Goal: Task Accomplishment & Management: Manage account settings

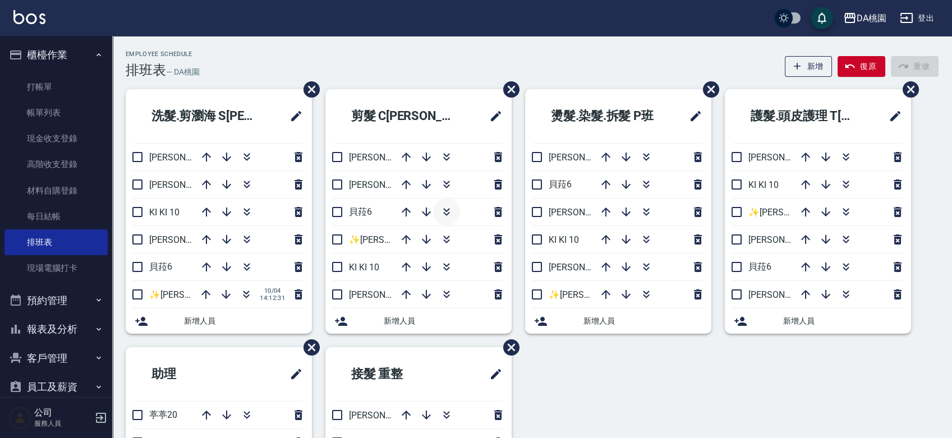
click at [449, 213] on icon "button" at bounding box center [446, 214] width 6 height 4
click at [425, 296] on icon "button" at bounding box center [425, 294] width 9 height 9
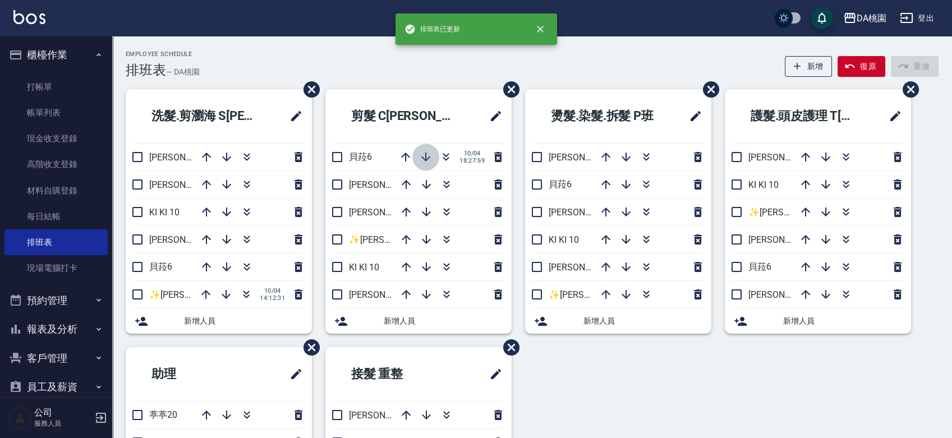
click at [425, 153] on icon "button" at bounding box center [425, 156] width 13 height 13
click at [423, 183] on icon "button" at bounding box center [425, 184] width 13 height 13
click at [334, 210] on input "checkbox" at bounding box center [337, 212] width 24 height 24
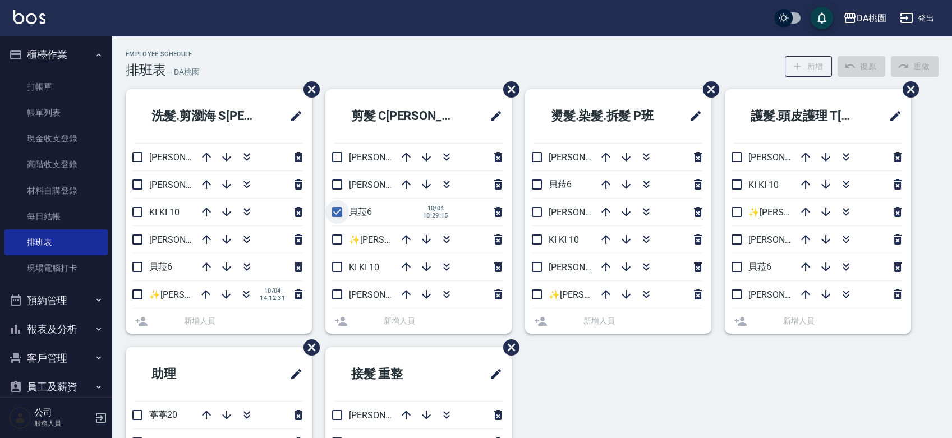
click at [334, 210] on input "checkbox" at bounding box center [337, 212] width 24 height 24
checkbox input "false"
click at [449, 245] on icon "button" at bounding box center [446, 239] width 13 height 13
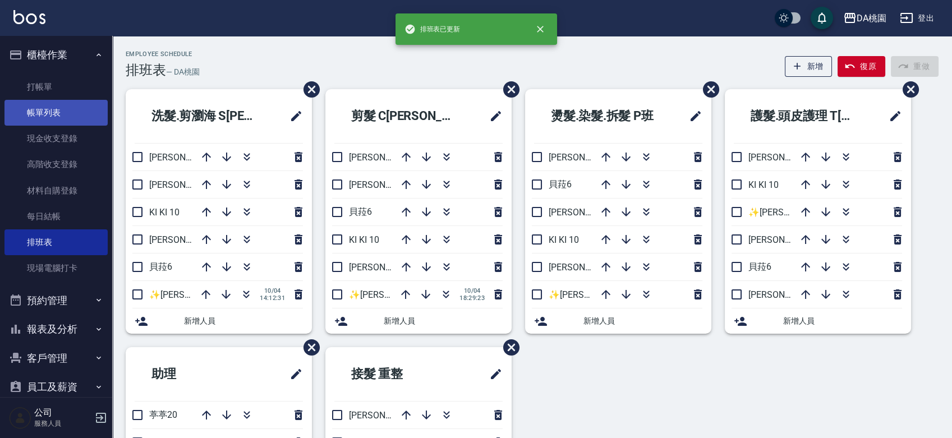
click at [51, 112] on link "帳單列表" at bounding box center [55, 113] width 103 height 26
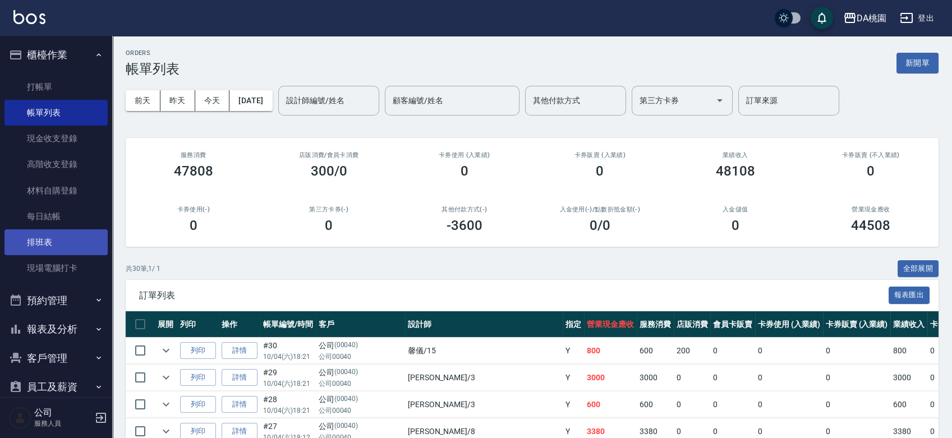
click at [42, 245] on link "排班表" at bounding box center [55, 242] width 103 height 26
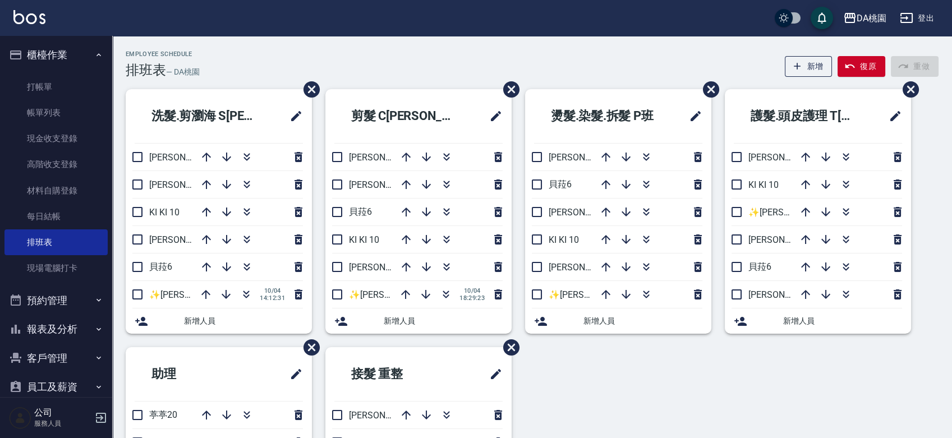
click at [648, 66] on div "Employee Schedule 排班表 — DA桃園 新增 復原 重做" at bounding box center [532, 64] width 813 height 27
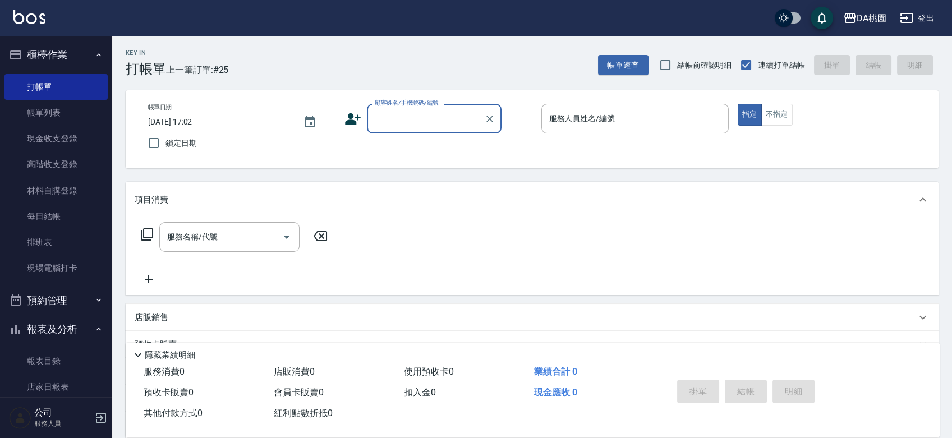
click at [470, 130] on div "顧客姓名/手機號碼/編號" at bounding box center [434, 119] width 135 height 30
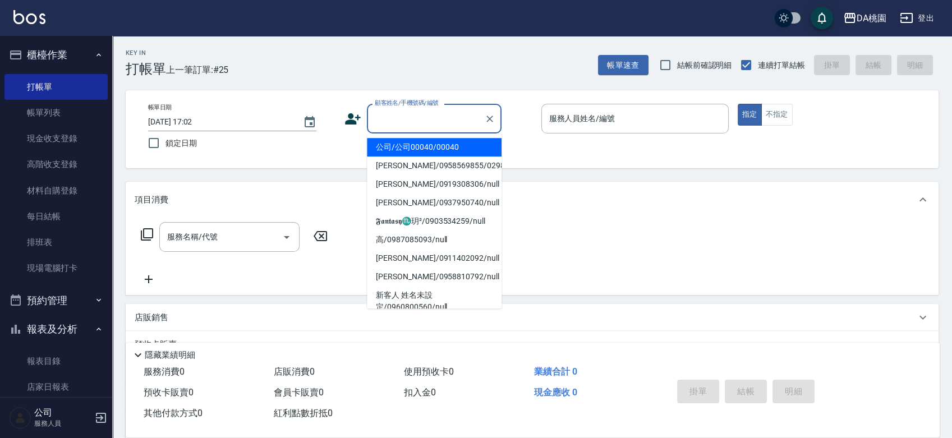
click at [465, 146] on li "公司/公司00040/00040" at bounding box center [434, 147] width 135 height 19
type input "公司/公司00040/00040"
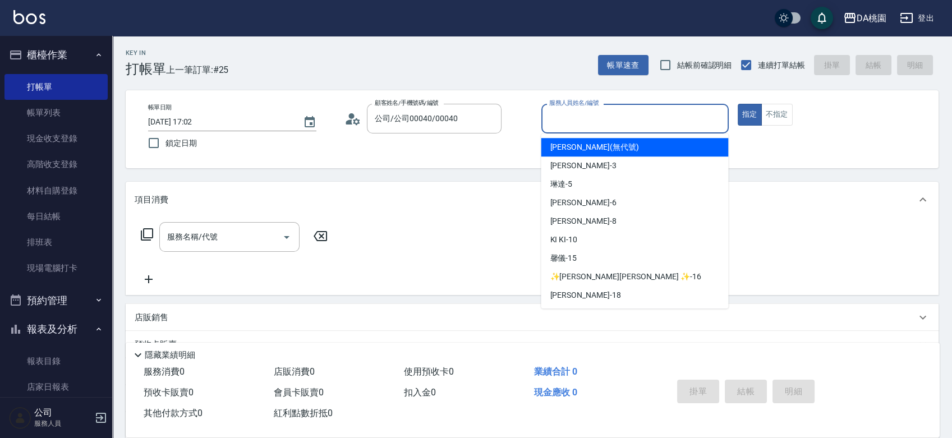
click at [579, 126] on input "服務人員姓名/編號" at bounding box center [635, 119] width 177 height 20
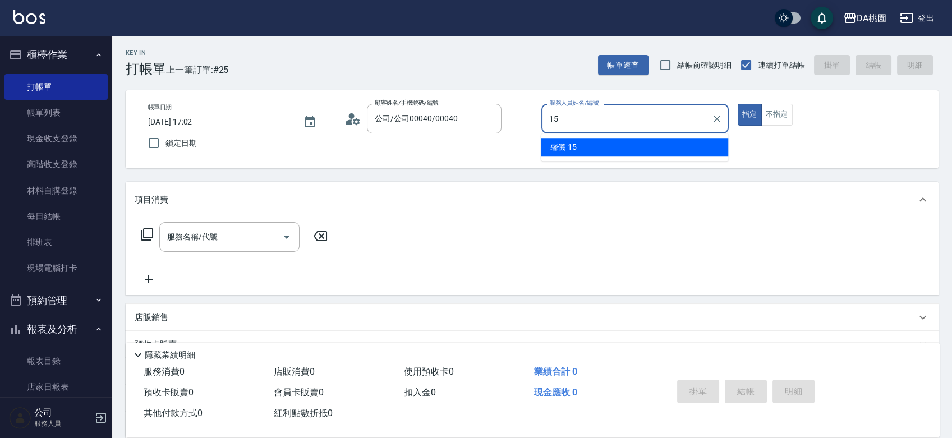
type input "馨儀-15"
type button "true"
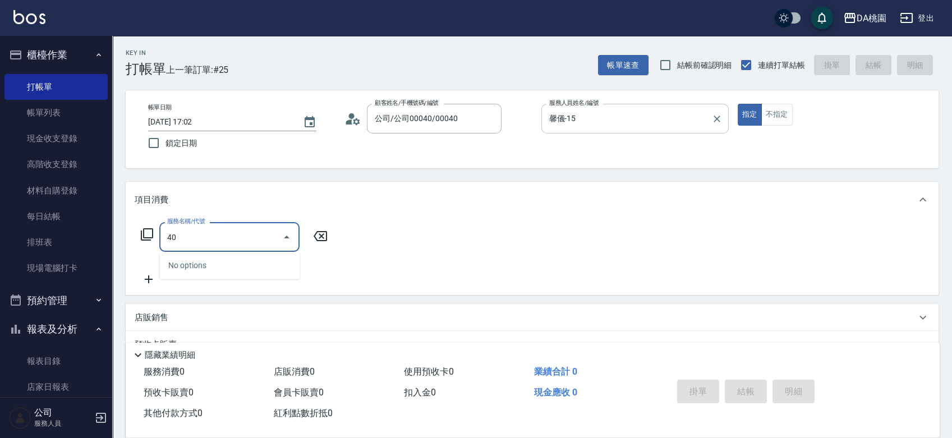
type input "400"
type input "150"
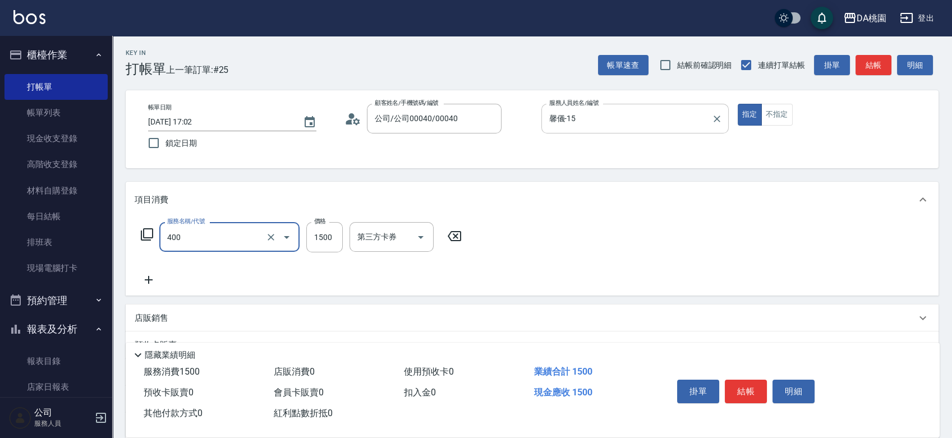
type input "染髮(400)"
type input "1"
type input "0"
type input "100"
type input "10"
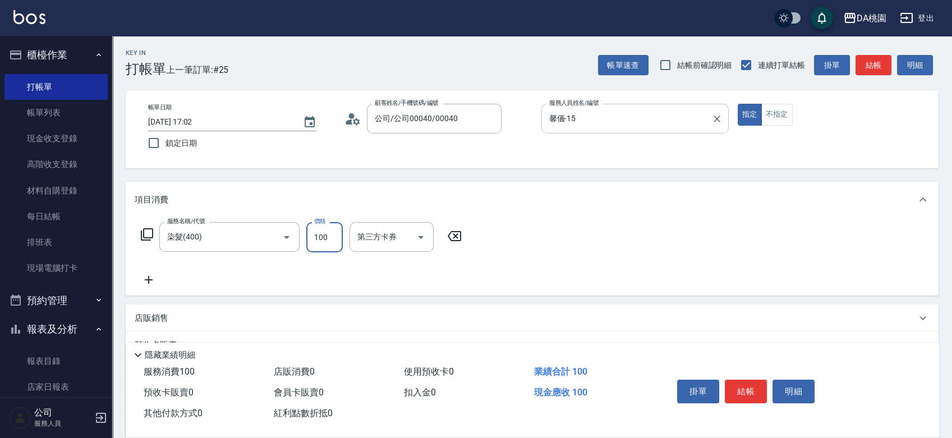
type input "1000"
type input "100"
type input "1000"
click at [738, 391] on button "結帳" at bounding box center [746, 392] width 42 height 24
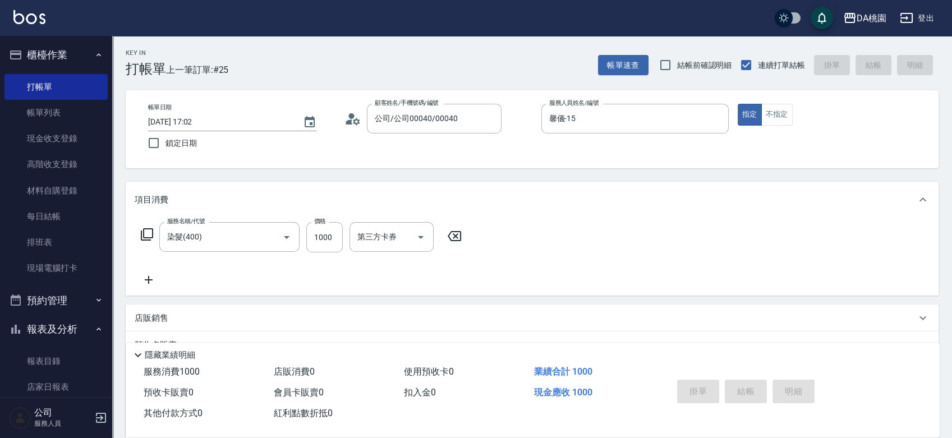
type input "2025/10/04 18:12"
type input "0"
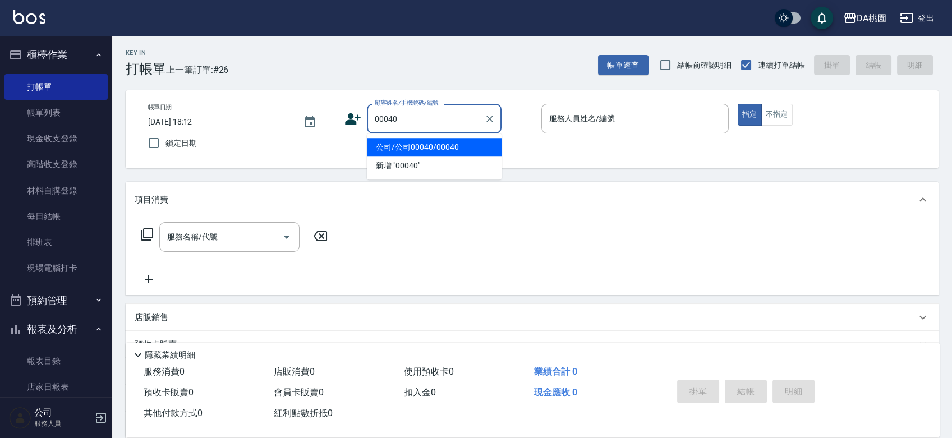
type input "00040"
type input "8"
type input "公司/公司00040/00040"
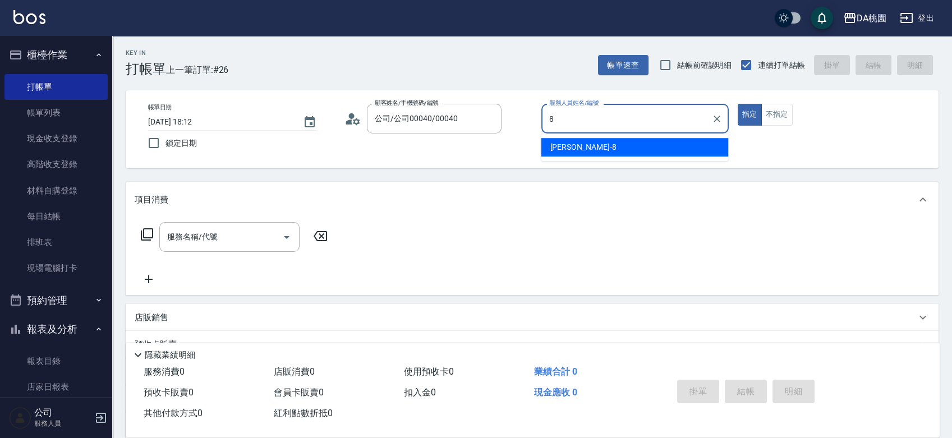
type input "桑妮-8"
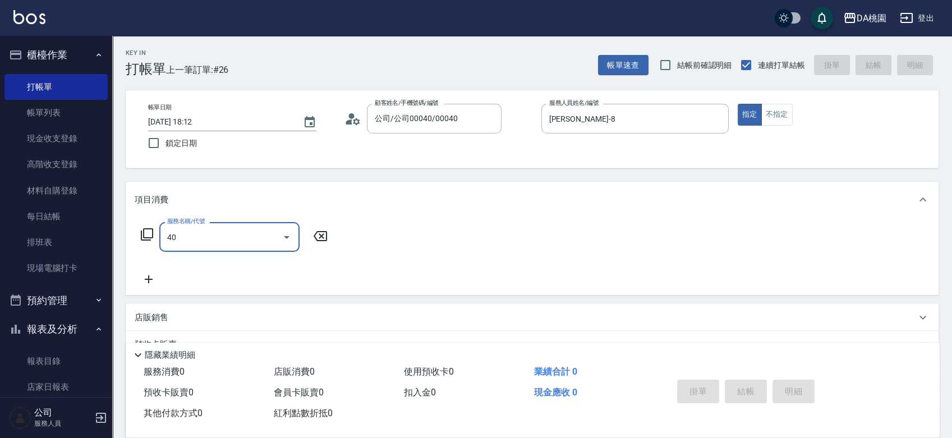
type input "401"
type input "150"
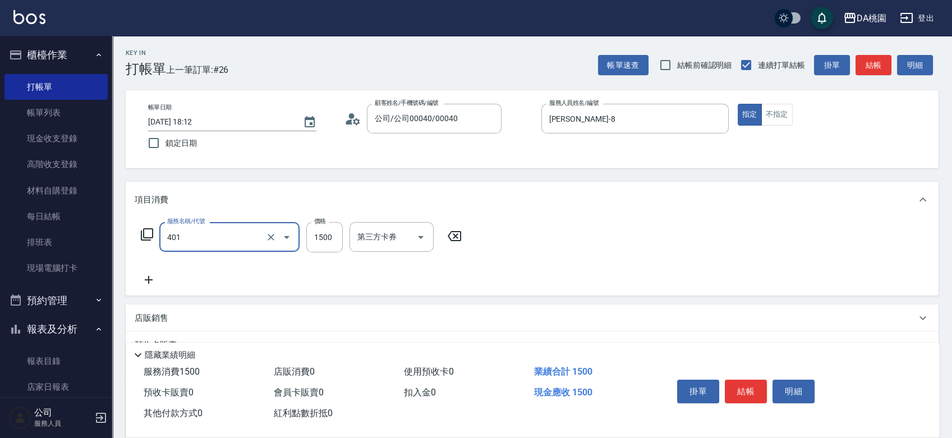
type input "染髮(互助)(401)"
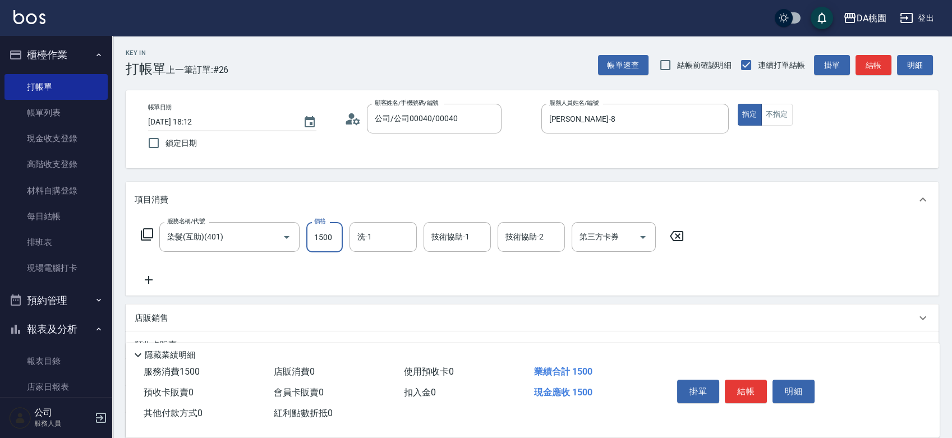
type input "2"
type input "0"
type input "238"
type input "20"
type input "2380"
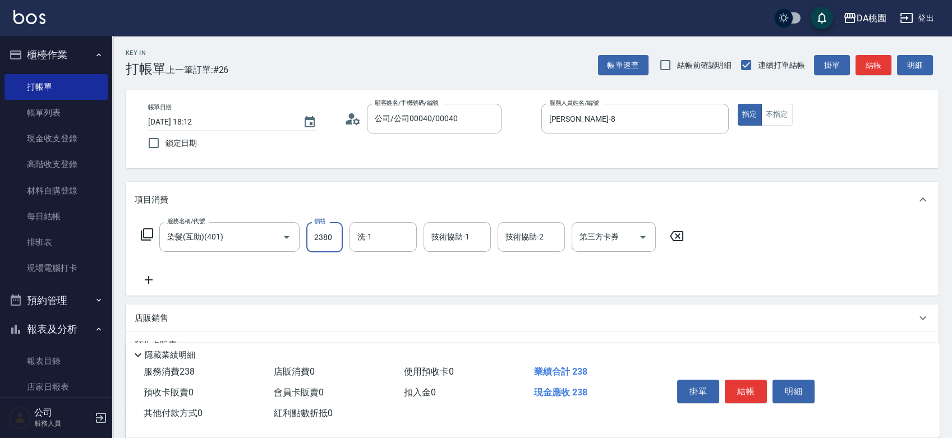
type input "230"
type input "2380"
type input "小妤-18"
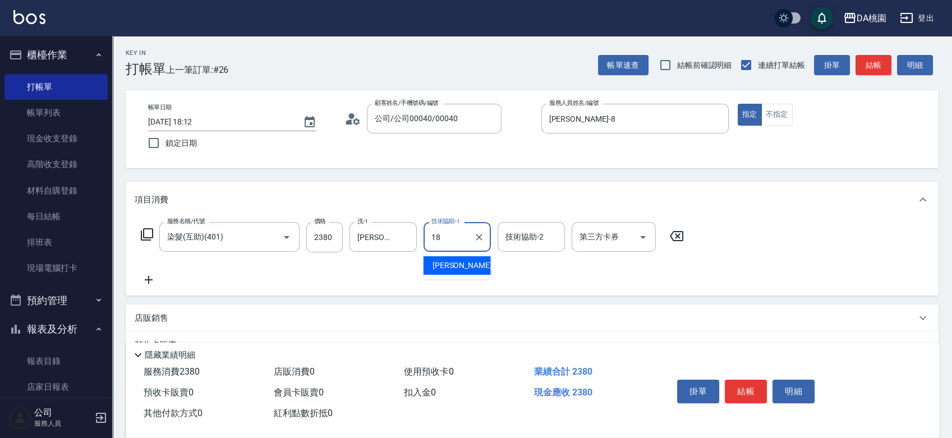
type input "小妤-18"
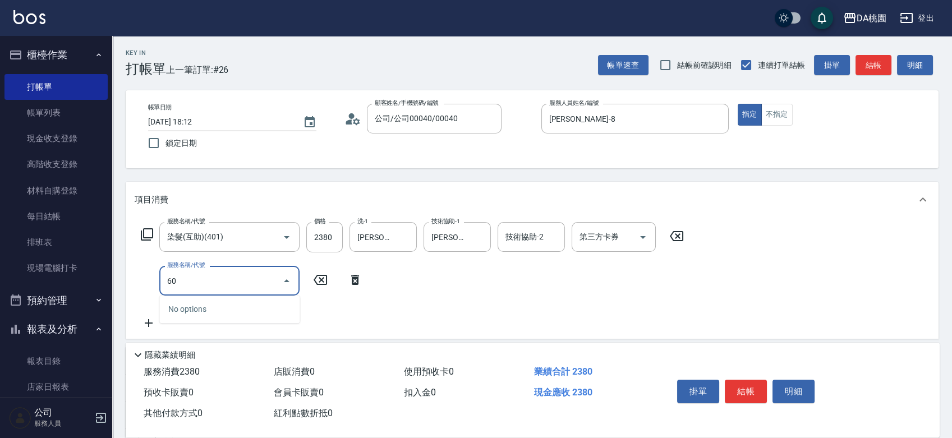
type input "607"
type input "330"
type input "小麥護髮(互助)(607)"
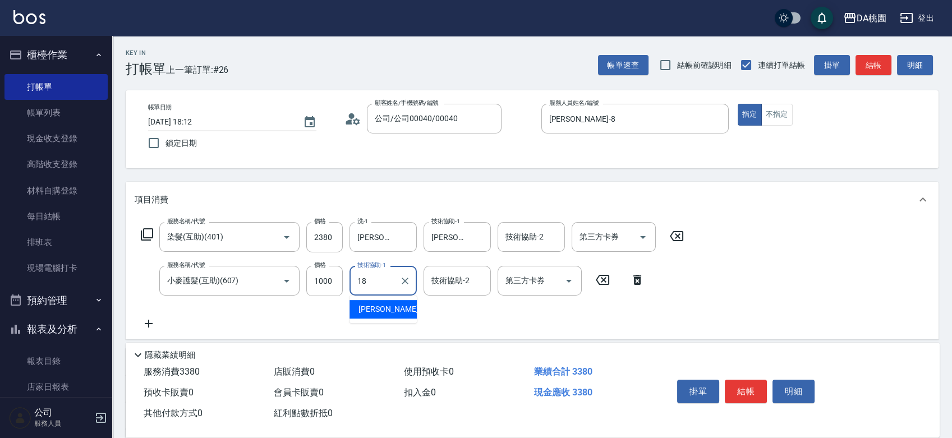
type input "小妤-18"
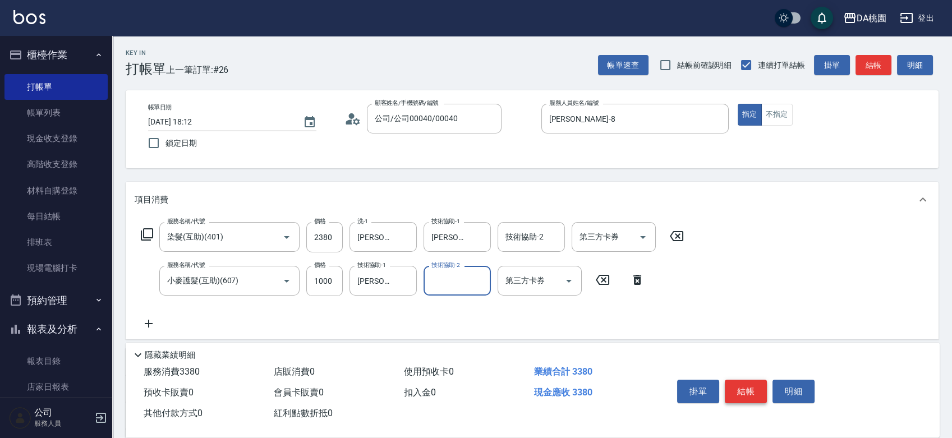
click at [744, 385] on button "結帳" at bounding box center [746, 392] width 42 height 24
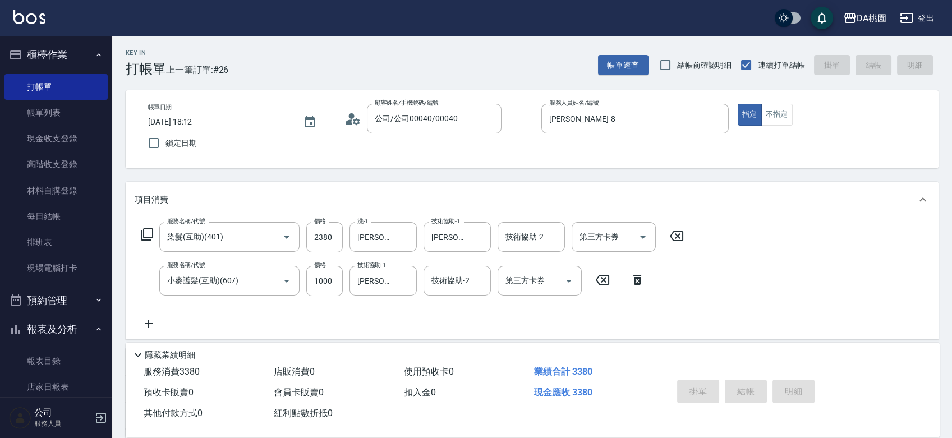
type input "2025/10/04 18:21"
type input "0"
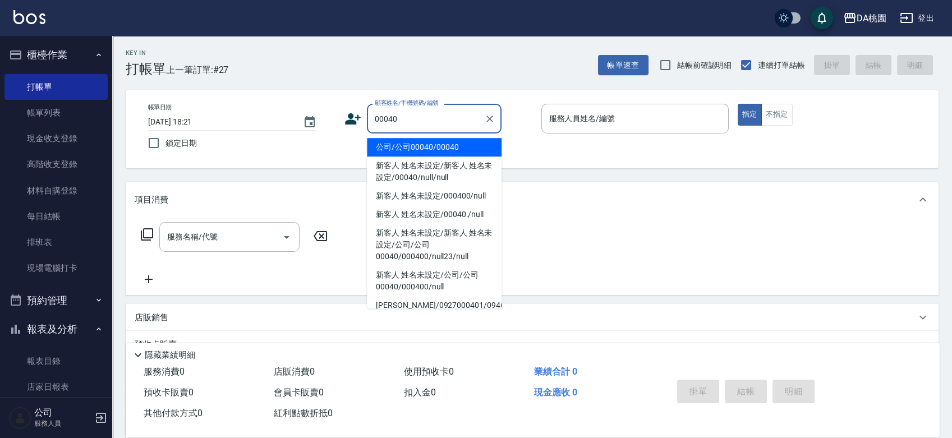
type input "公司/公司00040/00040"
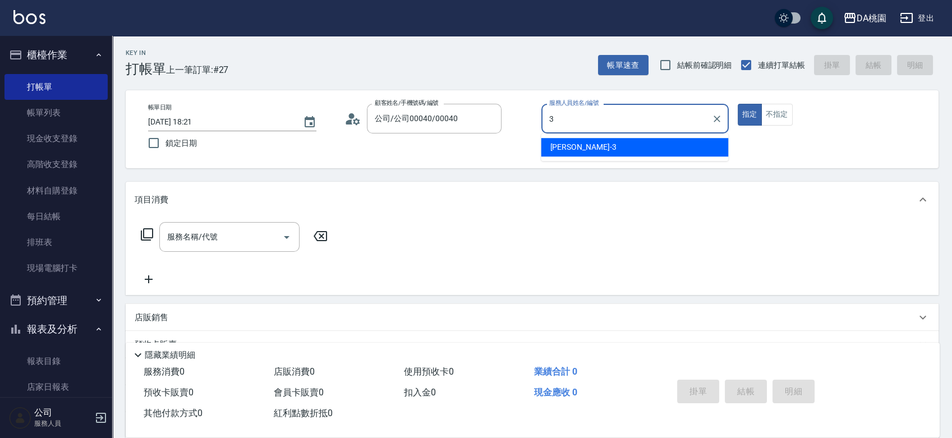
type input "愛莉絲-3"
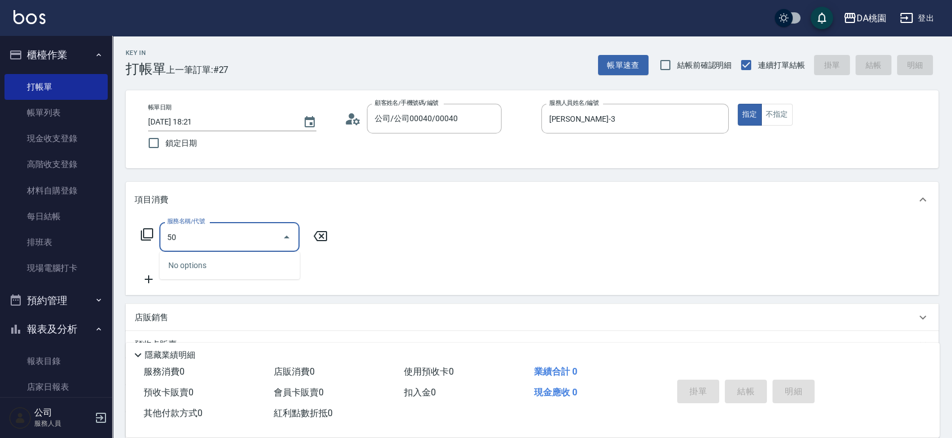
type input "500"
type input "20"
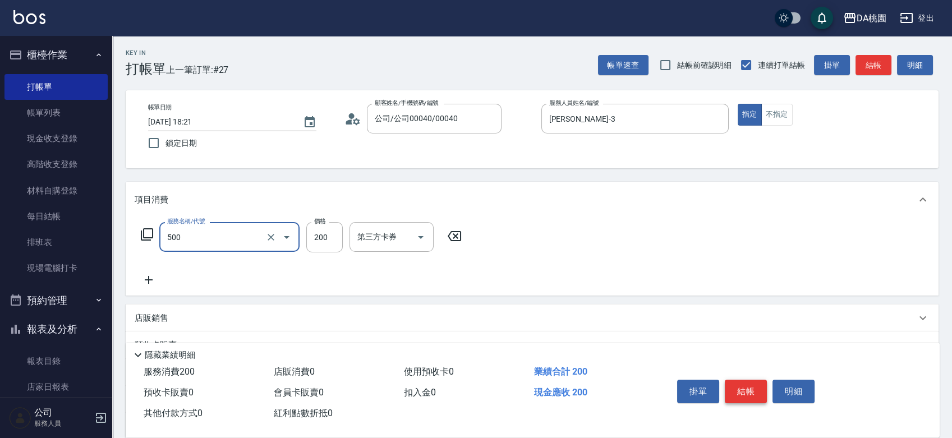
type input "洗髮(500)"
type input "2"
type input "0"
type input "25"
type input "20"
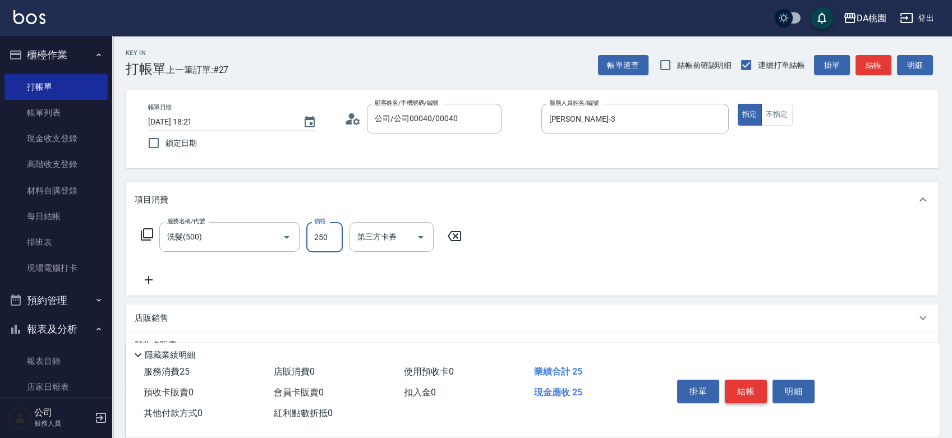
type input "250"
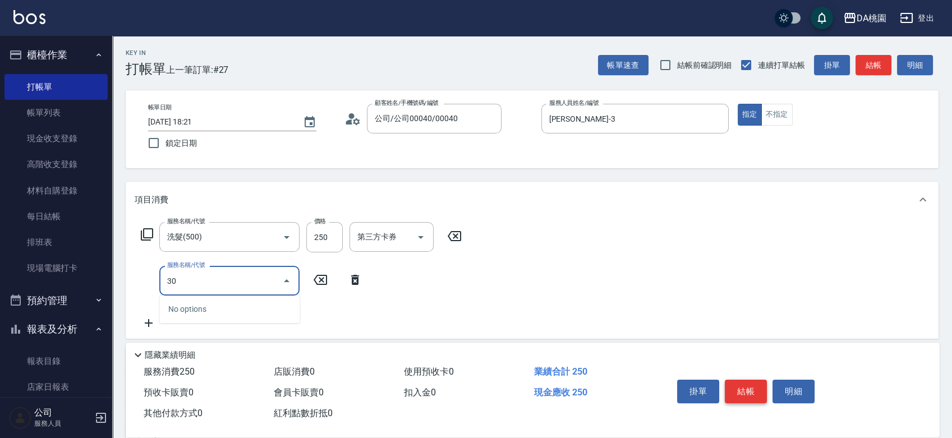
type input "303"
type input "50"
type input "A級剪髮(303)"
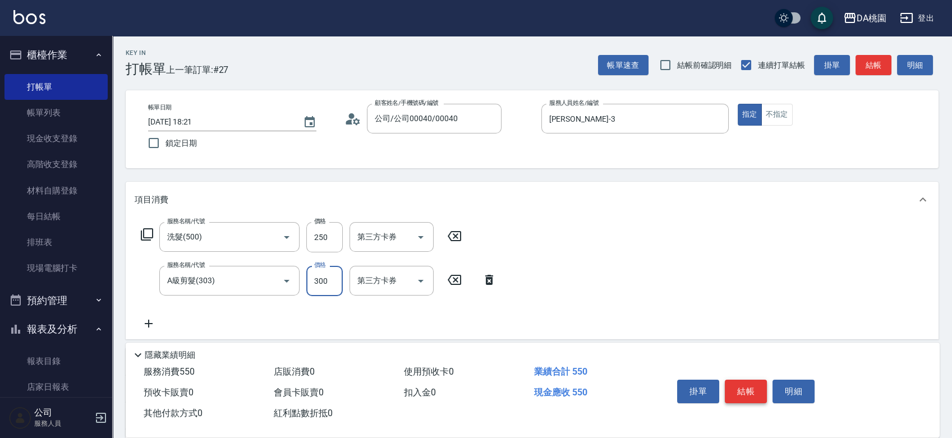
type input "20"
type input "35"
type input "60"
type input "350"
click at [744, 385] on button "結帳" at bounding box center [746, 392] width 42 height 24
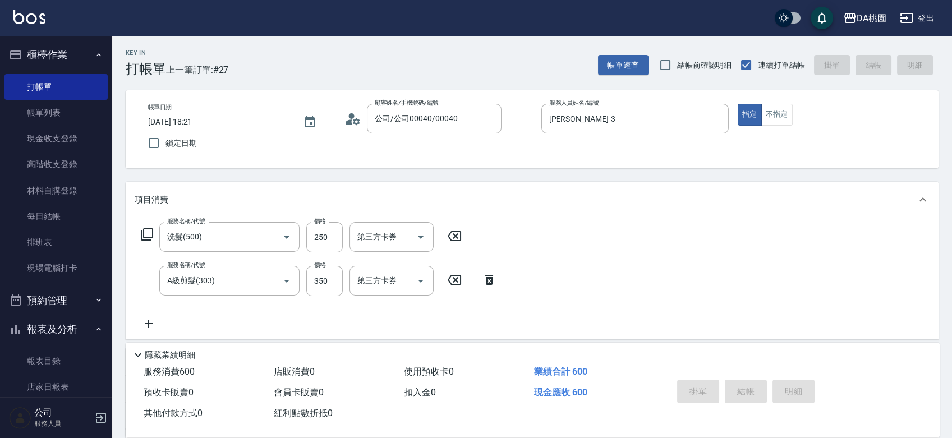
type input "0"
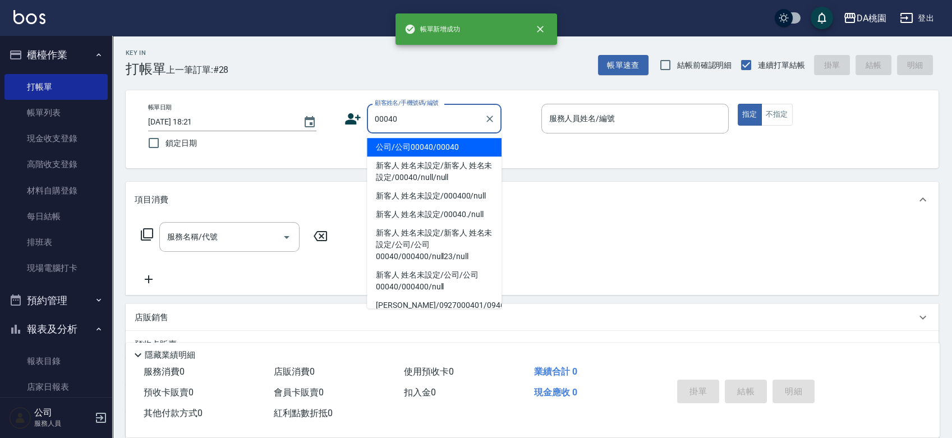
type input "公司/公司00040/00040"
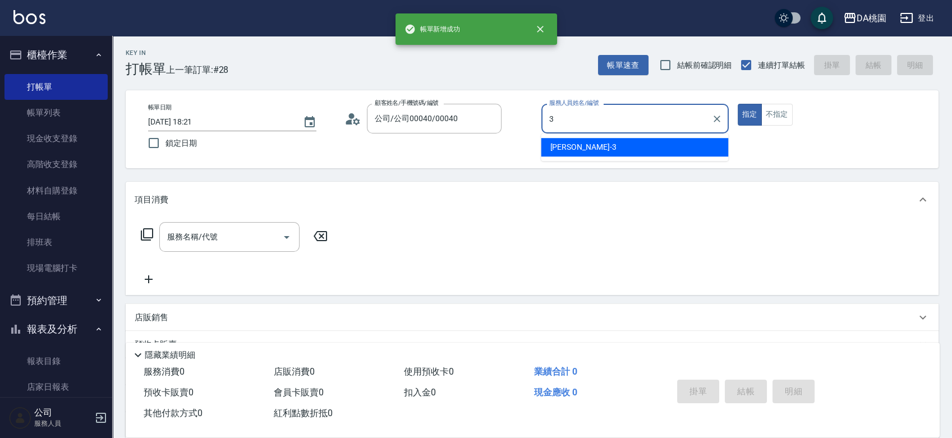
type input "愛莉絲-3"
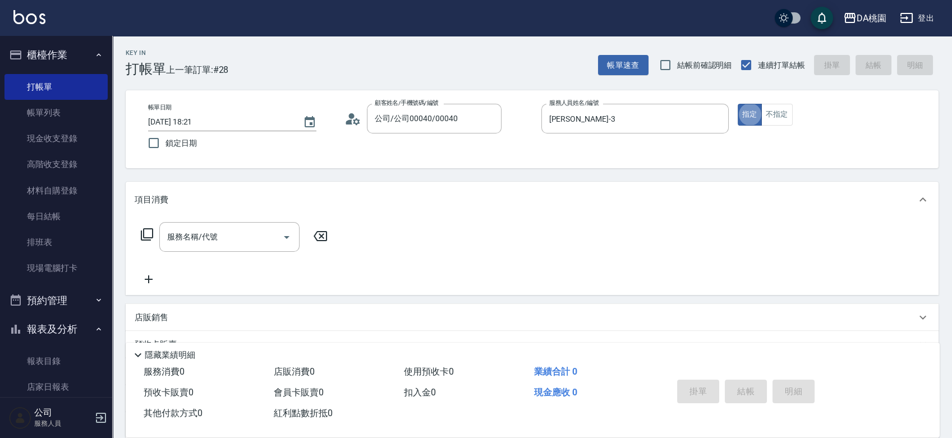
click at [147, 233] on icon at bounding box center [146, 234] width 13 height 13
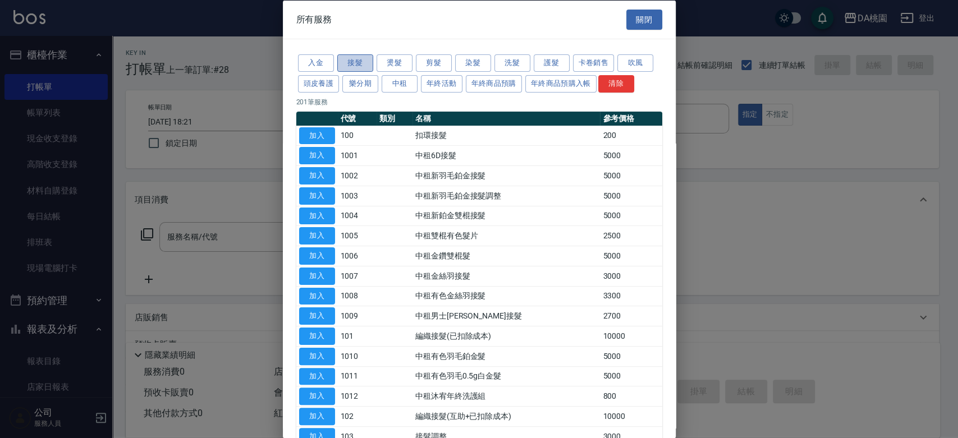
click at [359, 59] on button "接髮" at bounding box center [355, 62] width 36 height 17
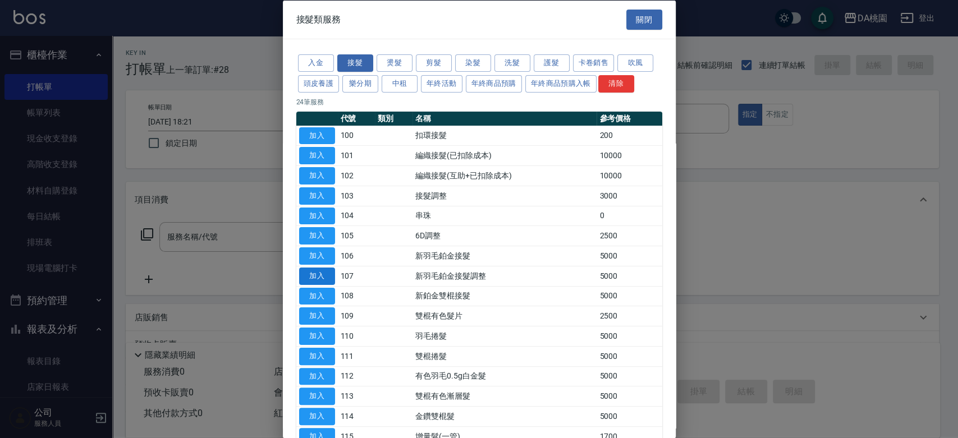
click at [318, 274] on button "加入" at bounding box center [317, 275] width 36 height 17
type input "新羽毛鉑金接髮調整(107)"
type input "500"
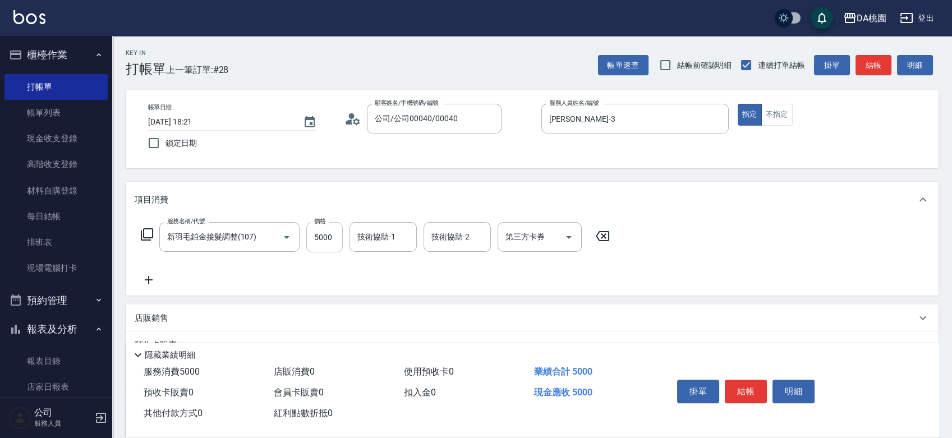
click at [325, 244] on input "5000" at bounding box center [324, 237] width 36 height 30
type input "3"
type input "0"
type input "300"
type input "30"
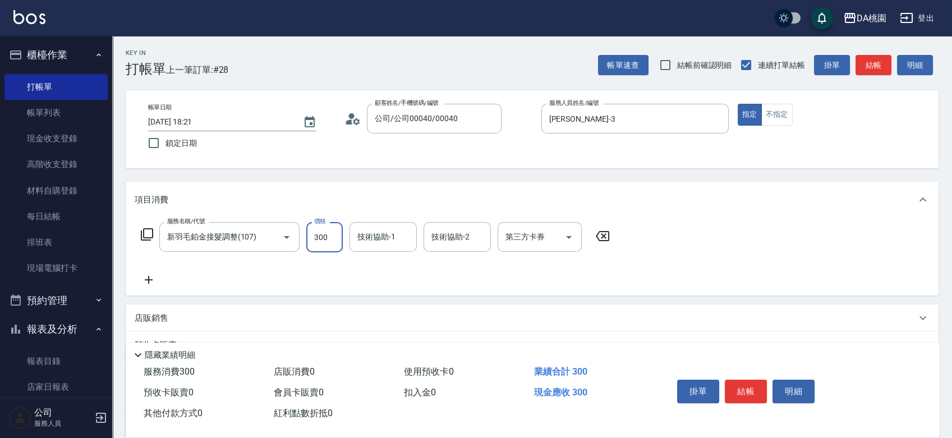
type input "3000"
type input "300"
type input "3000"
click at [751, 385] on button "結帳" at bounding box center [746, 392] width 42 height 24
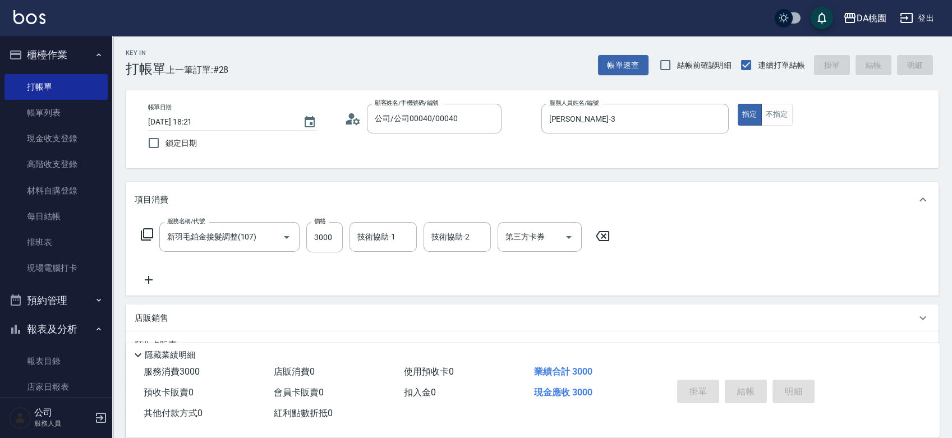
type input "0"
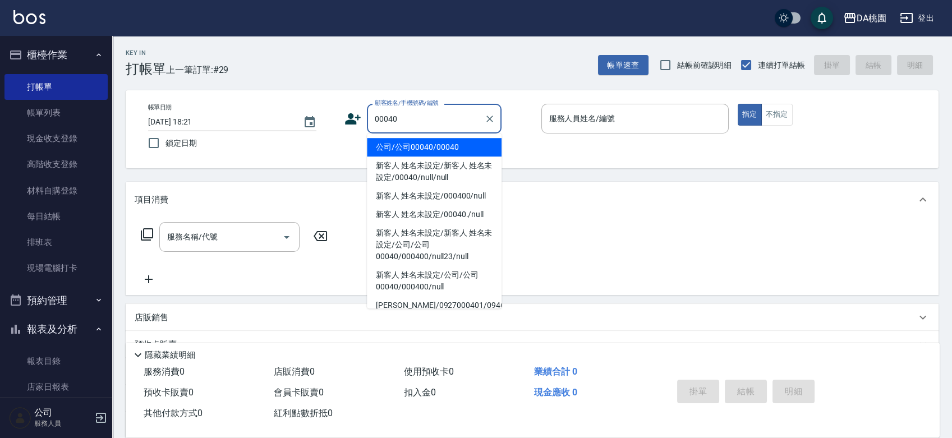
type input "公司/公司00040/00040"
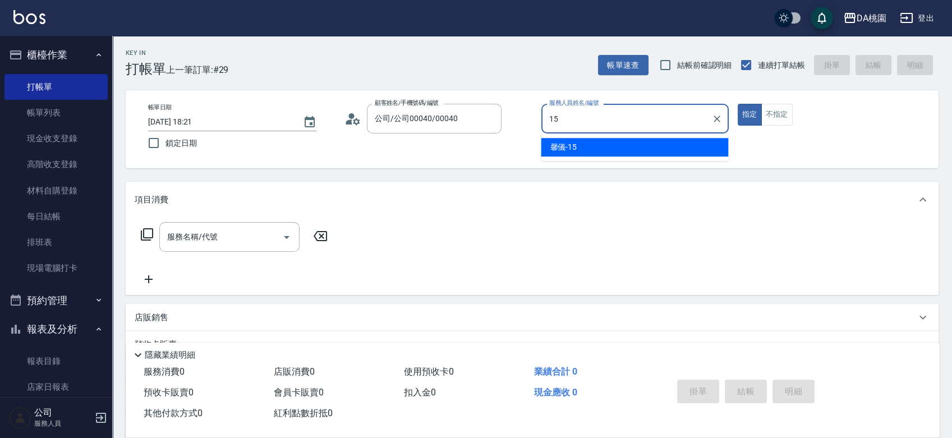
type input "馨儀-15"
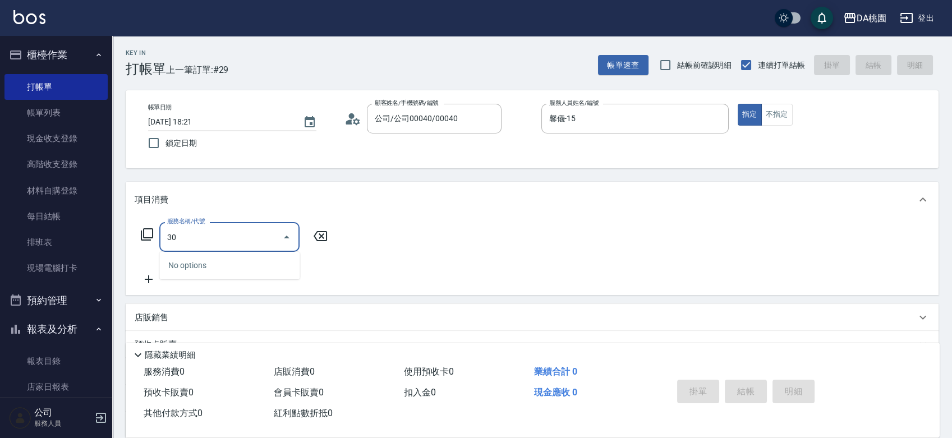
type input "303"
type input "30"
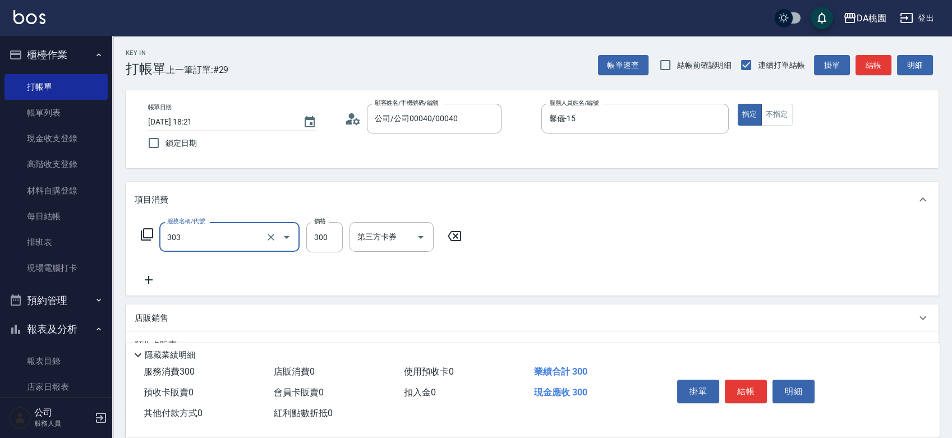
type input "A級剪髮(303)"
type input "0"
type input "600"
type input "60"
type input "600"
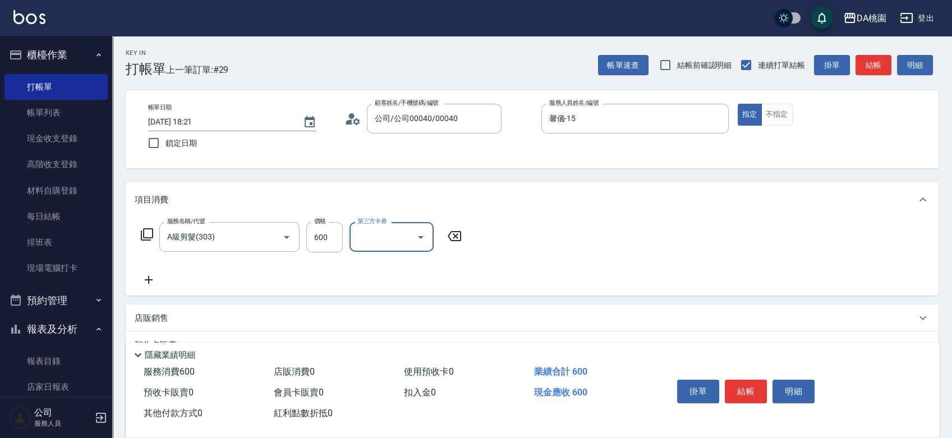
click at [704, 327] on div "店販銷售" at bounding box center [532, 318] width 813 height 27
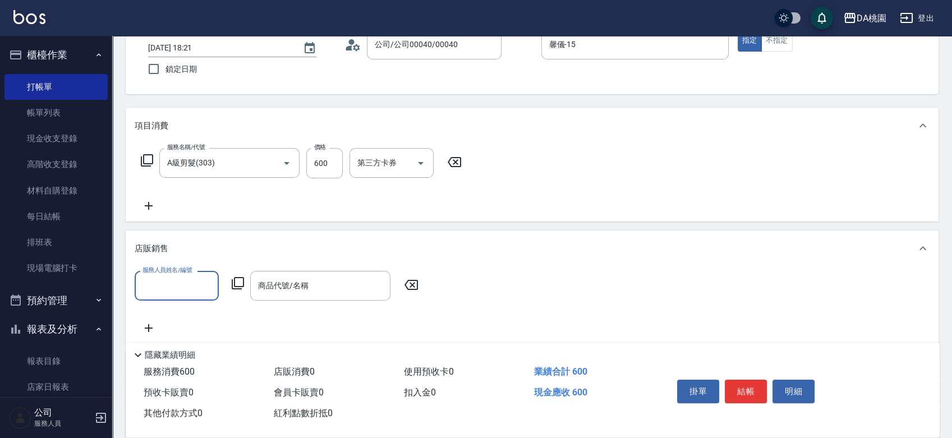
scroll to position [187, 0]
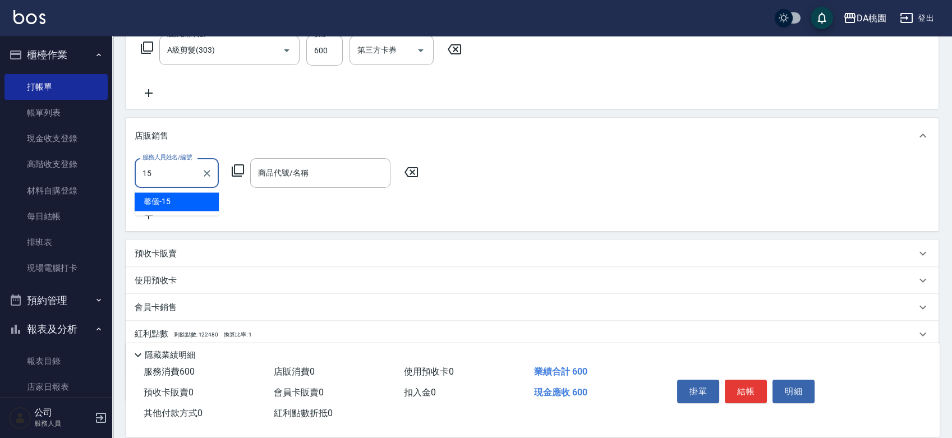
type input "馨儀-15"
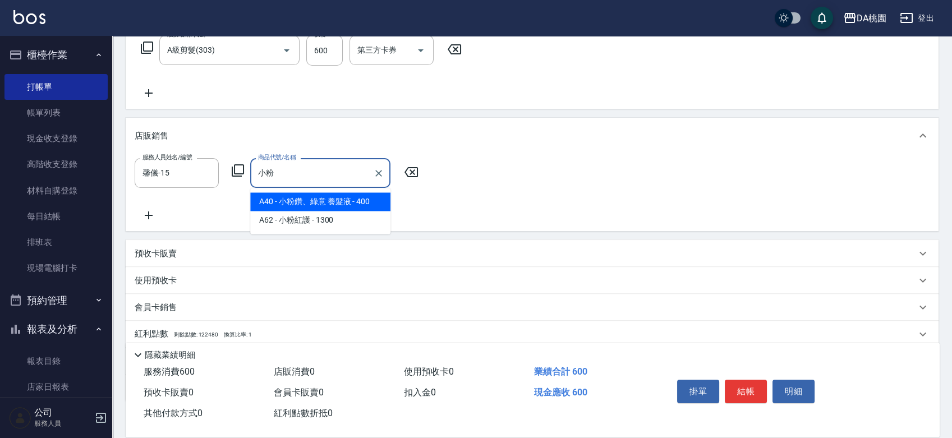
type input "小粉鑽、綠意 養髮液"
type input "100"
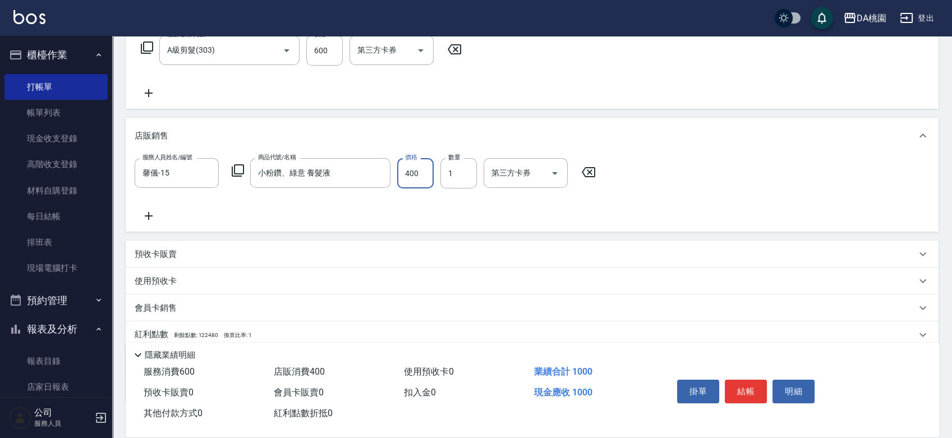
type input "2"
type input "60"
type input "200"
type input "80"
type input "200"
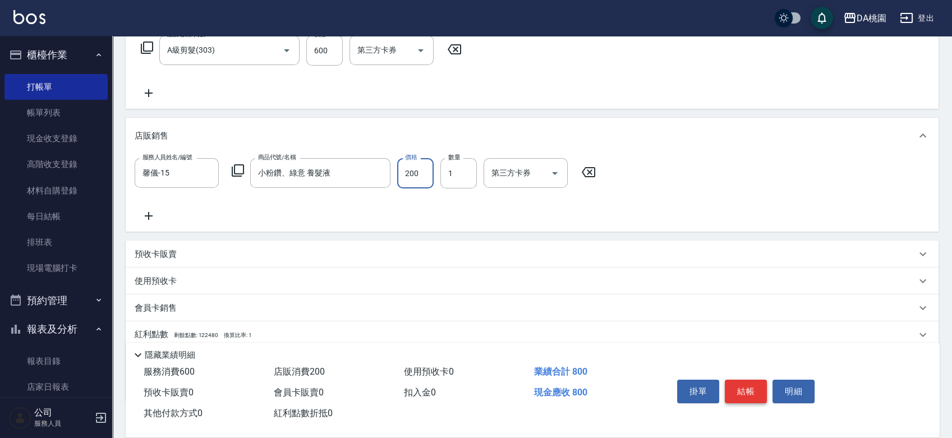
click at [746, 383] on button "結帳" at bounding box center [746, 392] width 42 height 24
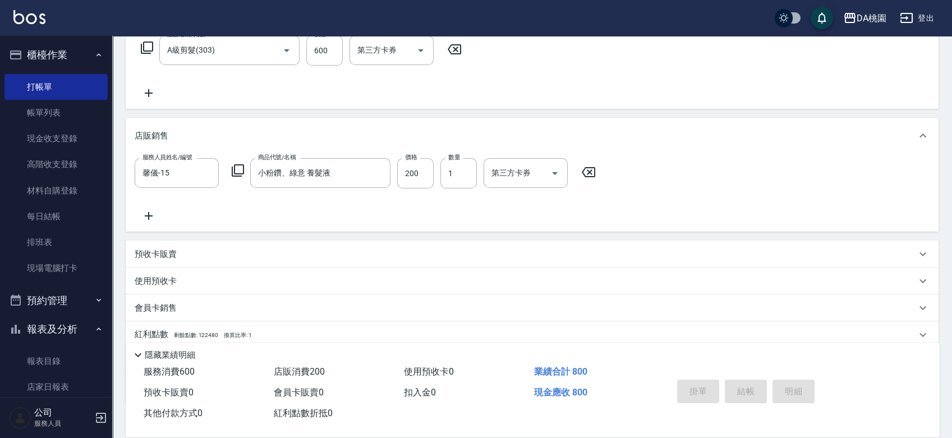
type input "2025/10/04 18:22"
type input "0"
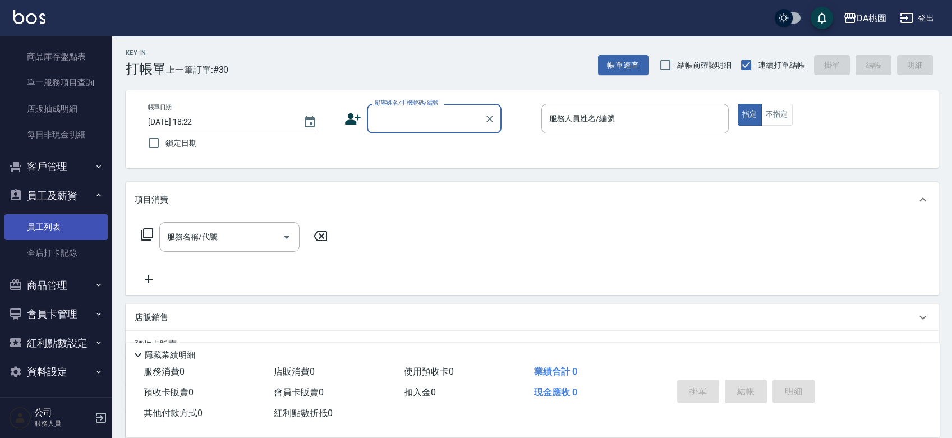
scroll to position [566, 0]
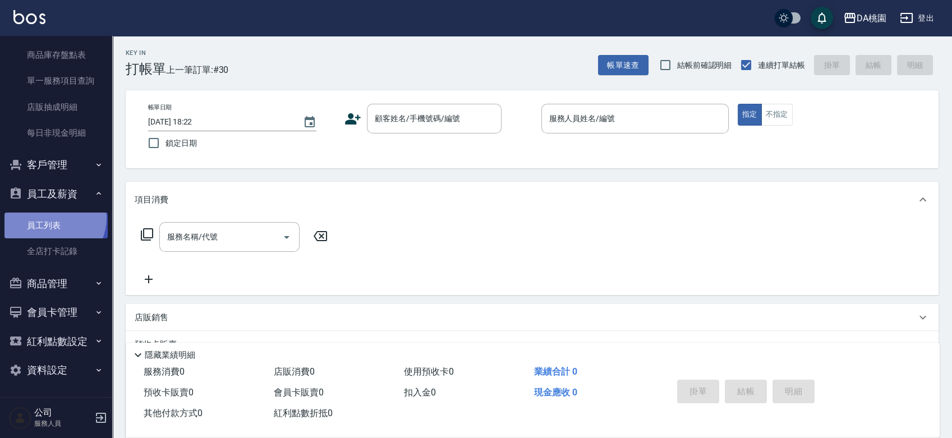
click at [49, 217] on link "員工列表" at bounding box center [55, 226] width 103 height 26
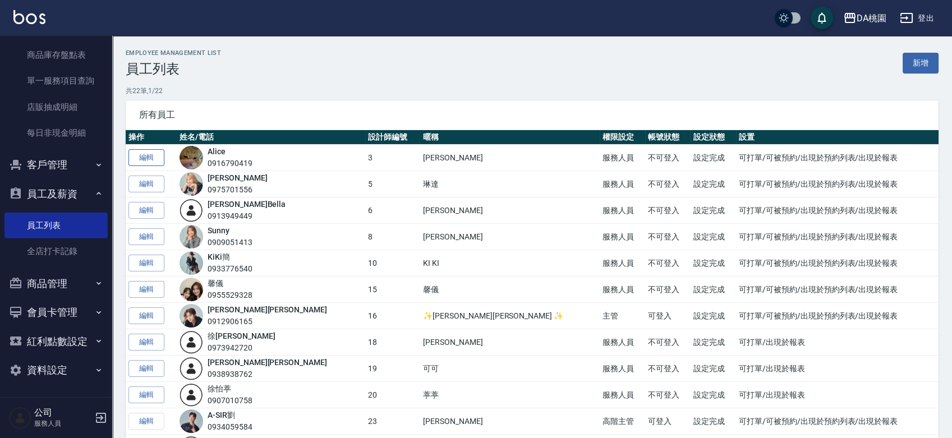
click at [144, 154] on link "編輯" at bounding box center [146, 157] width 36 height 17
click at [144, 185] on link "編輯" at bounding box center [146, 184] width 36 height 17
click at [144, 217] on link "編輯" at bounding box center [146, 210] width 36 height 17
click at [165, 239] on td "編輯" at bounding box center [151, 237] width 51 height 26
click at [163, 239] on link "編輯" at bounding box center [146, 236] width 36 height 17
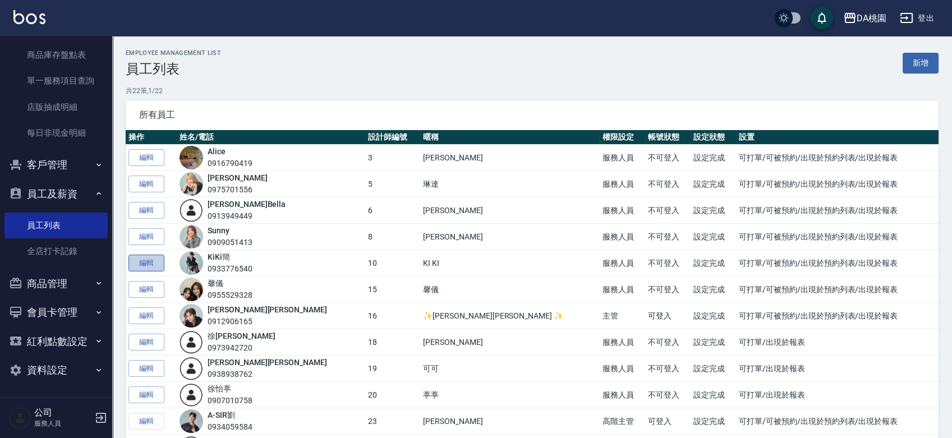
click at [152, 264] on link "編輯" at bounding box center [146, 263] width 36 height 17
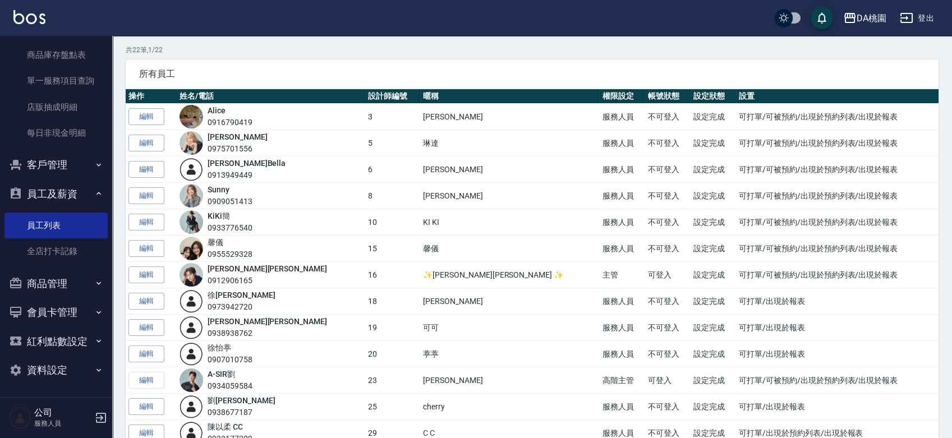
scroll to position [62, 0]
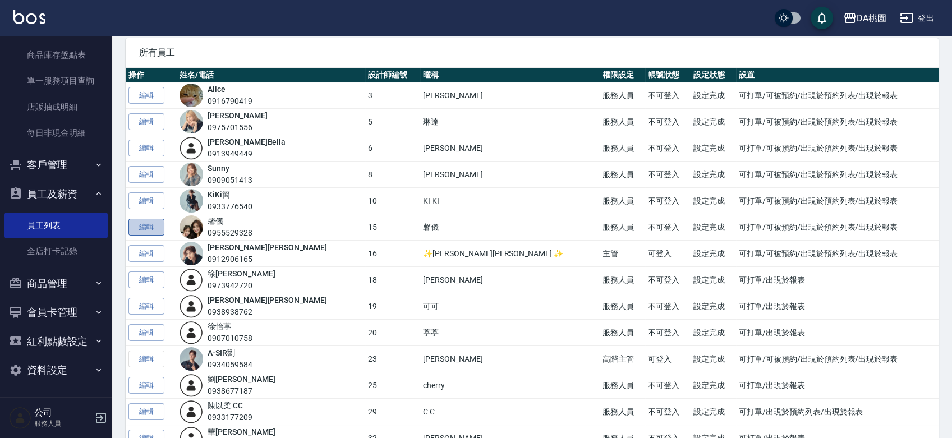
click at [145, 227] on link "編輯" at bounding box center [146, 227] width 36 height 17
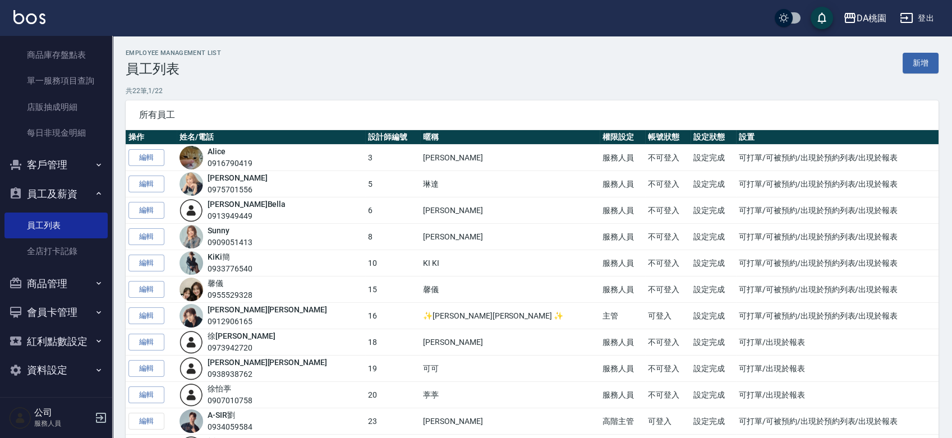
scroll to position [62, 0]
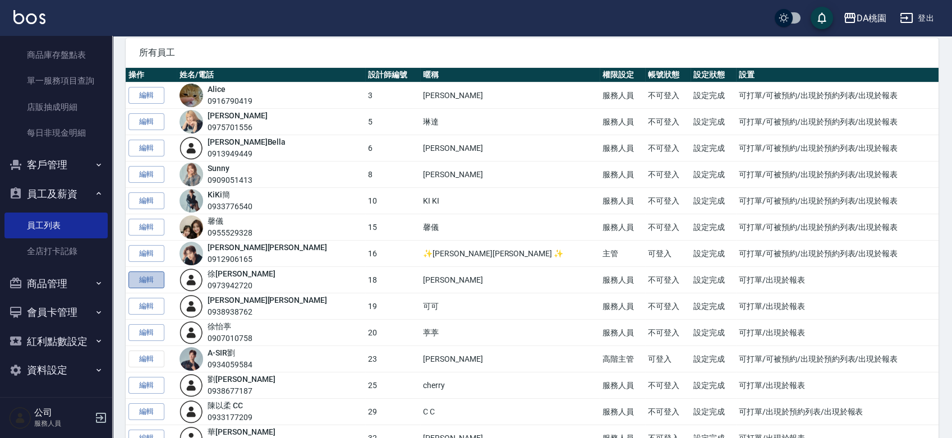
click at [147, 286] on link "編輯" at bounding box center [146, 280] width 36 height 17
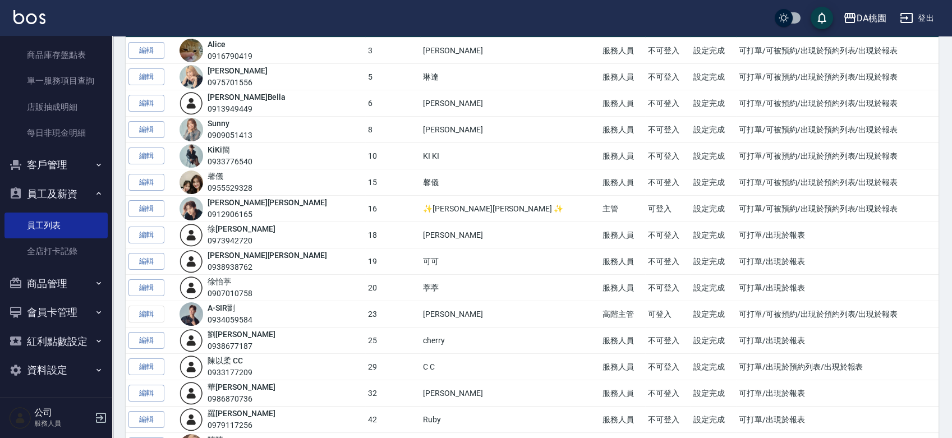
scroll to position [125, 0]
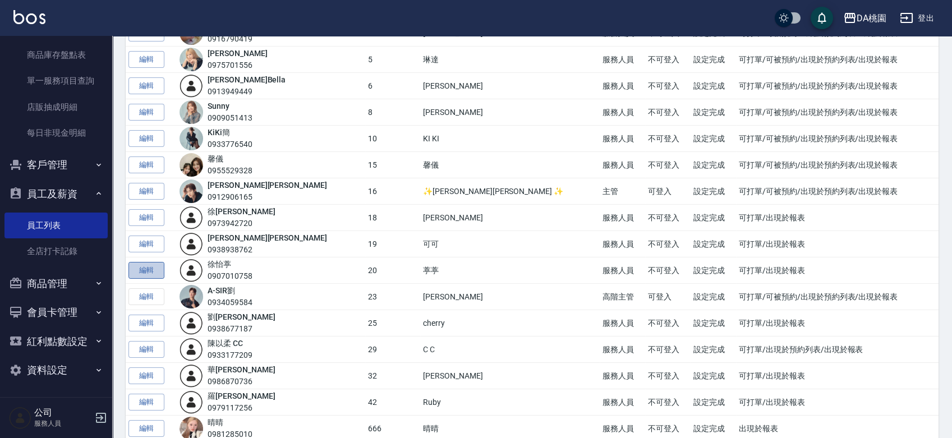
click at [148, 265] on link "編輯" at bounding box center [146, 270] width 36 height 17
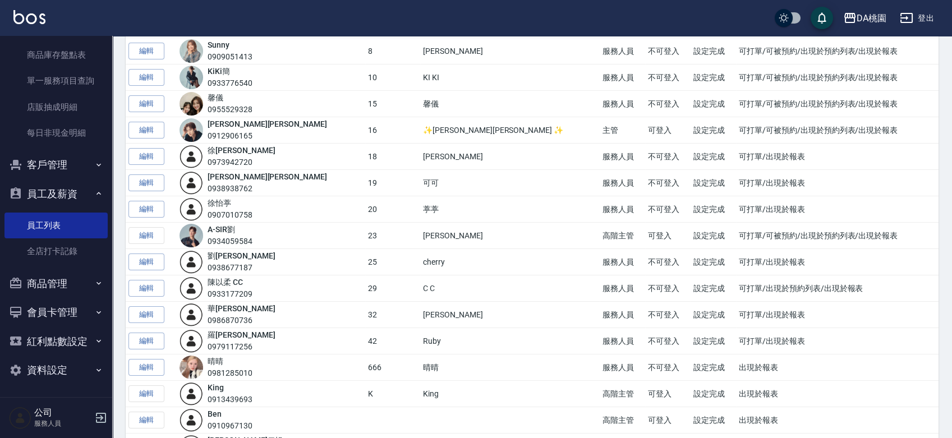
scroll to position [187, 0]
click at [139, 230] on td "編輯" at bounding box center [151, 235] width 51 height 26
click at [153, 234] on td "編輯" at bounding box center [151, 235] width 51 height 26
click at [153, 233] on td "編輯" at bounding box center [151, 235] width 51 height 26
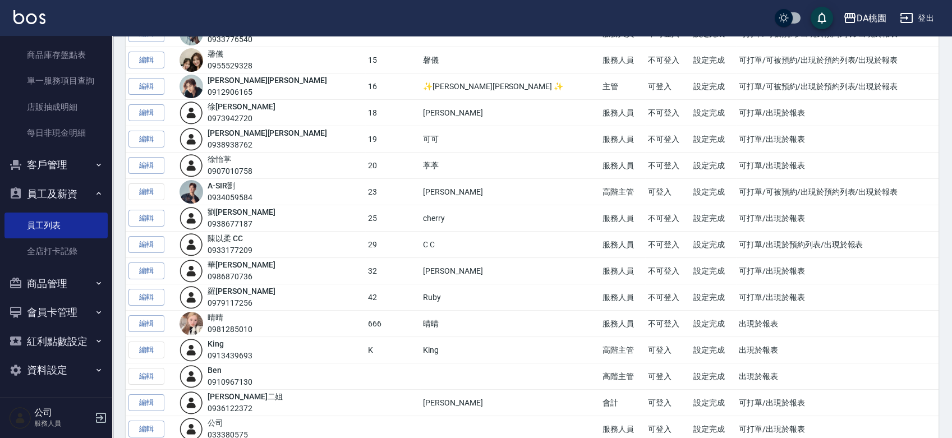
scroll to position [249, 0]
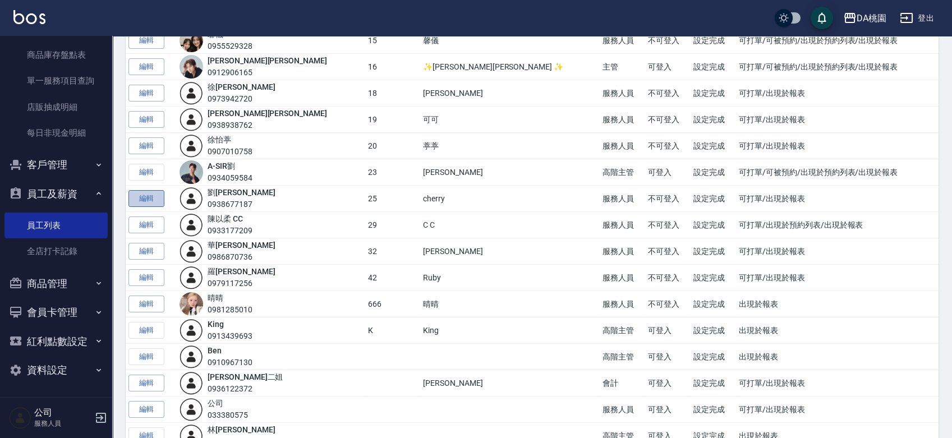
click at [159, 198] on link "編輯" at bounding box center [146, 198] width 36 height 17
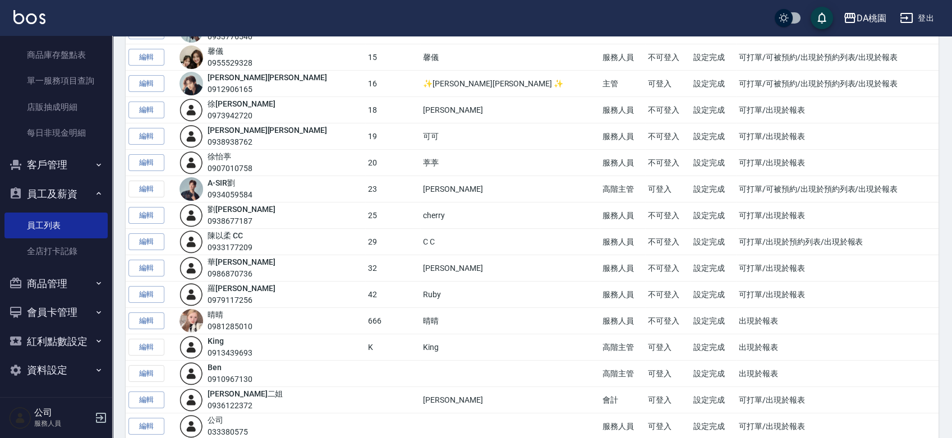
scroll to position [249, 0]
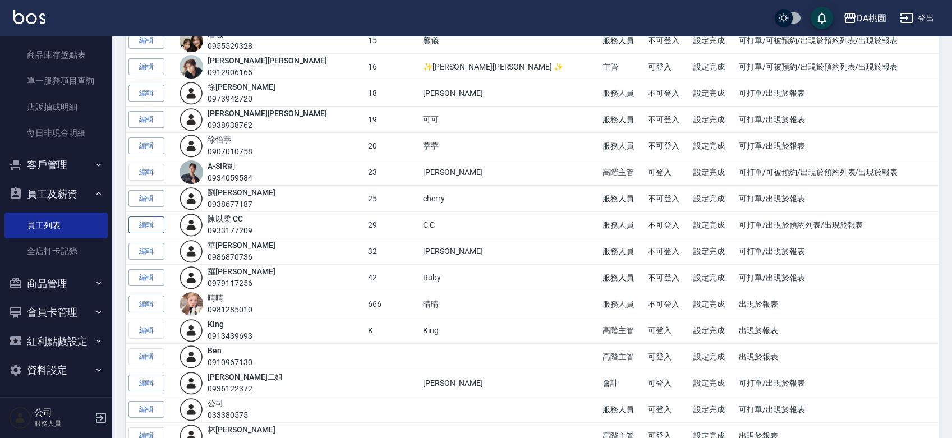
click at [150, 222] on link "編輯" at bounding box center [146, 225] width 36 height 17
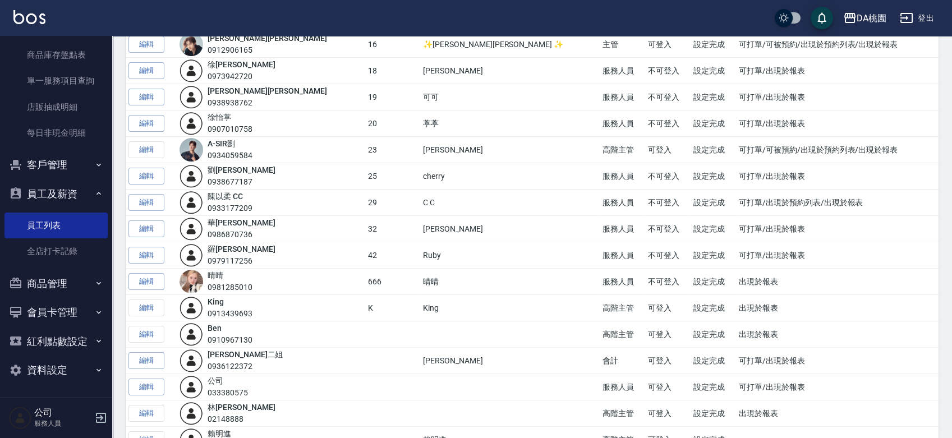
scroll to position [328, 0]
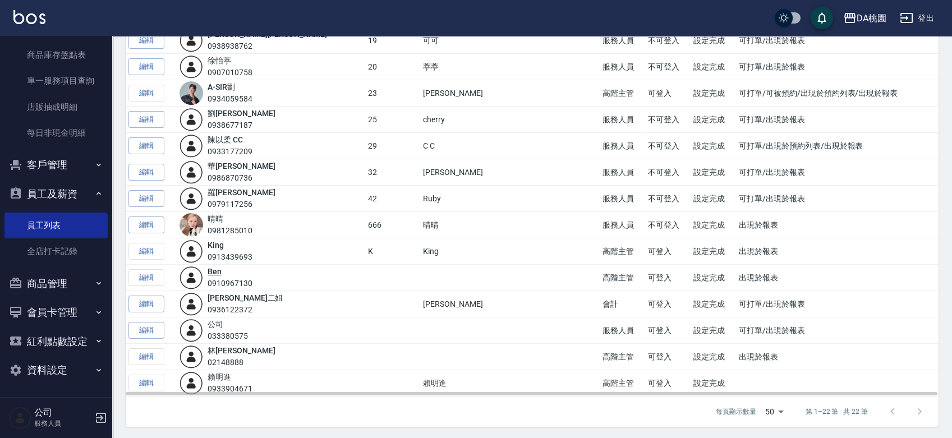
click at [222, 270] on link "Ben" at bounding box center [215, 271] width 14 height 9
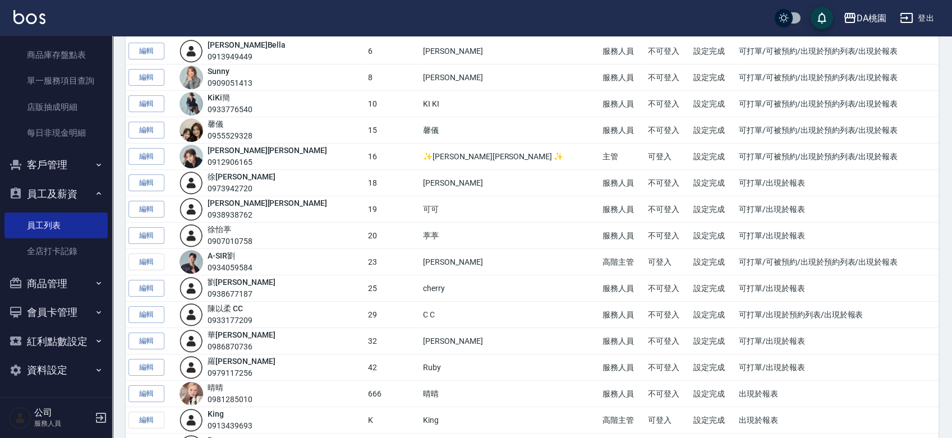
scroll to position [328, 0]
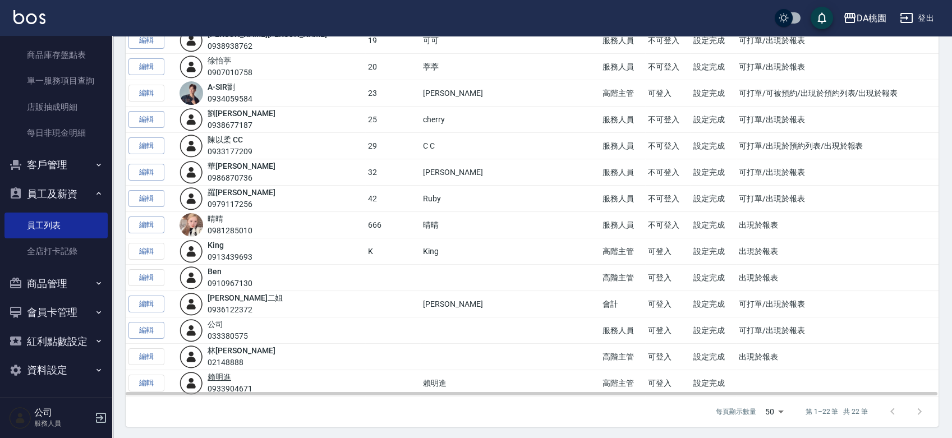
click at [227, 374] on link "賴 明進" at bounding box center [220, 377] width 24 height 9
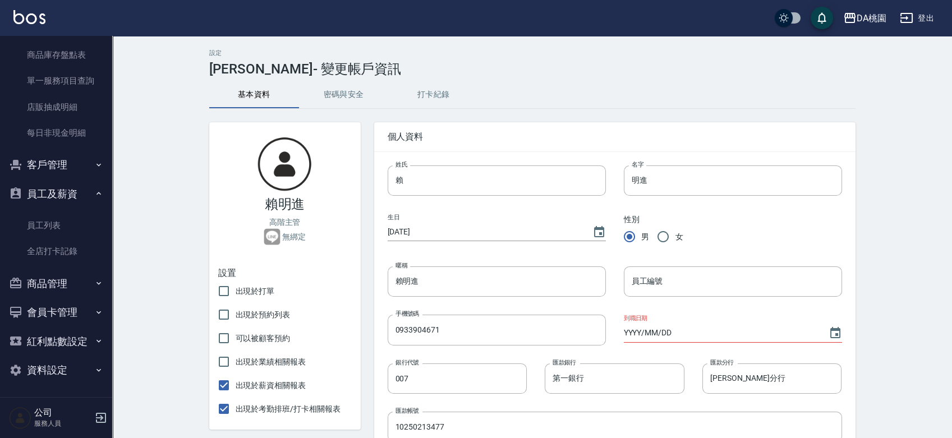
scroll to position [62, 0]
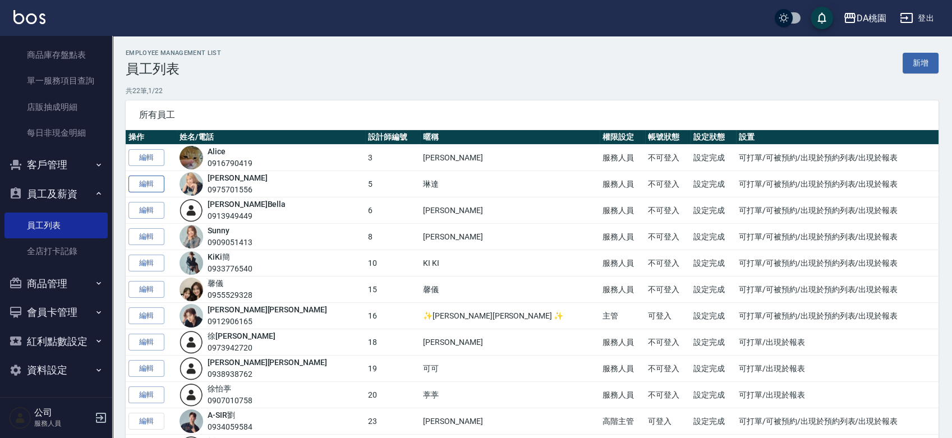
scroll to position [328, 0]
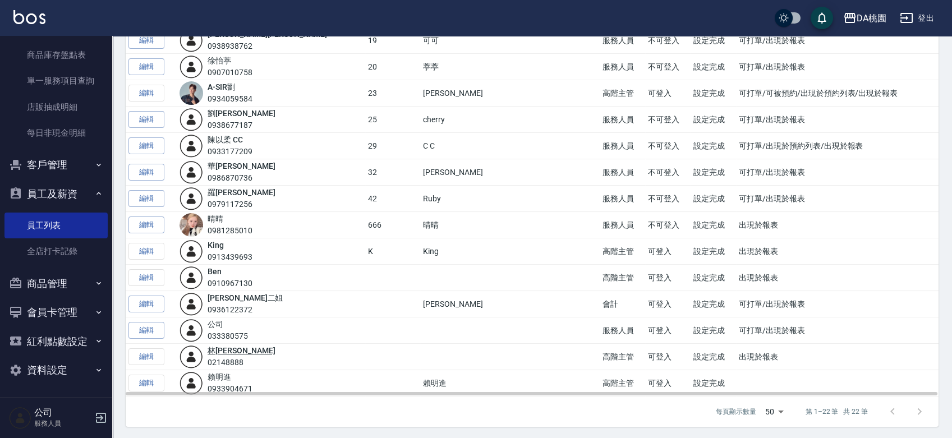
click at [229, 350] on link "林 蕾甄" at bounding box center [241, 350] width 67 height 9
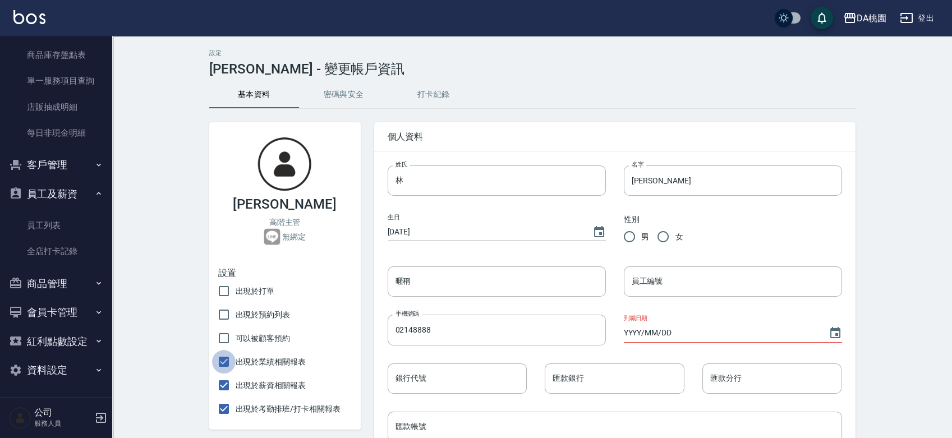
click at [227, 359] on input "出現於業績相關報表" at bounding box center [224, 362] width 24 height 24
checkbox input "false"
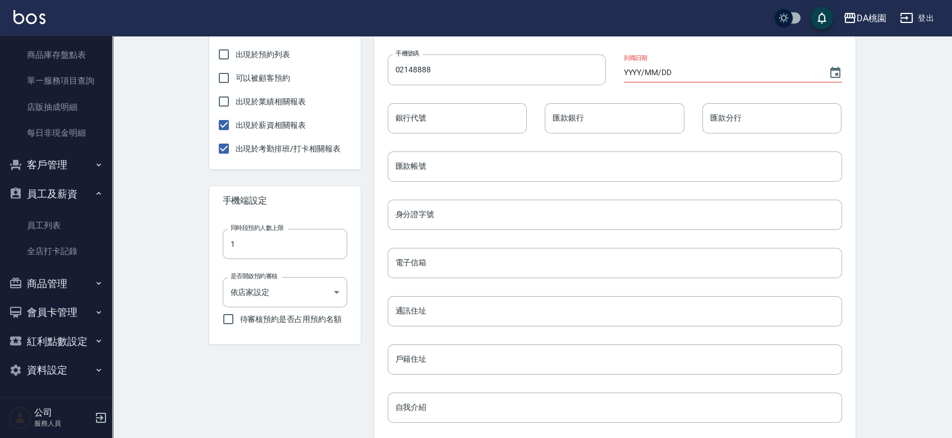
scroll to position [456, 0]
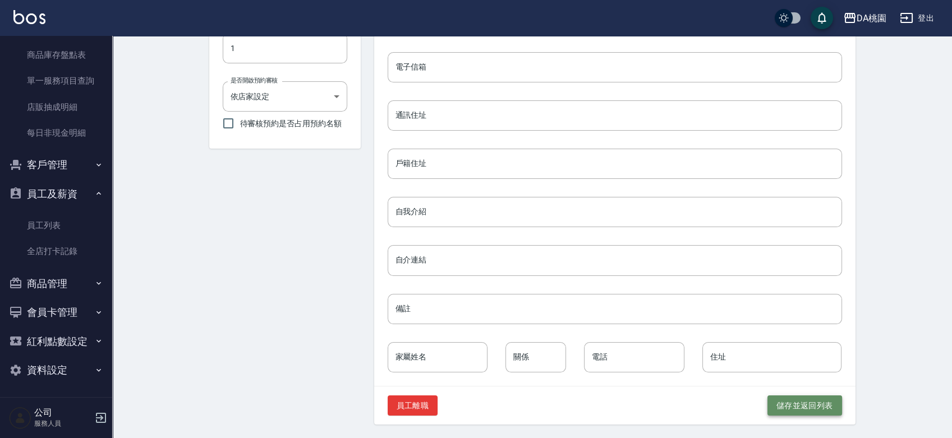
click at [779, 396] on button "儲存並返回列表" at bounding box center [805, 406] width 75 height 21
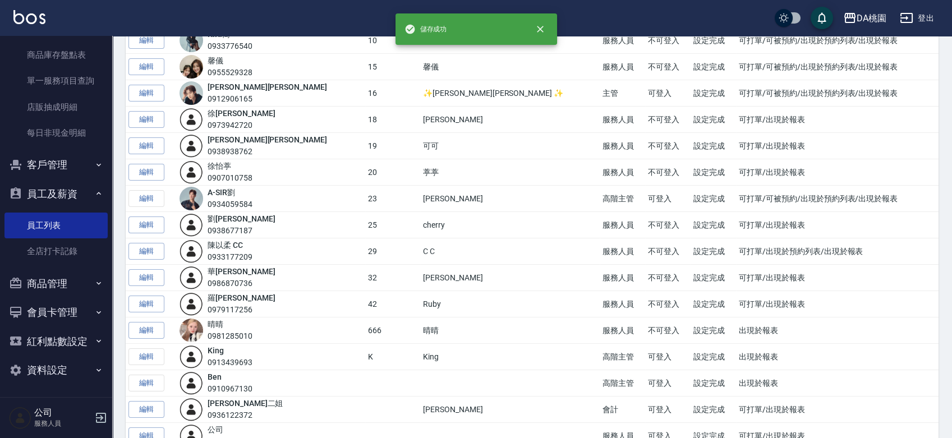
scroll to position [328, 0]
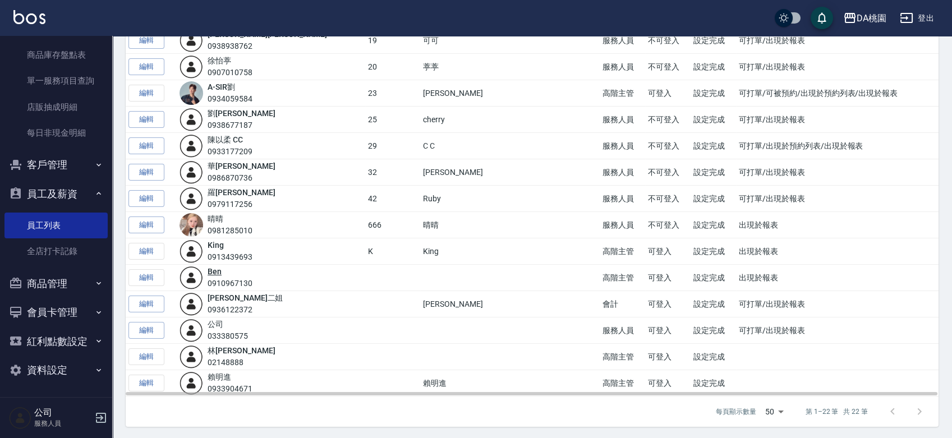
click at [222, 270] on link "Ben" at bounding box center [215, 271] width 14 height 9
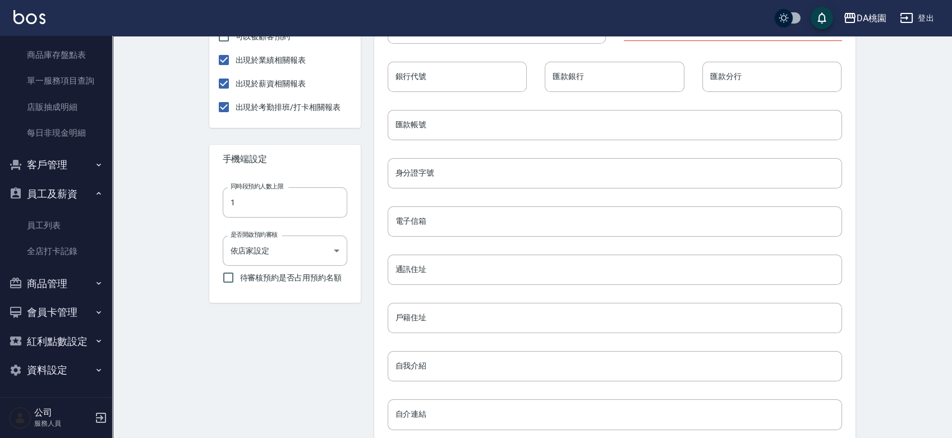
scroll to position [206, 0]
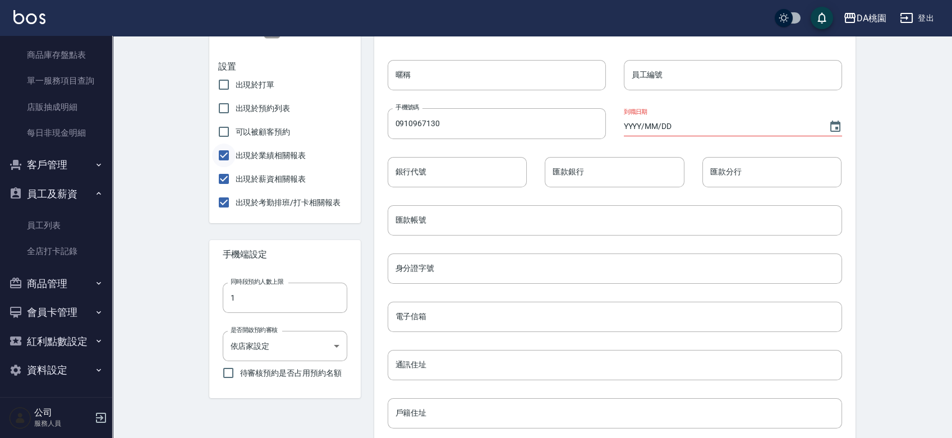
click at [218, 154] on input "出現於業績相關報表" at bounding box center [224, 156] width 24 height 24
checkbox input "false"
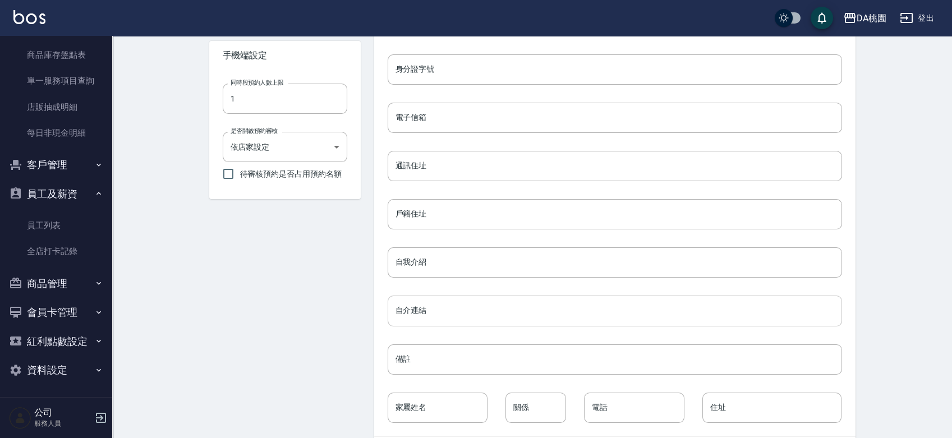
scroll to position [456, 0]
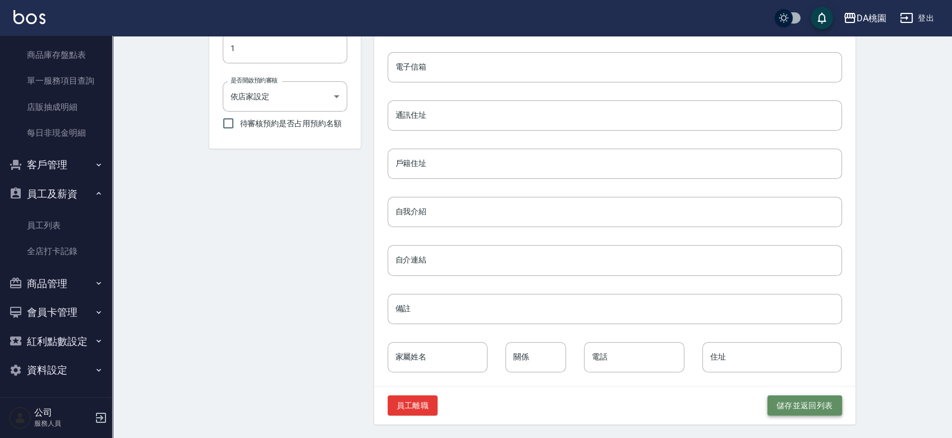
click at [789, 409] on button "儲存並返回列表" at bounding box center [805, 406] width 75 height 21
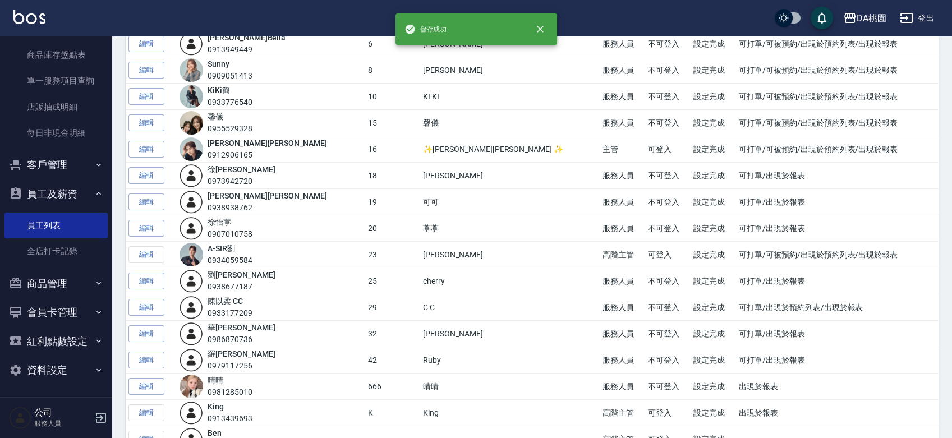
scroll to position [328, 0]
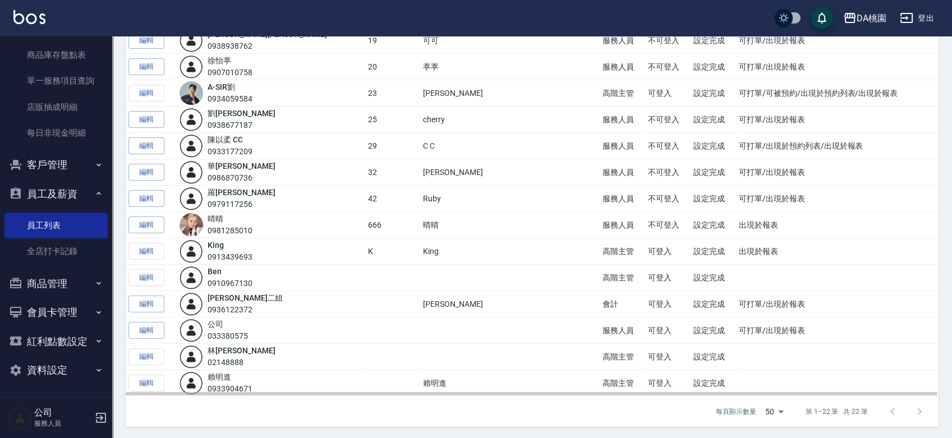
click at [159, 247] on td "編輯" at bounding box center [151, 251] width 51 height 26
click at [224, 246] on link "King" at bounding box center [216, 245] width 16 height 9
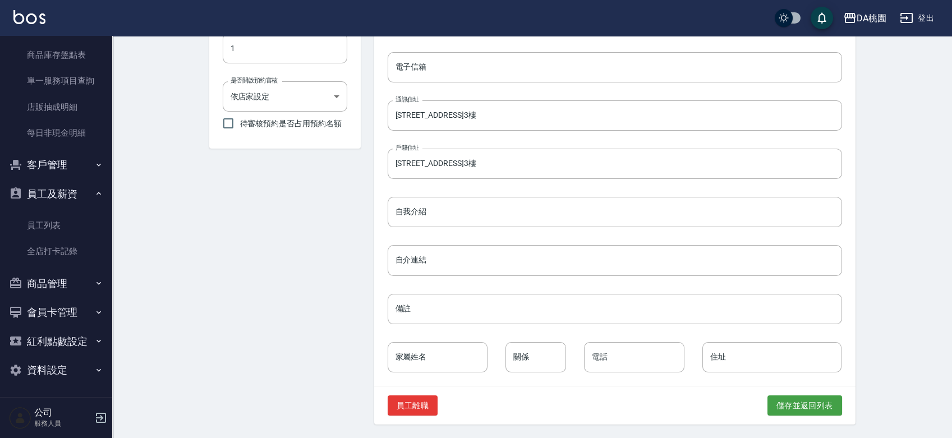
scroll to position [206, 0]
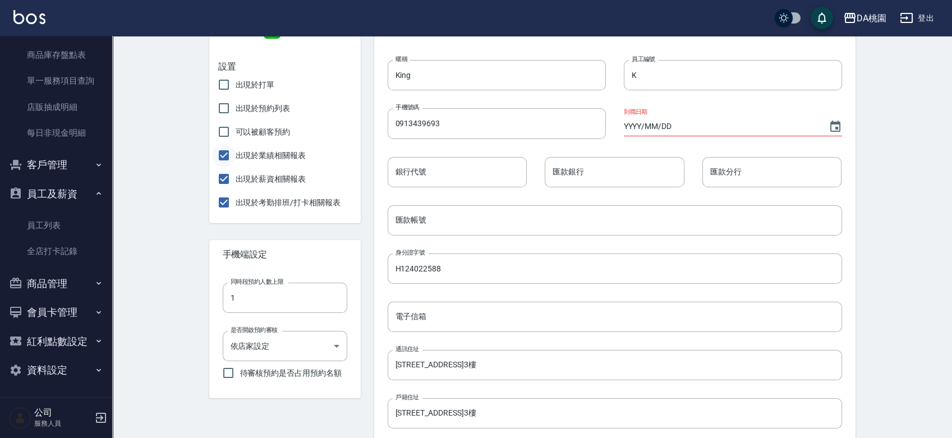
click at [224, 152] on input "出現於業績相關報表" at bounding box center [224, 156] width 24 height 24
checkbox input "false"
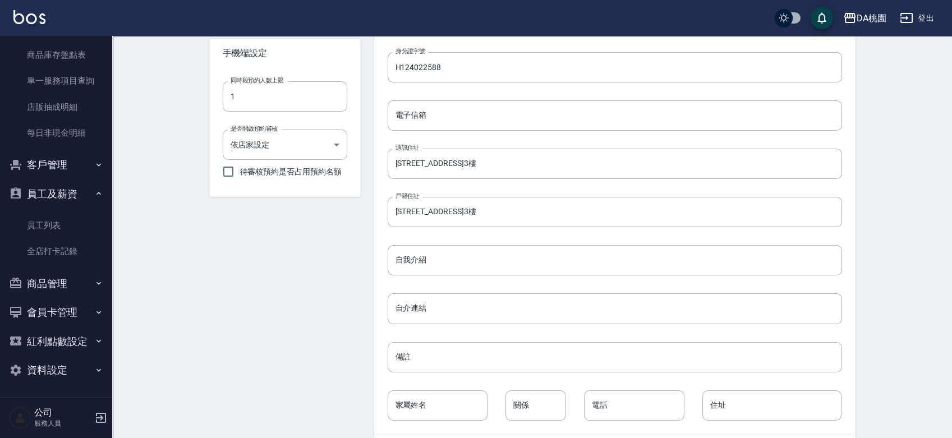
scroll to position [456, 0]
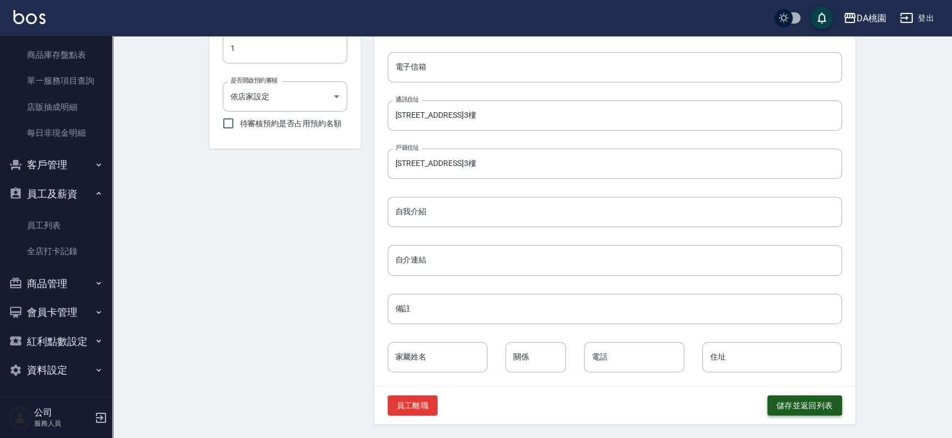
click at [771, 401] on button "儲存並返回列表" at bounding box center [805, 406] width 75 height 21
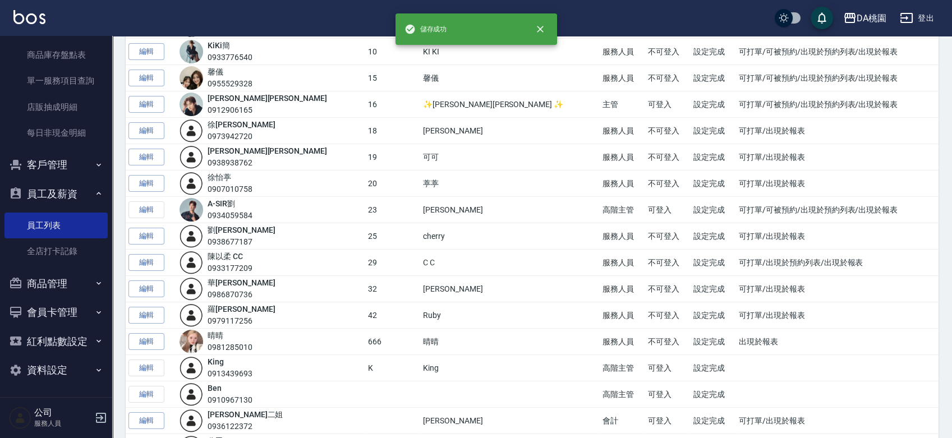
scroll to position [328, 0]
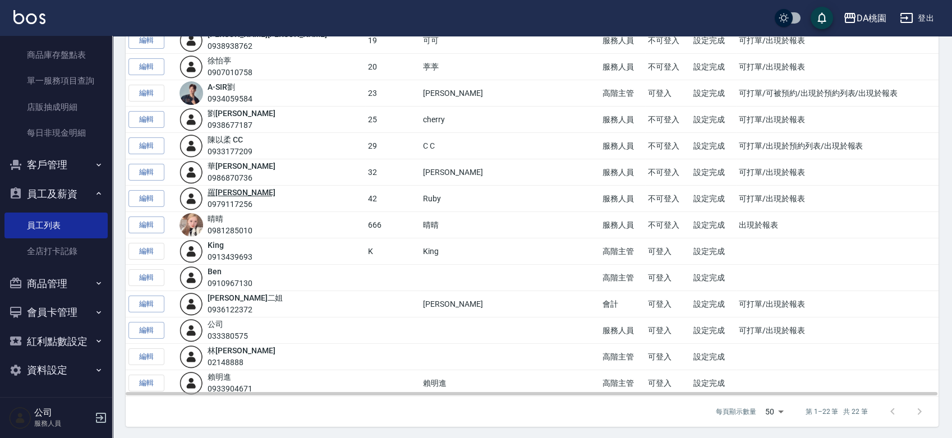
click at [233, 195] on link "羅 苡瑄" at bounding box center [241, 192] width 67 height 9
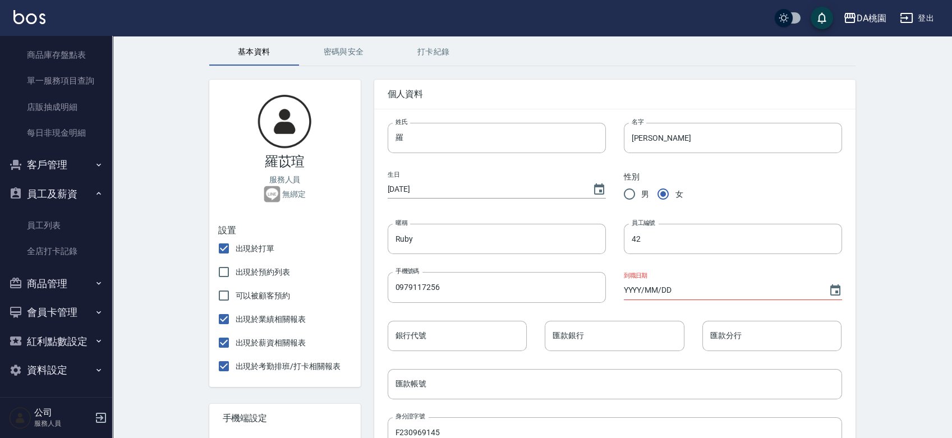
scroll to position [62, 0]
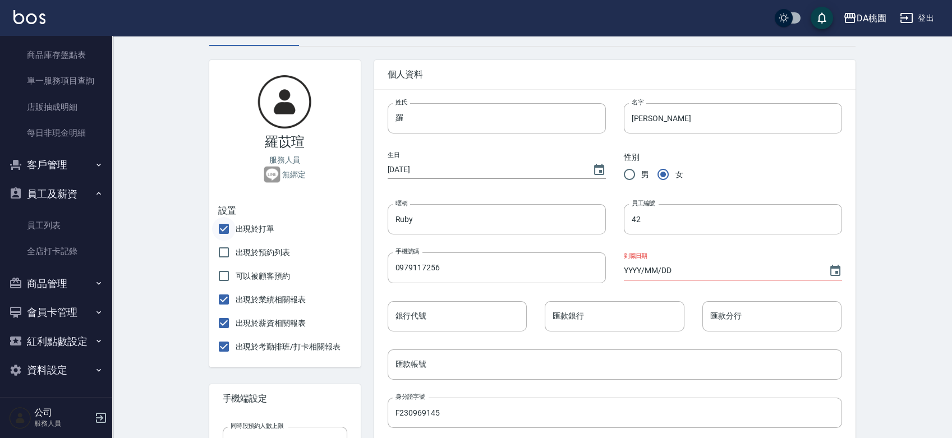
click at [229, 228] on input "出現於打單" at bounding box center [224, 229] width 24 height 24
checkbox input "false"
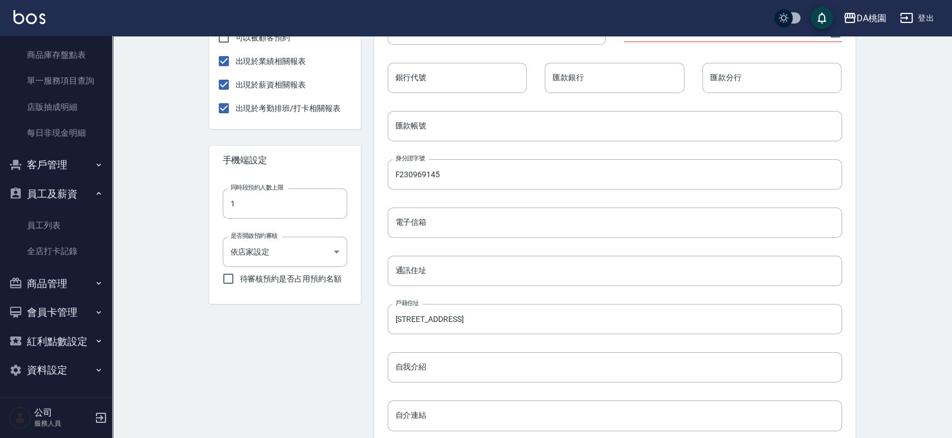
scroll to position [456, 0]
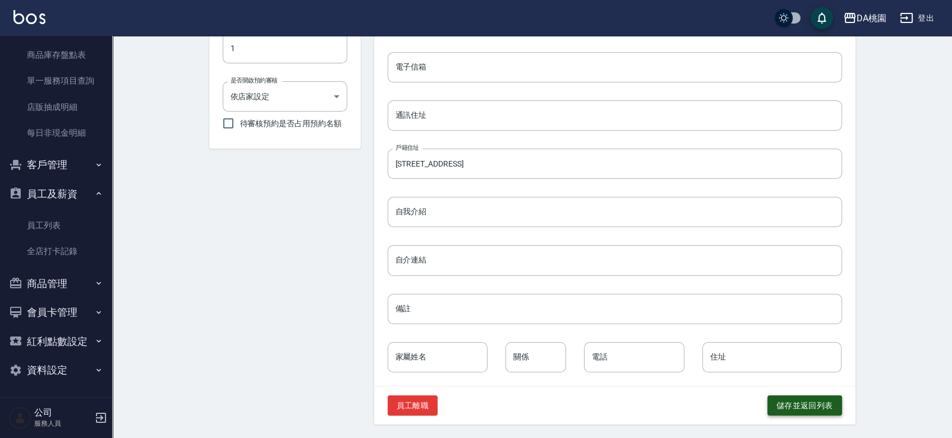
click at [787, 399] on button "儲存並返回列表" at bounding box center [805, 406] width 75 height 21
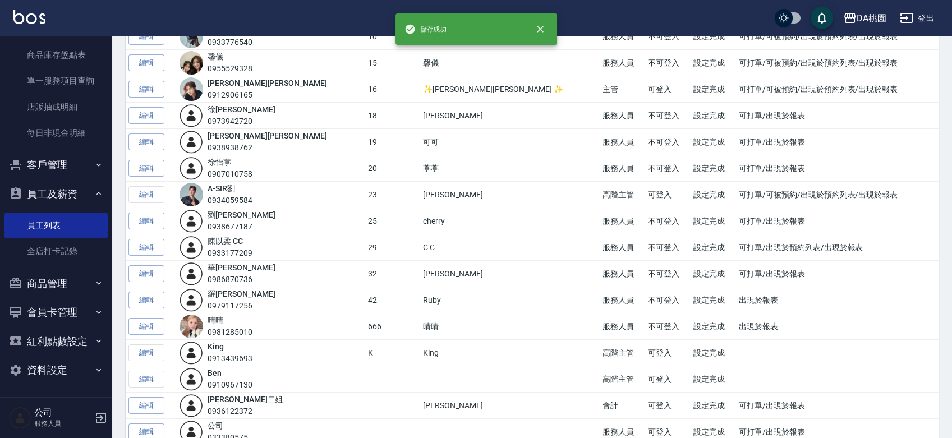
scroll to position [328, 0]
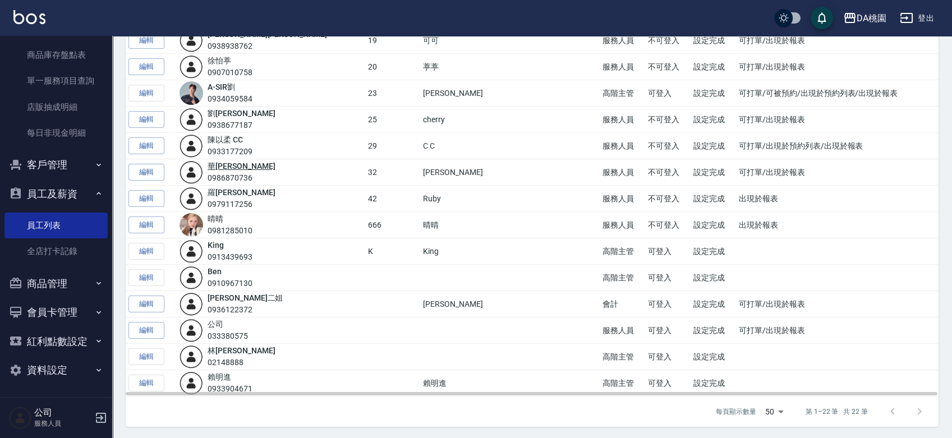
click at [237, 166] on link "華 敏慈" at bounding box center [241, 166] width 67 height 9
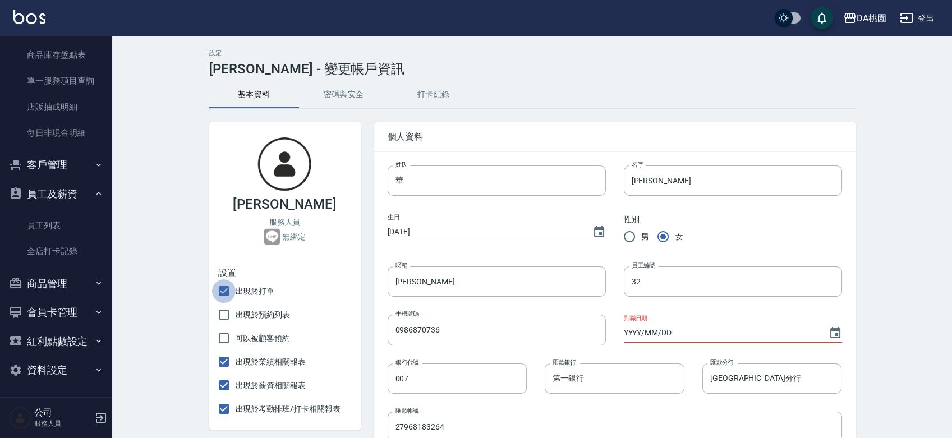
click at [226, 295] on input "出現於打單" at bounding box center [224, 291] width 24 height 24
checkbox input "false"
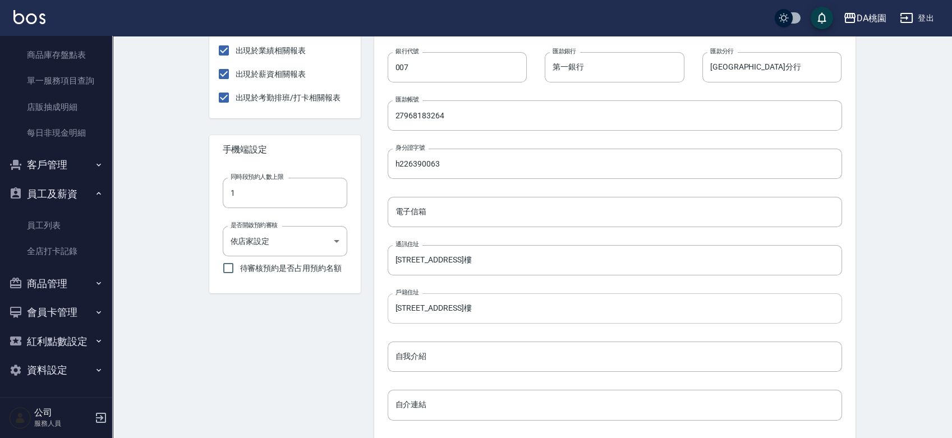
scroll to position [456, 0]
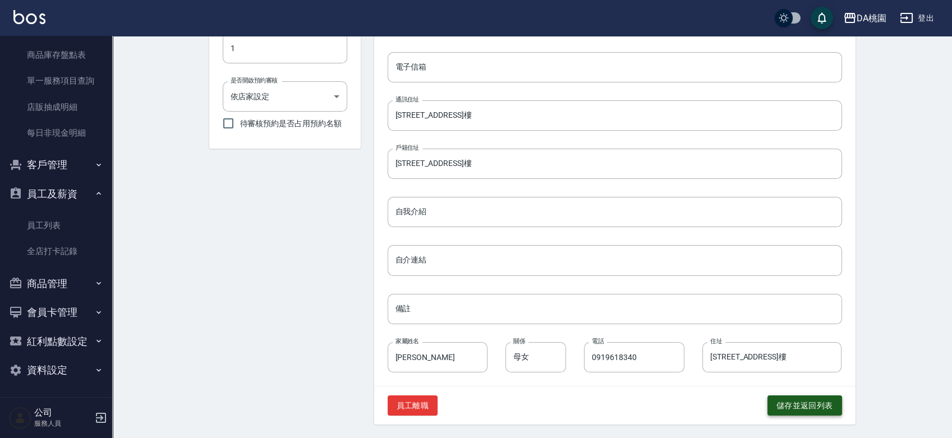
click at [768, 403] on button "儲存並返回列表" at bounding box center [805, 406] width 75 height 21
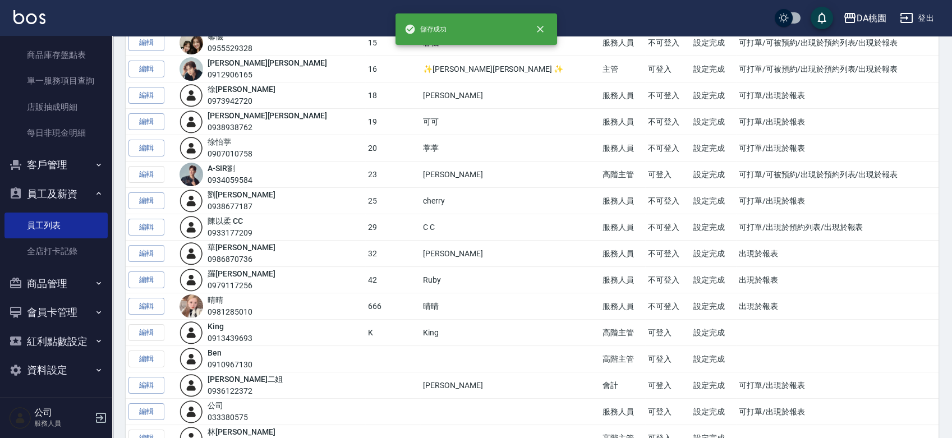
scroll to position [249, 0]
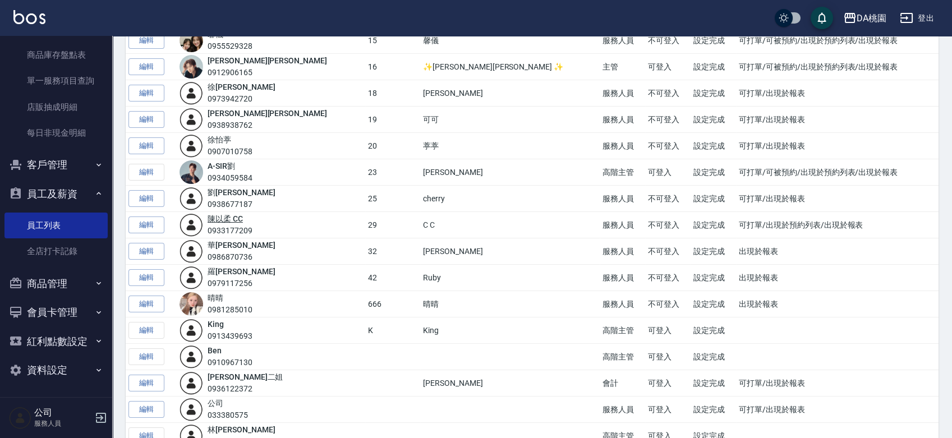
click at [231, 221] on link "陳 以柔 CC" at bounding box center [225, 218] width 35 height 9
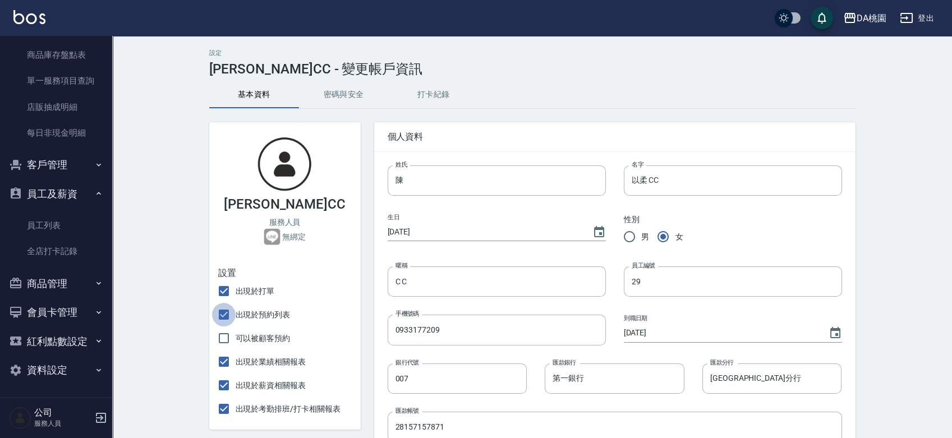
click at [227, 316] on input "出現於預約列表" at bounding box center [224, 315] width 24 height 24
checkbox input "false"
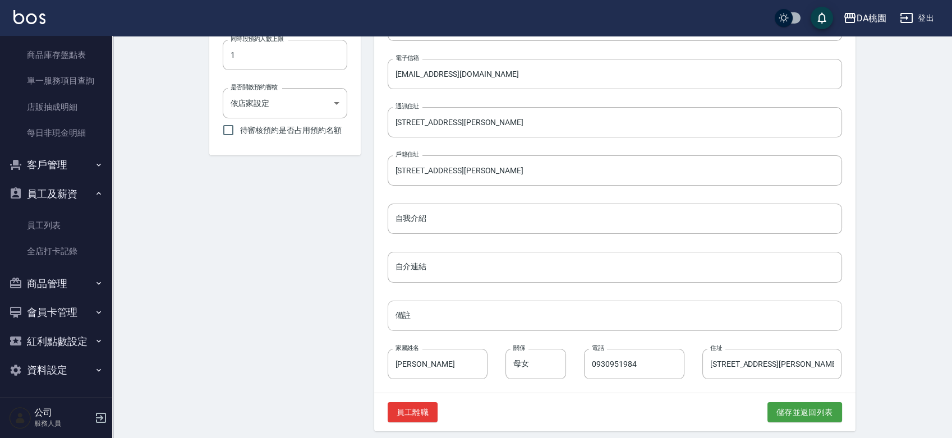
scroll to position [456, 0]
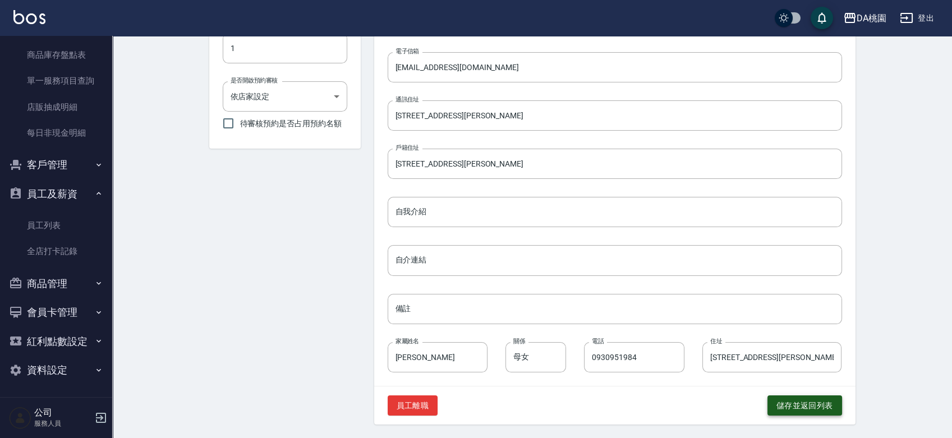
click at [769, 403] on button "儲存並返回列表" at bounding box center [805, 406] width 75 height 21
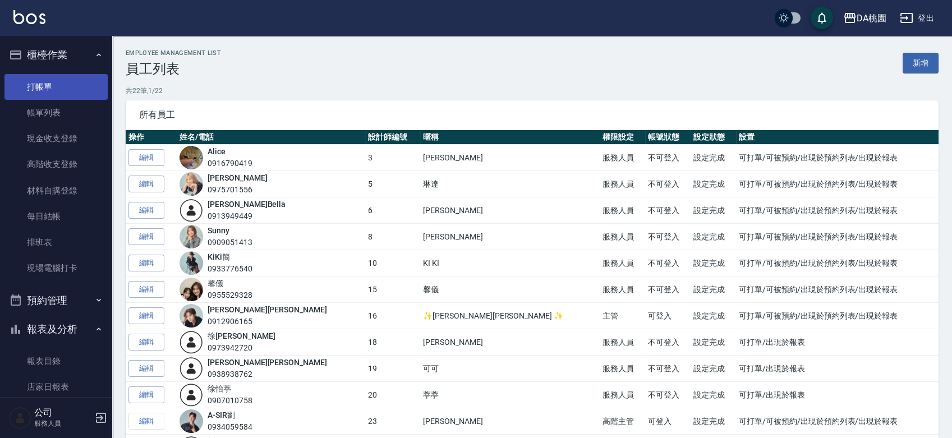
click at [62, 84] on link "打帳單" at bounding box center [55, 87] width 103 height 26
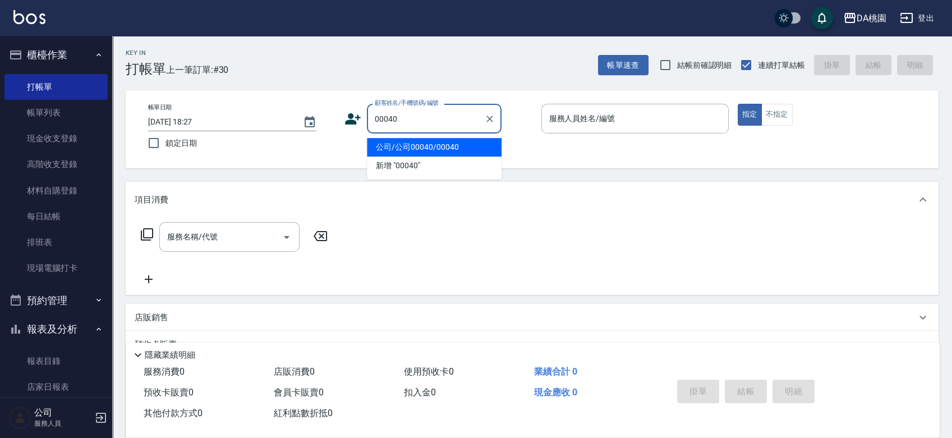
type input "00040"
type input "3"
type input "公司/公司00040/00040"
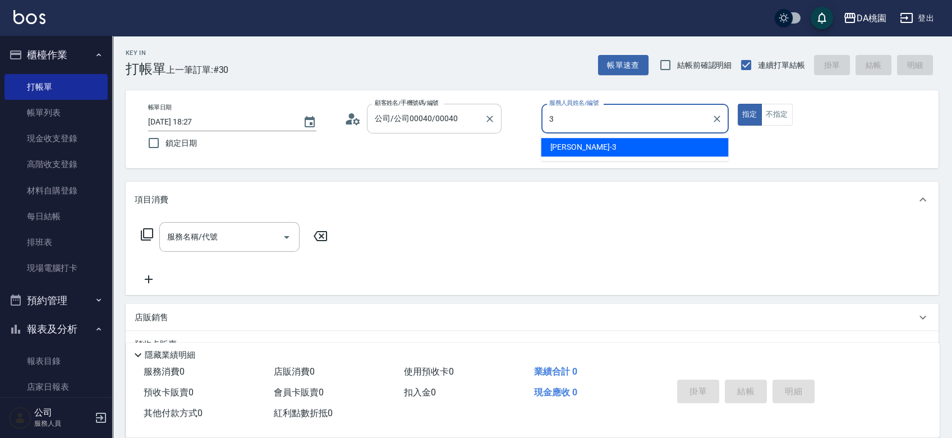
type input "3"
type button "true"
type input "愛莉絲-3"
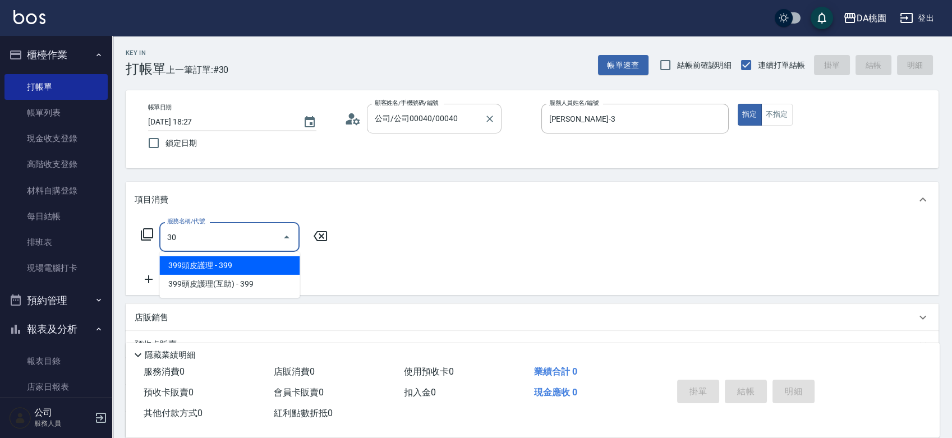
type input "303"
type input "30"
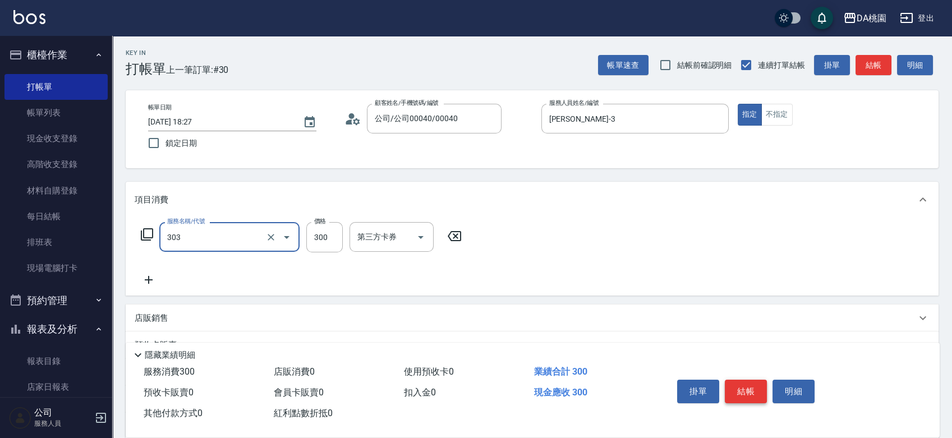
type input "A級剪髮(303)"
click at [737, 394] on button "結帳" at bounding box center [746, 392] width 42 height 24
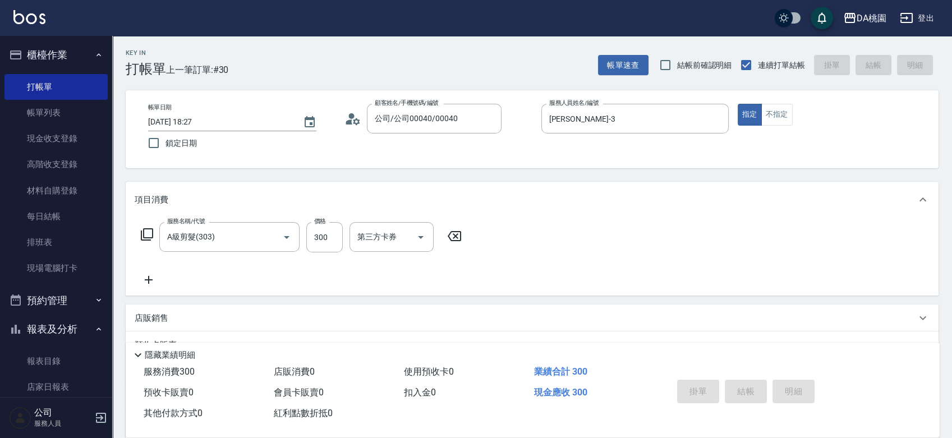
type input "2025/10/04 18:41"
type input "0"
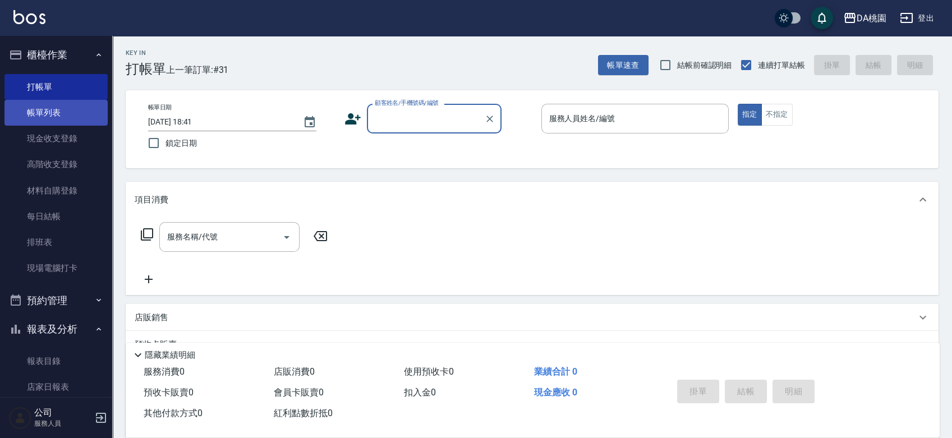
click at [59, 108] on link "帳單列表" at bounding box center [55, 113] width 103 height 26
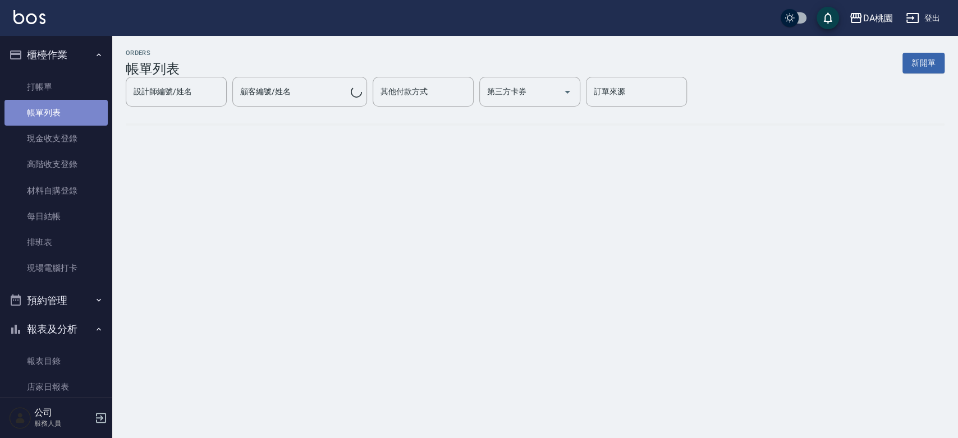
click at [59, 108] on link "帳單列表" at bounding box center [55, 113] width 103 height 26
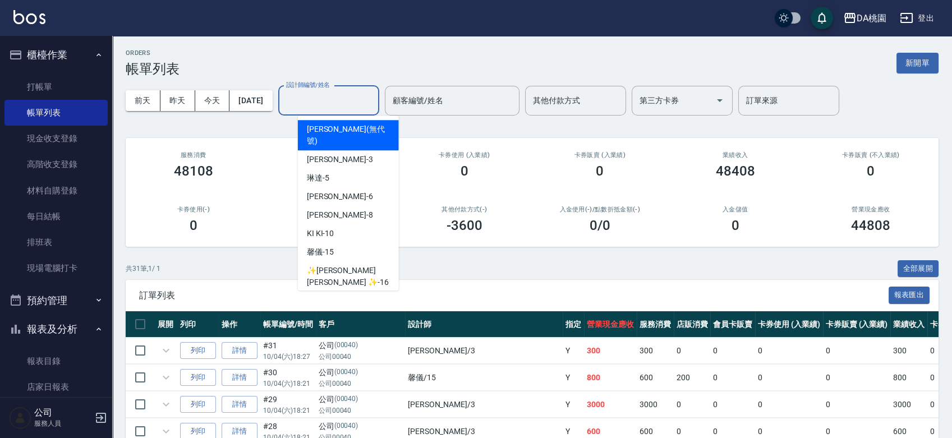
click at [326, 97] on div "設計師編號/姓名 設計師編號/姓名" at bounding box center [328, 101] width 101 height 30
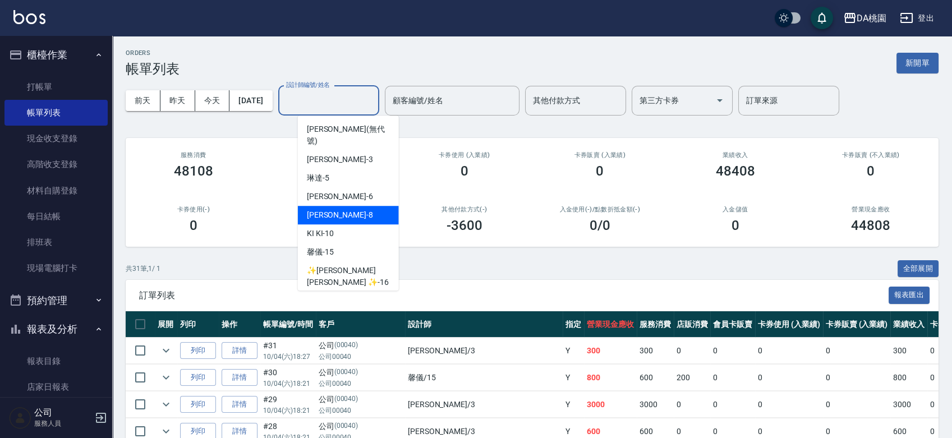
click at [351, 206] on div "桑妮 -8" at bounding box center [348, 215] width 101 height 19
type input "桑妮-8"
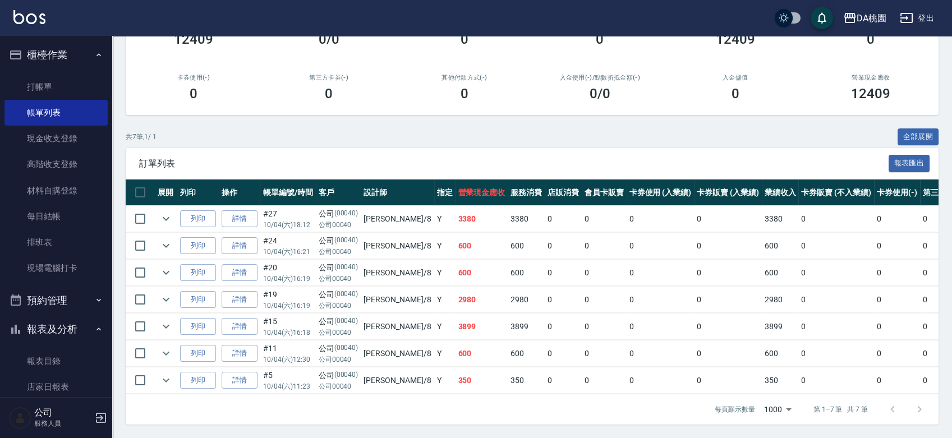
scroll to position [140, 0]
click at [167, 213] on icon "expand row" at bounding box center [165, 218] width 13 height 13
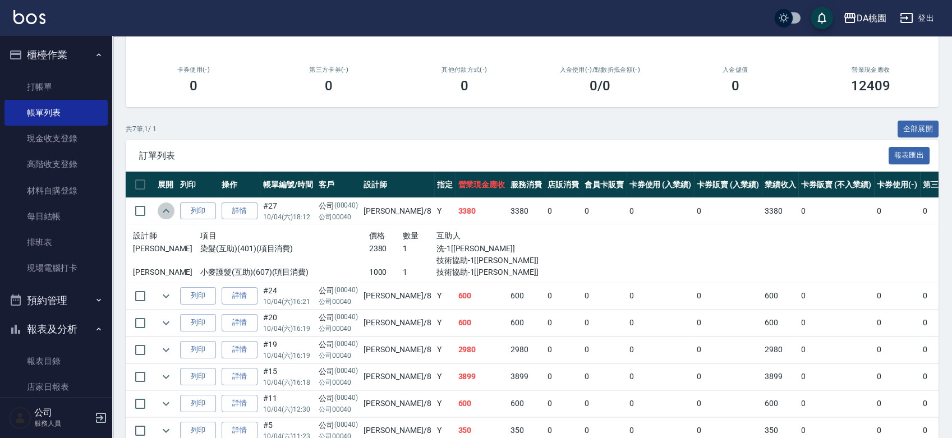
click at [167, 213] on icon "expand row" at bounding box center [165, 210] width 13 height 13
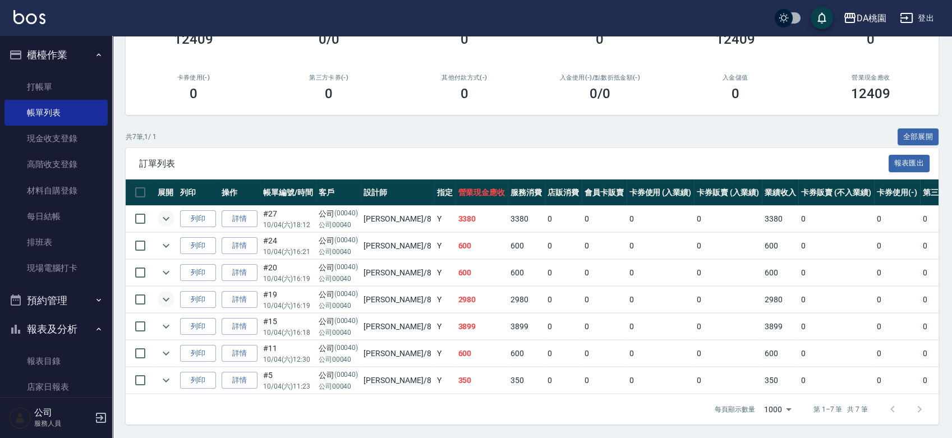
click at [168, 293] on icon "expand row" at bounding box center [165, 299] width 13 height 13
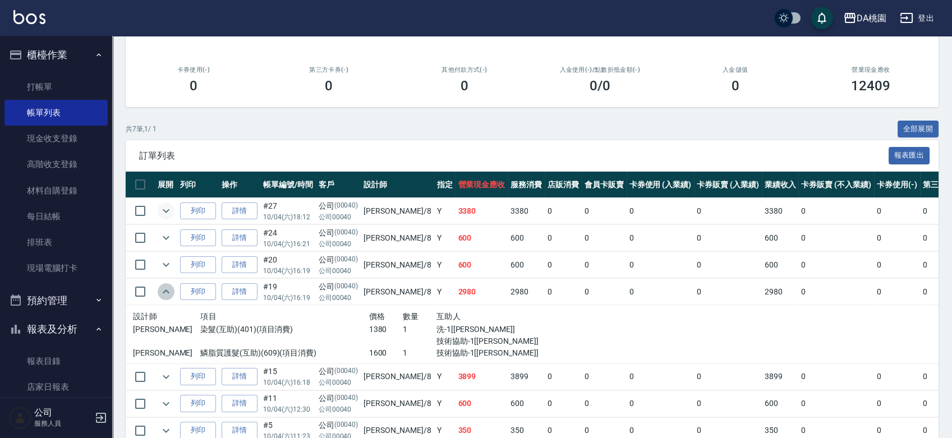
click at [168, 291] on icon "expand row" at bounding box center [166, 292] width 7 height 4
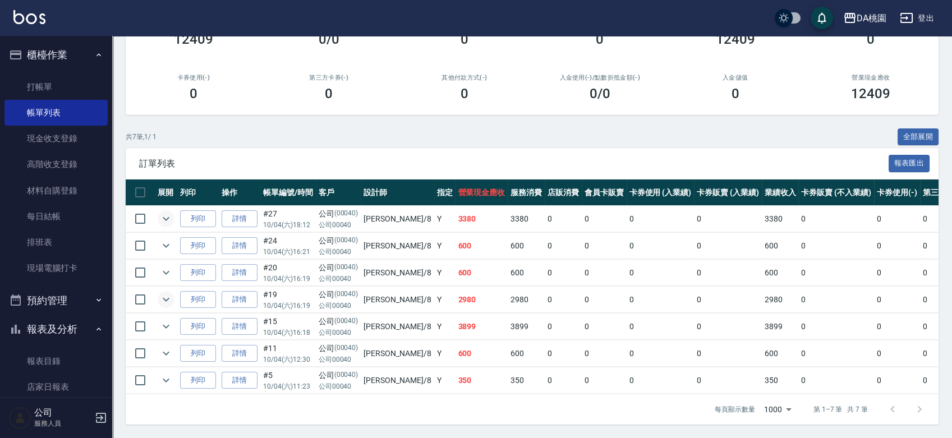
click at [163, 212] on icon "expand row" at bounding box center [165, 218] width 13 height 13
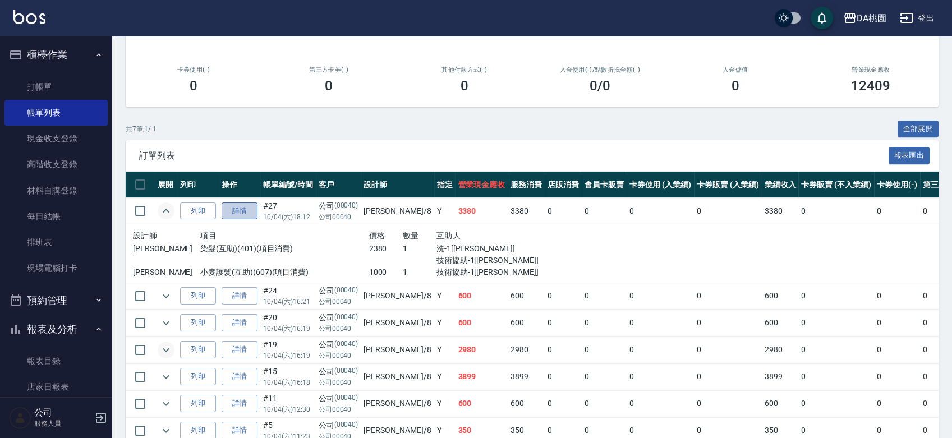
click at [240, 212] on link "詳情" at bounding box center [240, 211] width 36 height 17
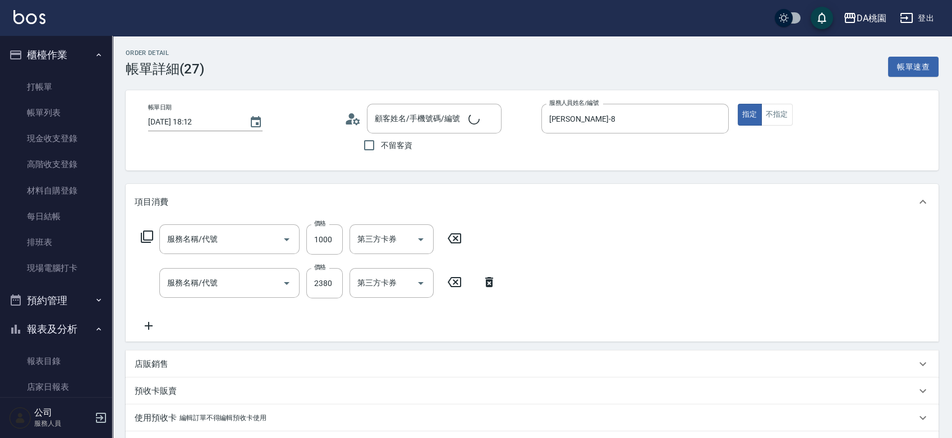
type input "2025/10/04 18:12"
type input "桑妮-8"
type input "330"
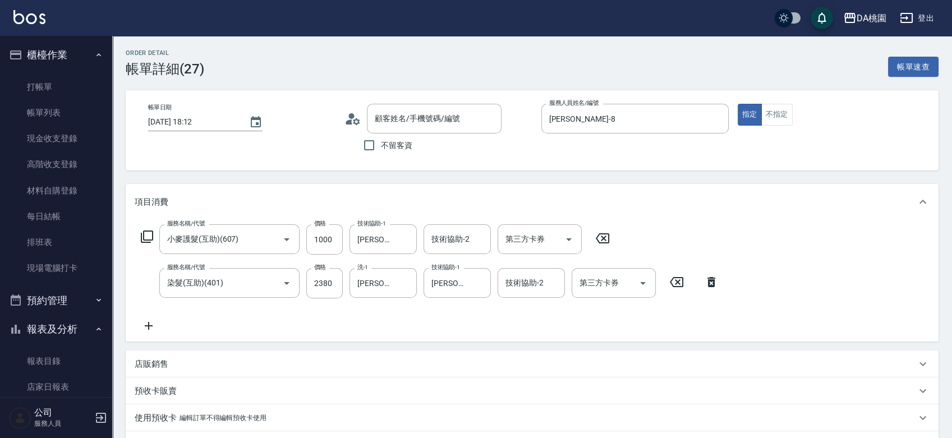
type input "公司/公司00040/00040"
type input "小麥護髮(互助)(607)"
type input "染髮(互助)(401)"
click at [404, 239] on icon "Clear" at bounding box center [405, 239] width 11 height 11
click at [379, 238] on input "技術協助-1" at bounding box center [383, 239] width 57 height 20
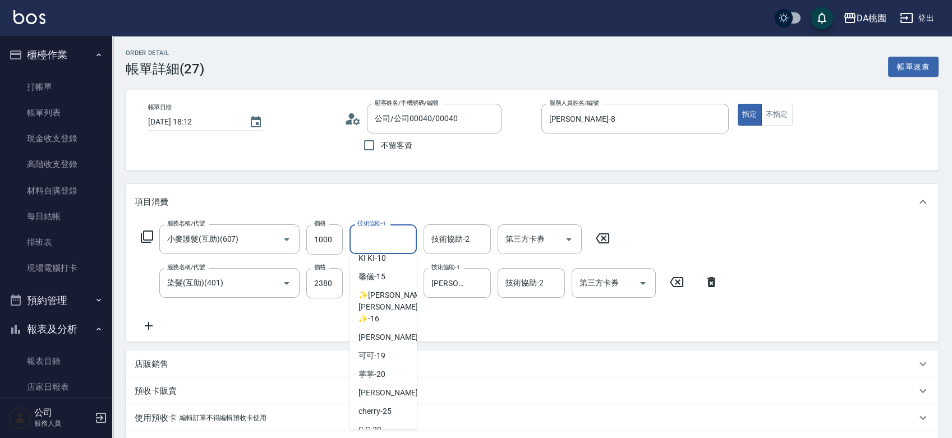
scroll to position [116, 0]
click at [385, 403] on span "cherry -25" at bounding box center [375, 409] width 33 height 12
click at [394, 238] on input "cherry-25" at bounding box center [375, 239] width 40 height 20
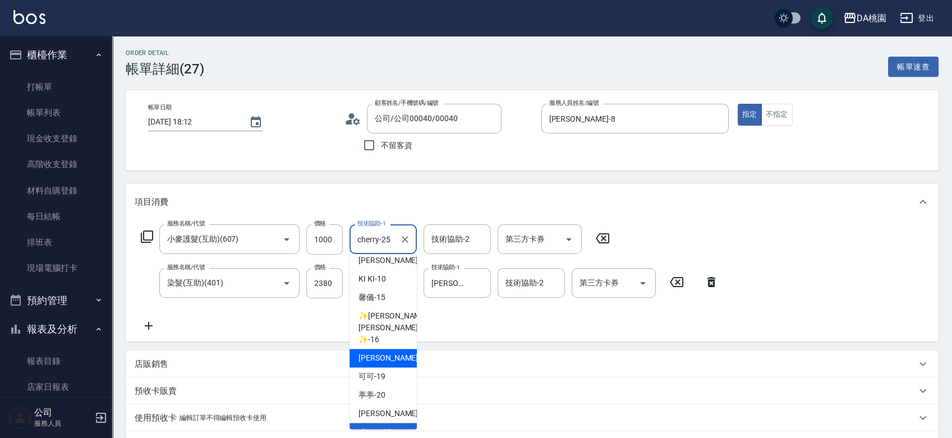
click at [386, 349] on div "小妤 -18" at bounding box center [383, 358] width 67 height 19
type input "小妤-18"
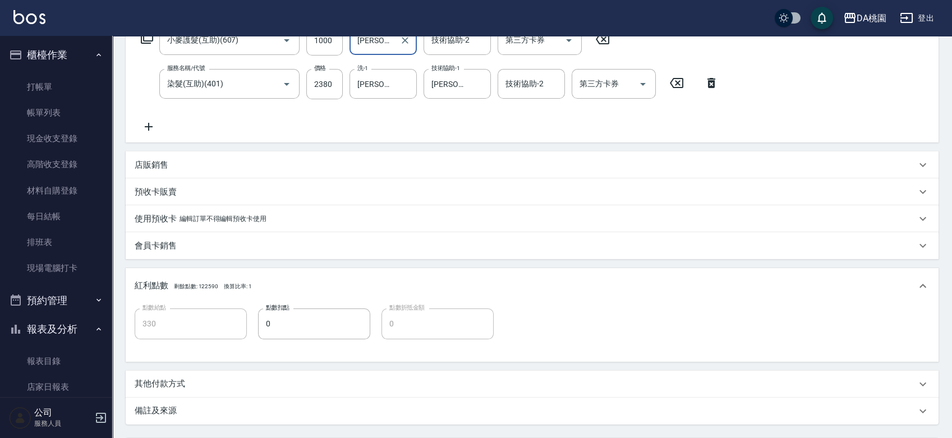
scroll to position [305, 0]
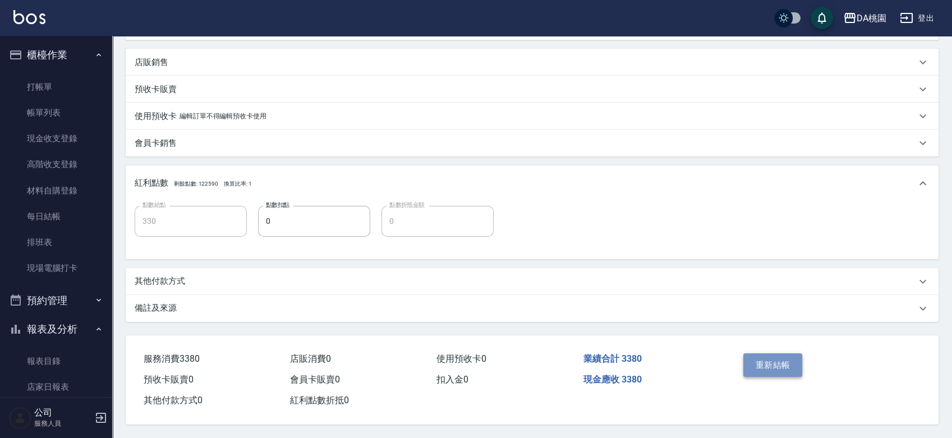
click at [777, 362] on button "重新結帳" at bounding box center [772, 366] width 59 height 24
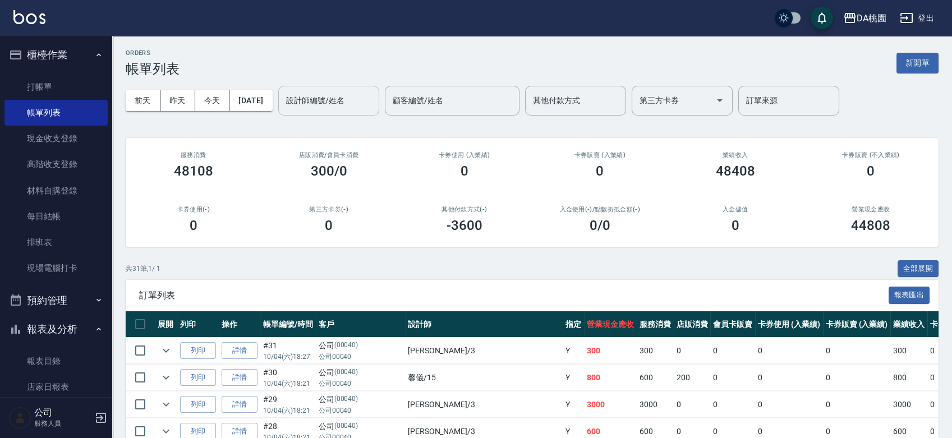
click at [329, 100] on input "設計師編號/姓名" at bounding box center [328, 101] width 91 height 20
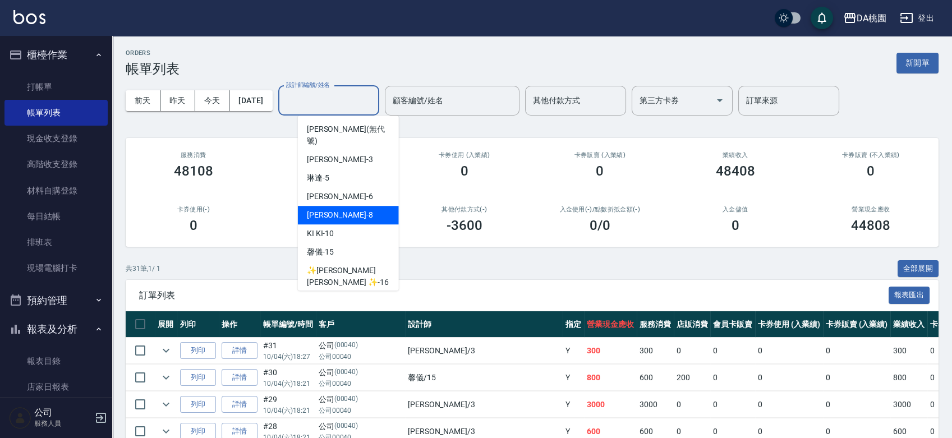
click at [336, 206] on div "桑妮 -8" at bounding box center [348, 215] width 101 height 19
type input "桑妮-8"
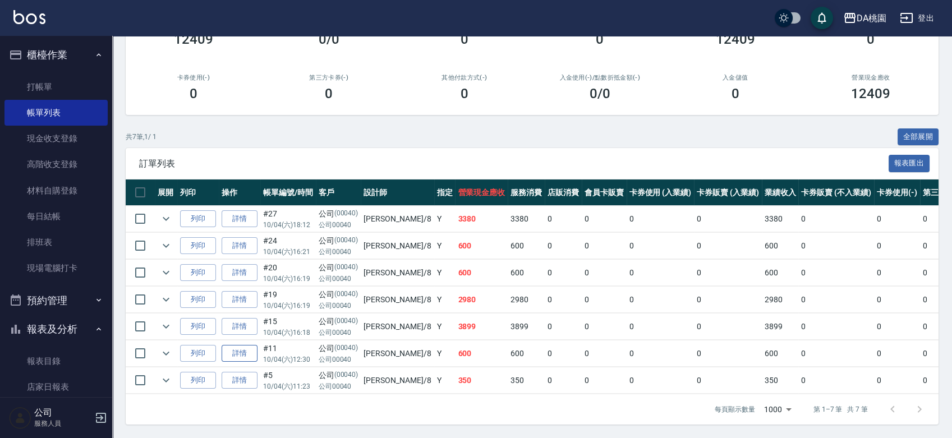
scroll to position [140, 0]
click at [168, 325] on icon "expand row" at bounding box center [166, 327] width 7 height 4
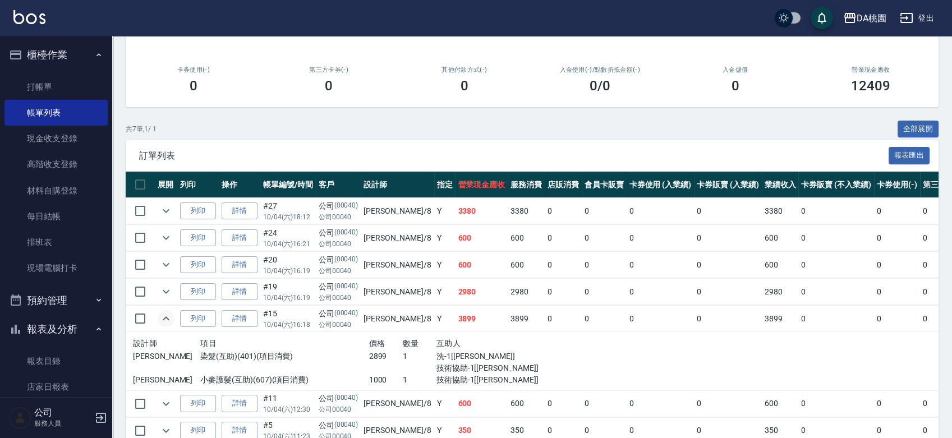
click at [168, 318] on icon "expand row" at bounding box center [166, 318] width 7 height 4
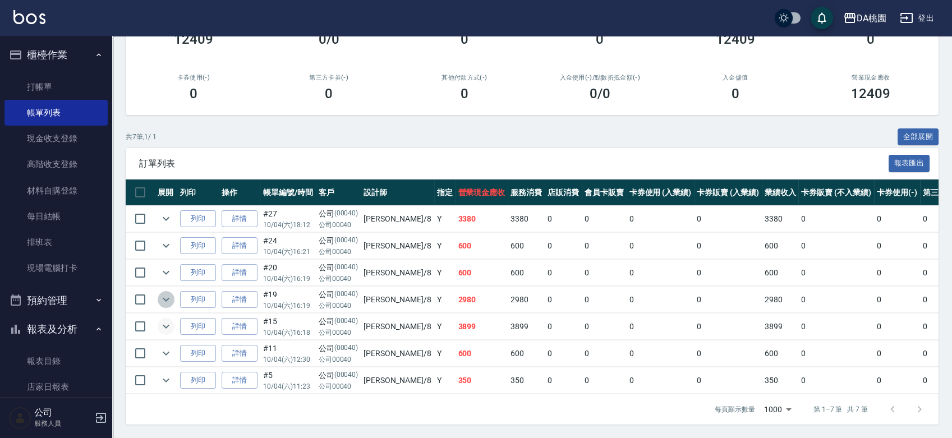
click at [169, 293] on icon "expand row" at bounding box center [165, 299] width 13 height 13
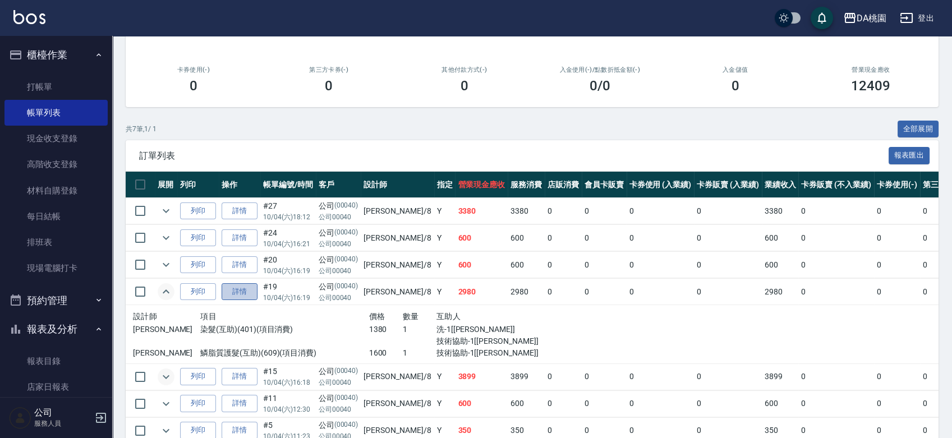
click at [242, 293] on link "詳情" at bounding box center [240, 291] width 36 height 17
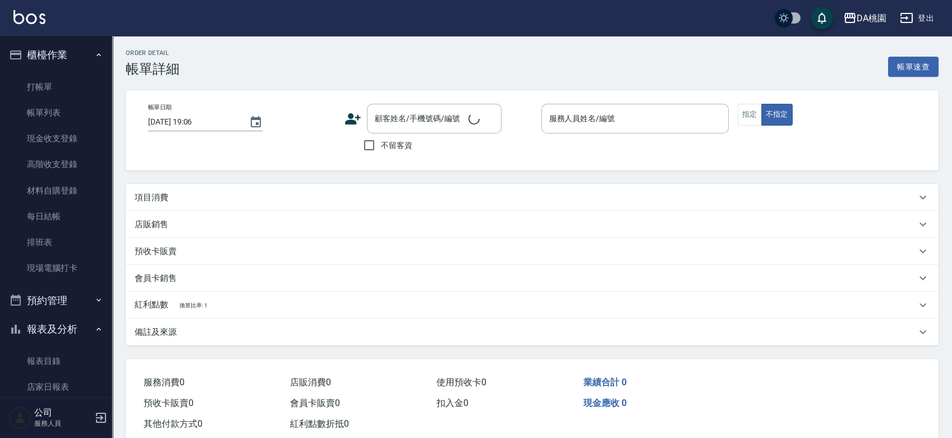
type input "2025/10/04 16:19"
type input "桑妮-8"
type input "290"
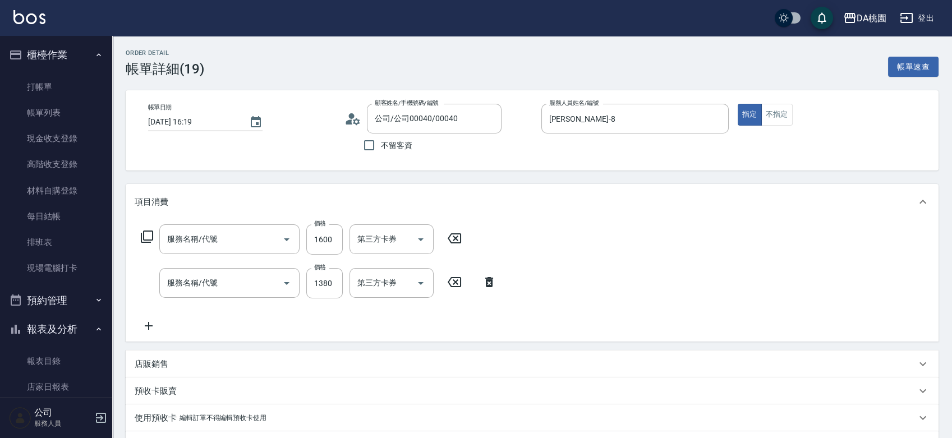
type input "公司/公司00040/00040"
type input "鱗脂質護髮(互助)(609)"
type input "染髮(互助)(401)"
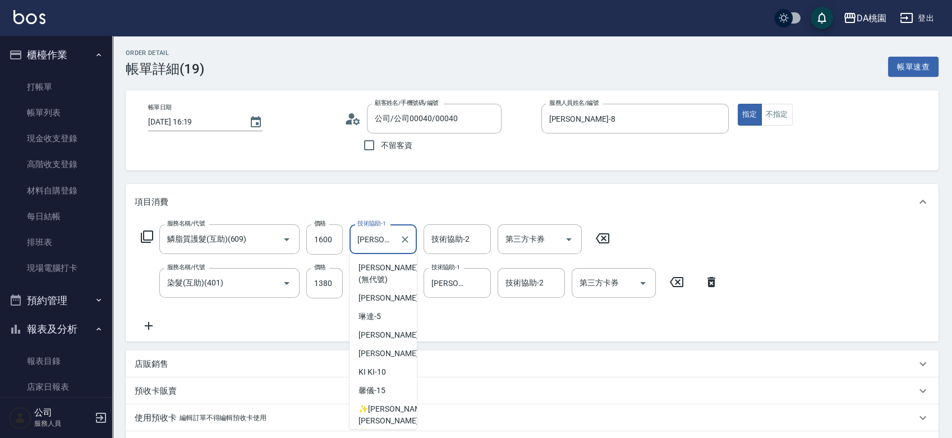
click at [389, 236] on input "小妤-18" at bounding box center [375, 239] width 40 height 20
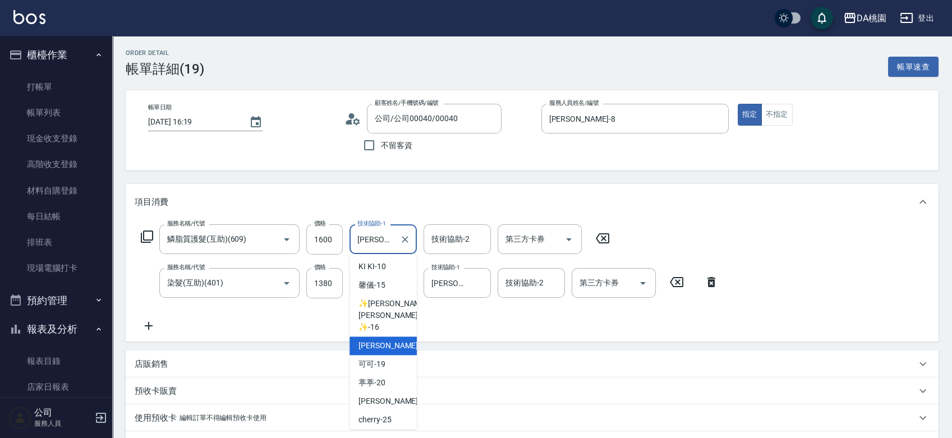
scroll to position [116, 0]
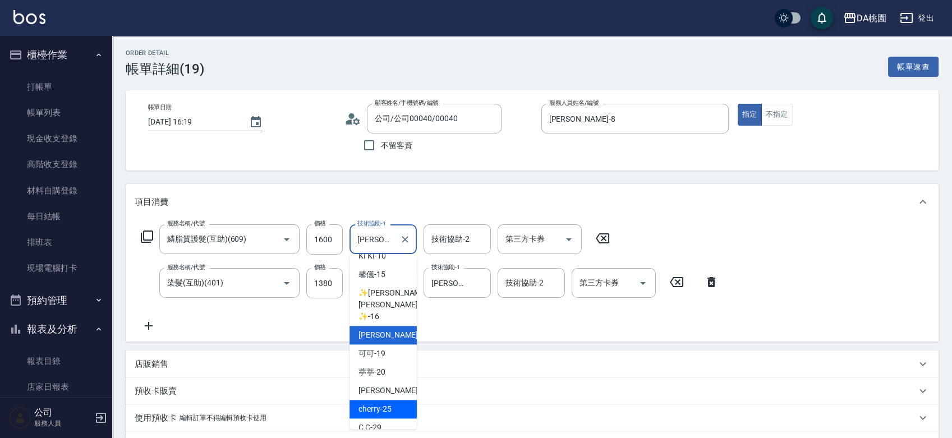
click at [380, 403] on span "cherry -25" at bounding box center [375, 409] width 33 height 12
type input "cherry-25"
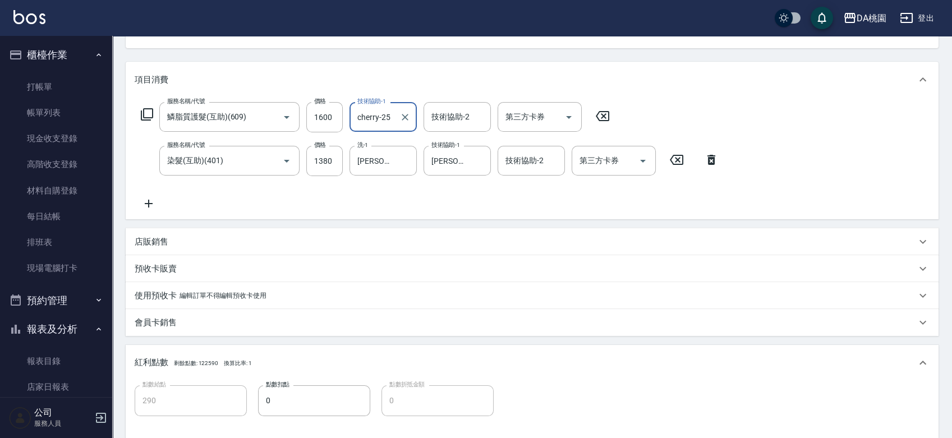
scroll to position [305, 0]
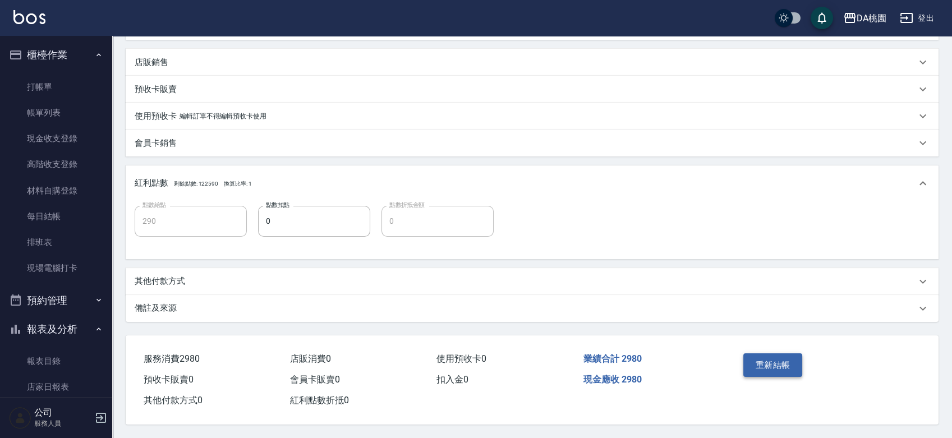
click at [746, 363] on button "重新結帳" at bounding box center [772, 366] width 59 height 24
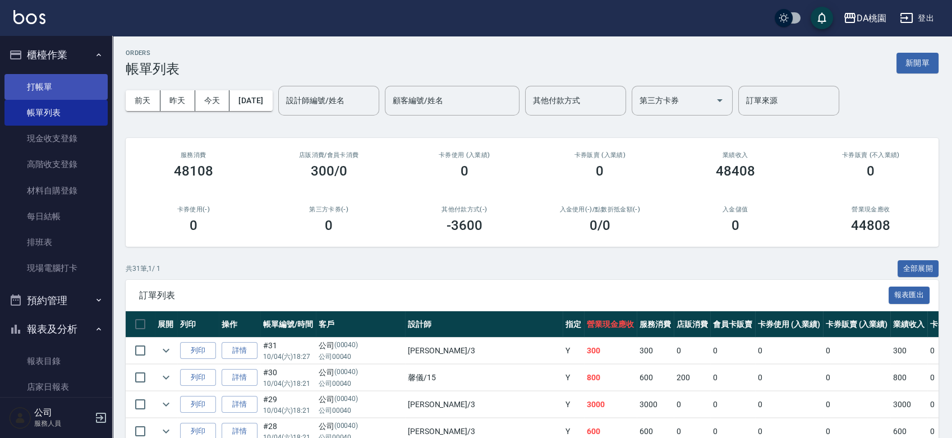
click at [73, 91] on link "打帳單" at bounding box center [55, 87] width 103 height 26
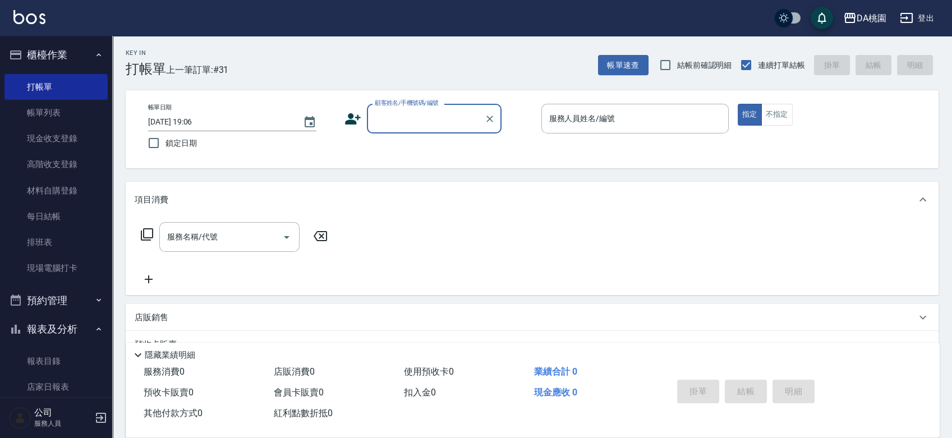
click at [434, 125] on input "顧客姓名/手機號碼/編號" at bounding box center [426, 119] width 108 height 20
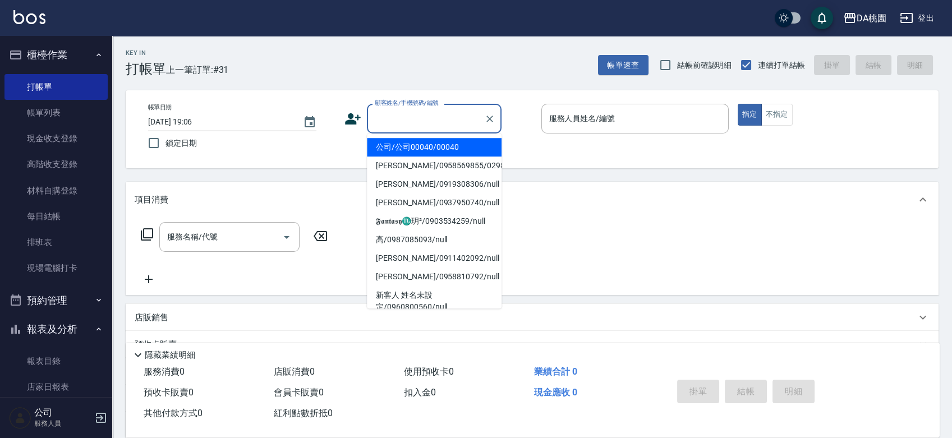
click at [430, 147] on li "公司/公司00040/00040" at bounding box center [434, 147] width 135 height 19
type input "公司/公司00040/00040"
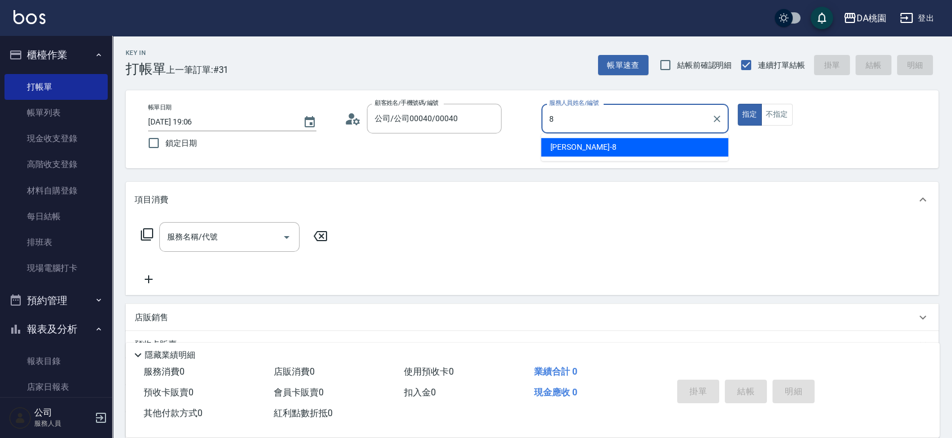
type input "桑妮-8"
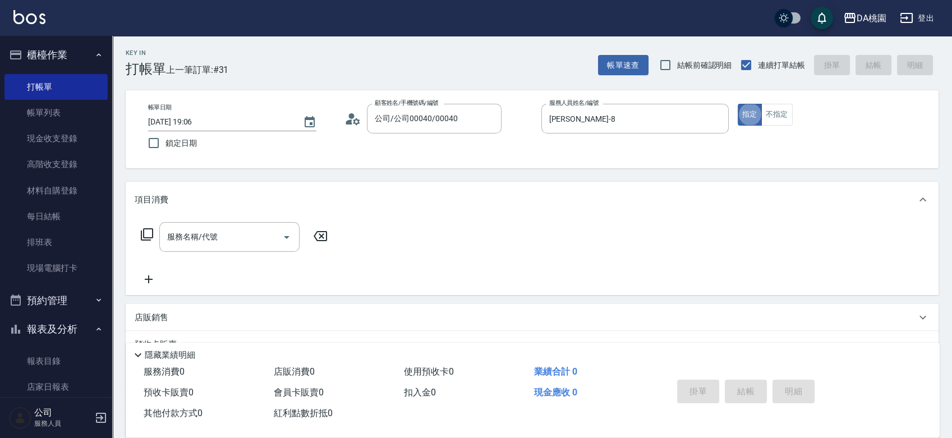
type button "true"
type input "303"
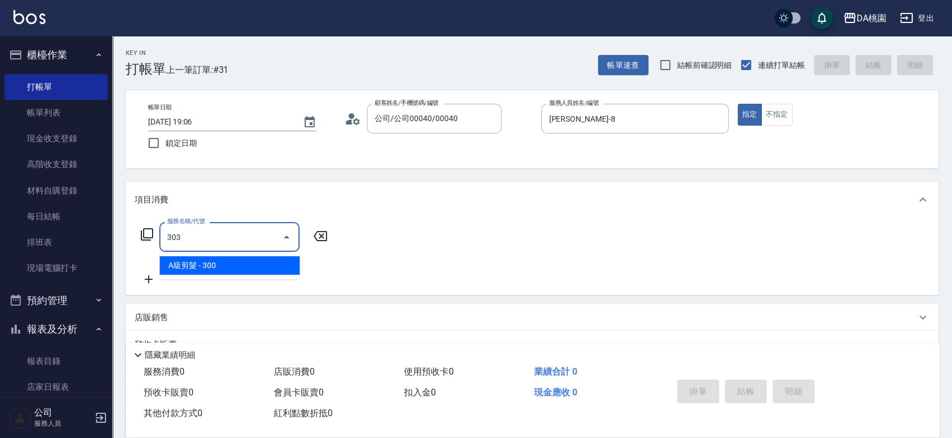
type input "30"
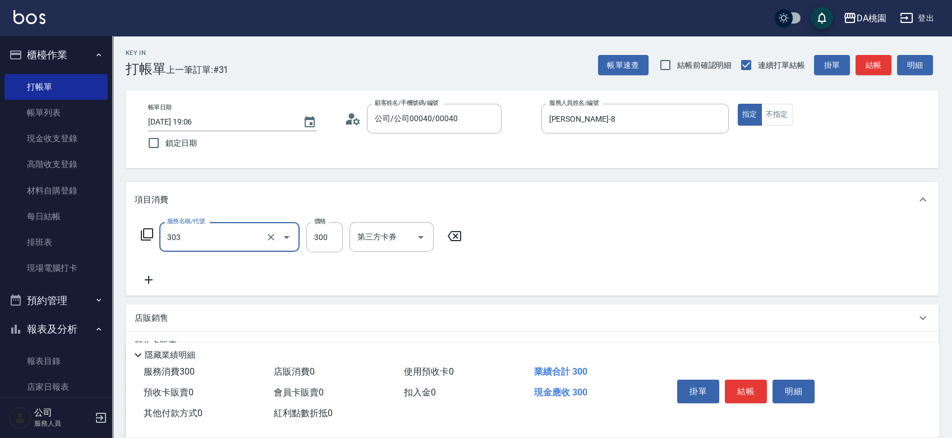
type input "A級剪髮(303)"
type input "0"
type input "350"
type input "30"
type input "350"
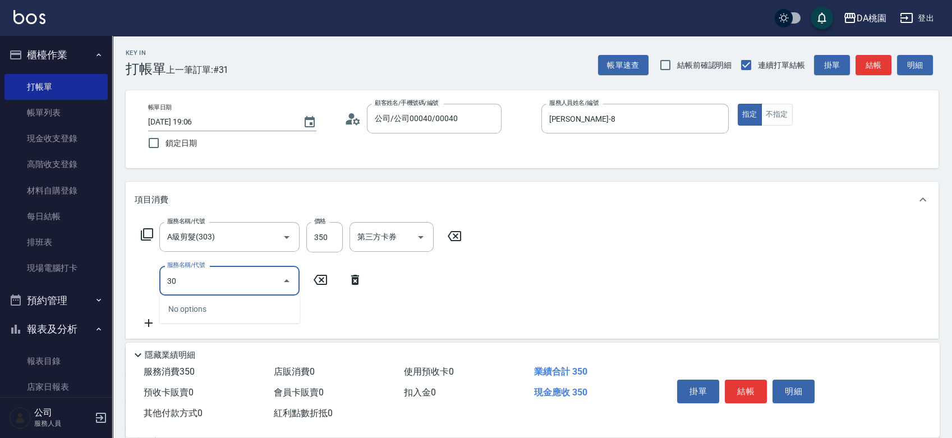
type input "303"
type input "60"
type input "A級剪髮(303)"
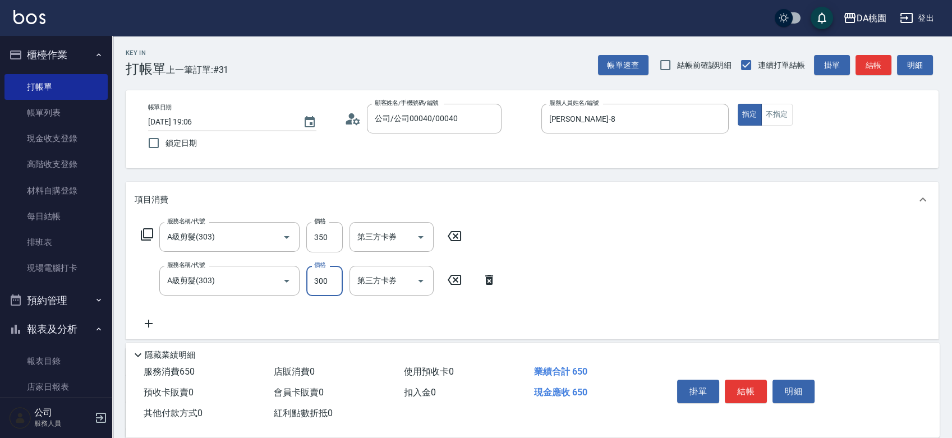
type input "30"
type input "350"
type input "70"
click at [749, 384] on button "結帳" at bounding box center [746, 392] width 42 height 24
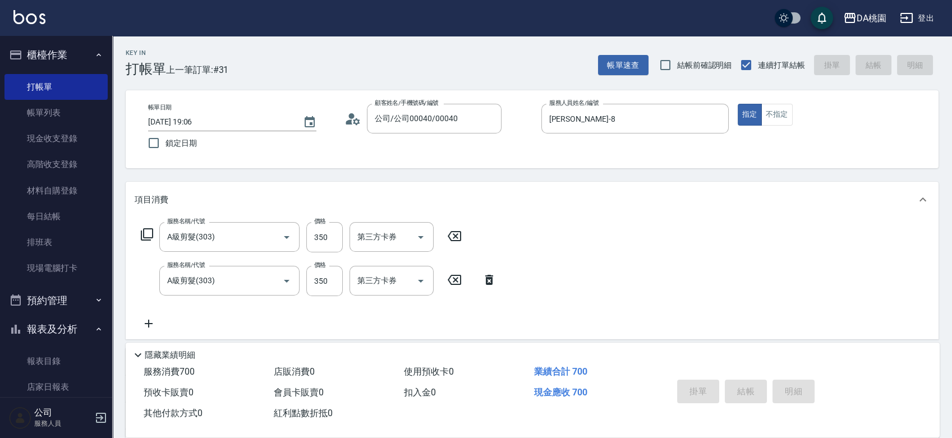
type input "0"
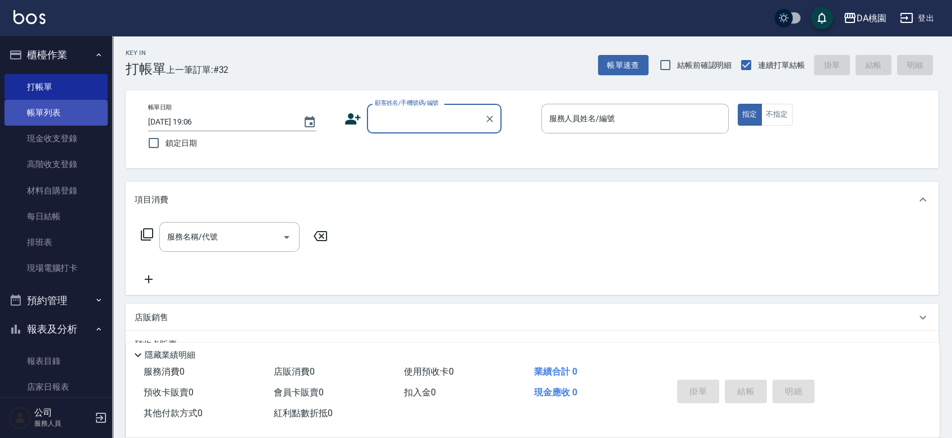
click at [66, 109] on link "帳單列表" at bounding box center [55, 113] width 103 height 26
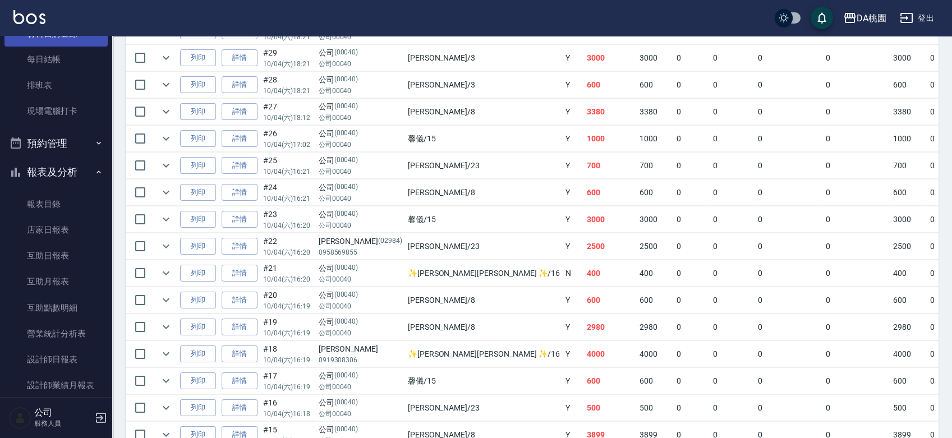
scroll to position [249, 0]
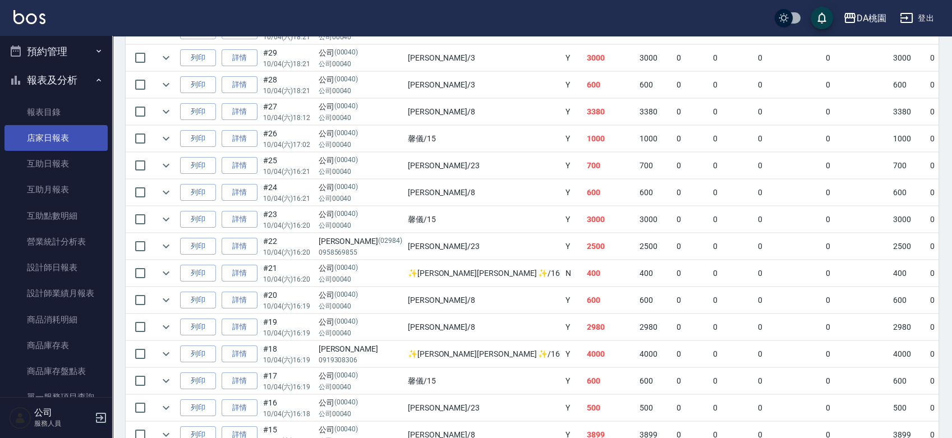
click at [77, 140] on link "店家日報表" at bounding box center [55, 138] width 103 height 26
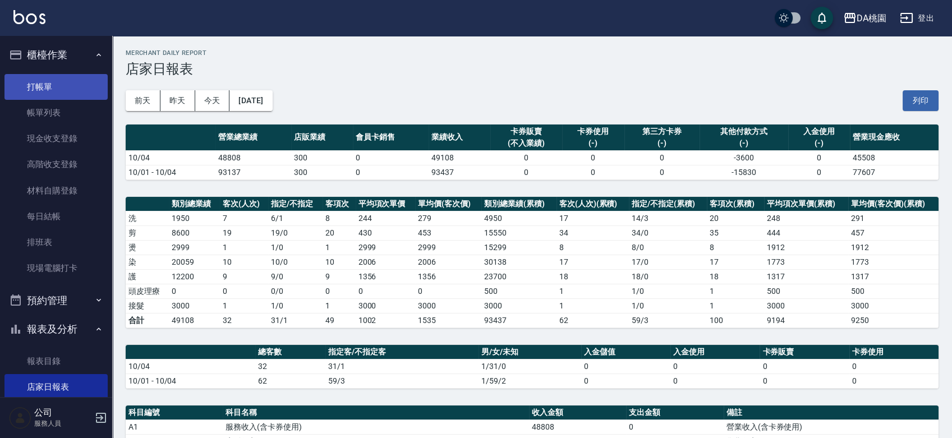
click at [68, 87] on link "打帳單" at bounding box center [55, 87] width 103 height 26
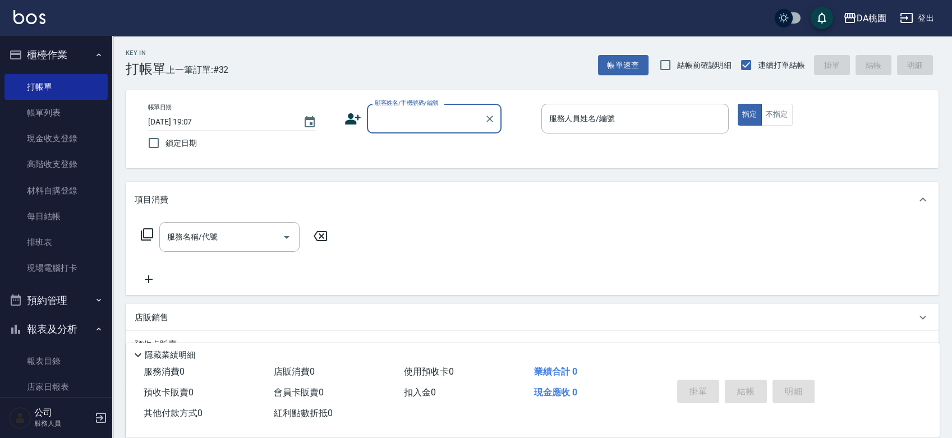
click at [526, 159] on div "帳單日期 2025/10/04 19:07 鎖定日期 顧客姓名/手機號碼/編號 顧客姓名/手機號碼/編號 服務人員姓名/編號 服務人員姓名/編號 指定 不指定" at bounding box center [532, 129] width 813 height 78
click at [422, 123] on input "顧客姓名/手機號碼/編號" at bounding box center [426, 119] width 108 height 20
type input "00040"
type input "1"
type input "公司/公司00040/00040"
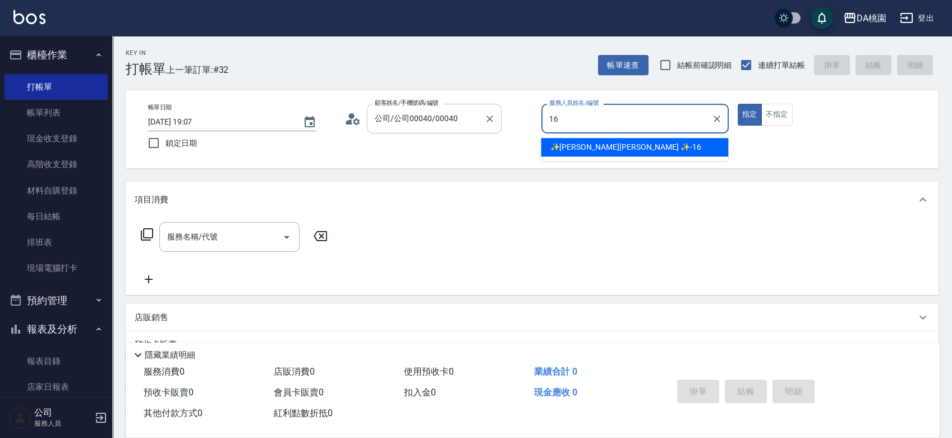
type input "✨GARY蓋瑞 ✨-16"
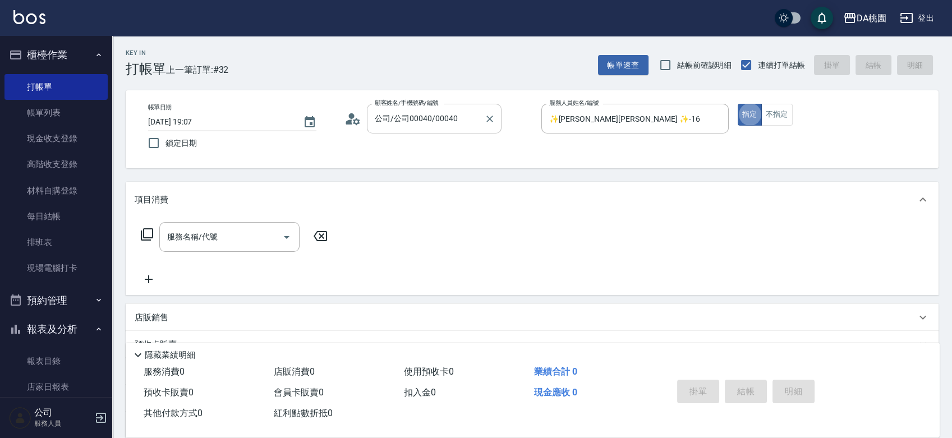
type button "true"
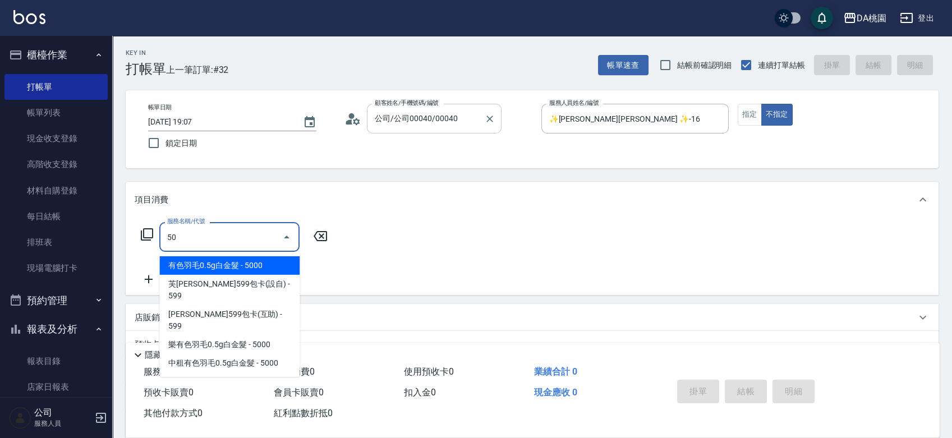
type input "501"
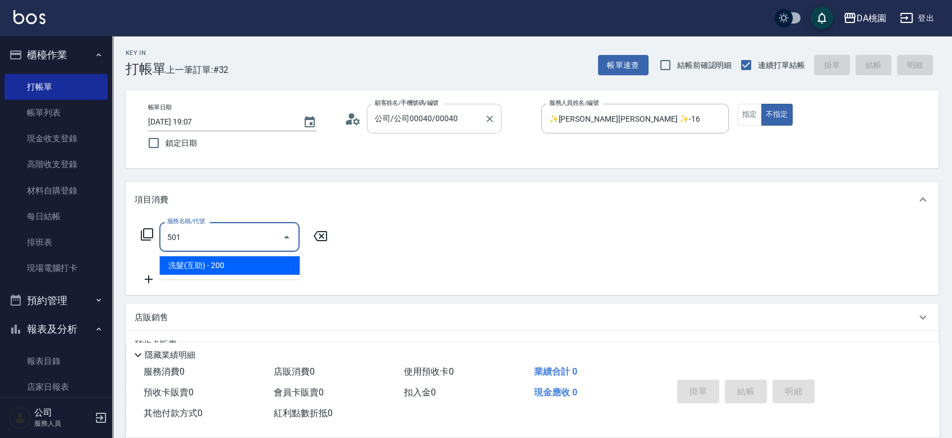
type input "20"
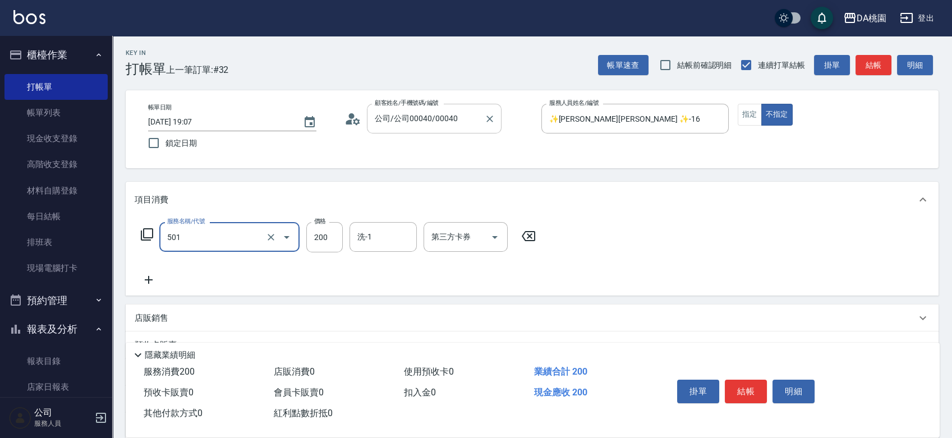
type input "洗髮(互助)(501)"
type input "2"
type input "0"
type input "250"
type input "20"
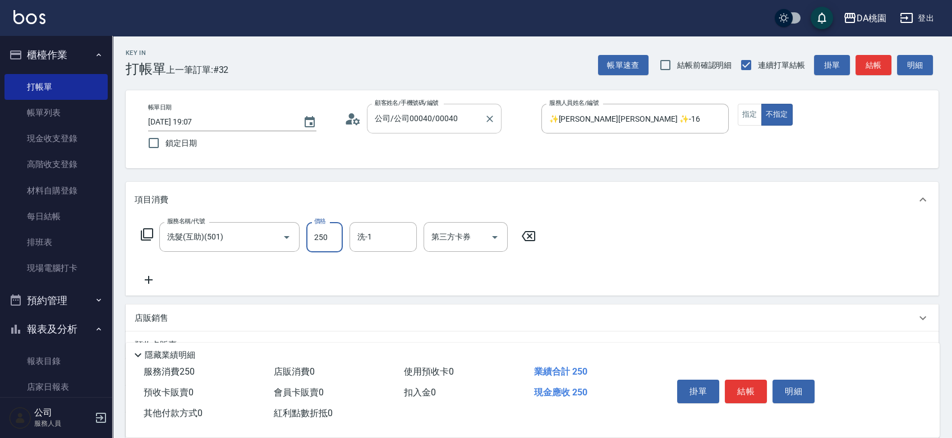
type input "25"
type input "0"
type input "300"
type input "30"
type input "300"
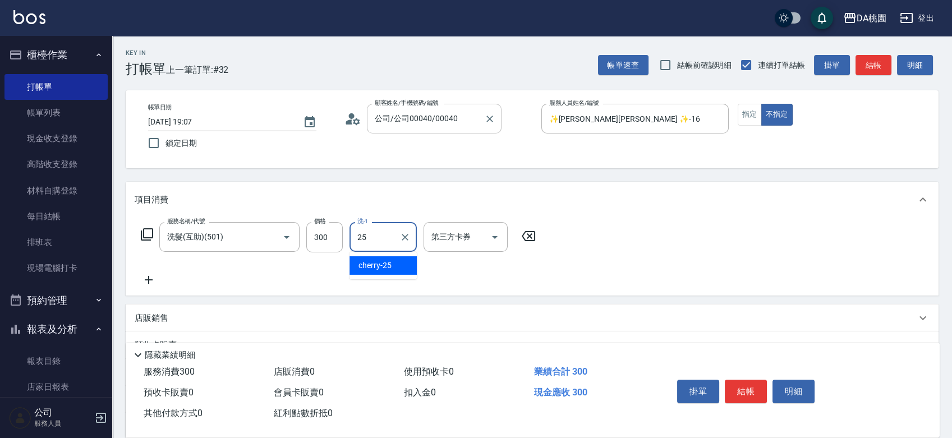
type input "cherry-25"
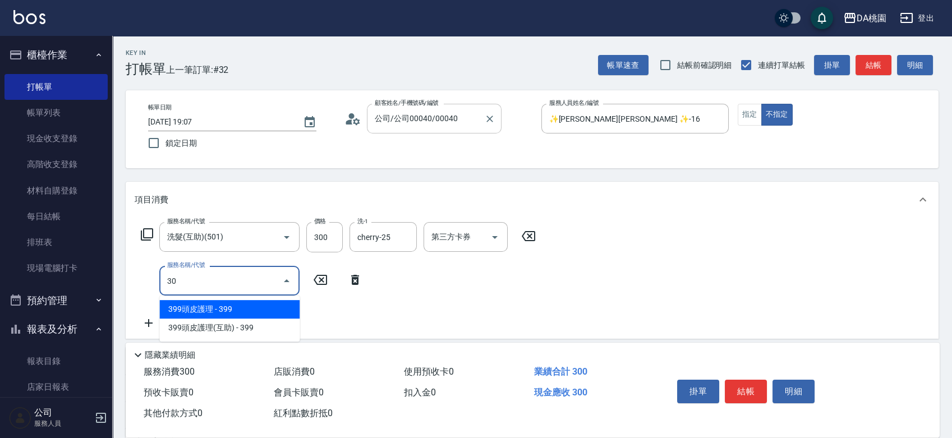
type input "303"
type input "60"
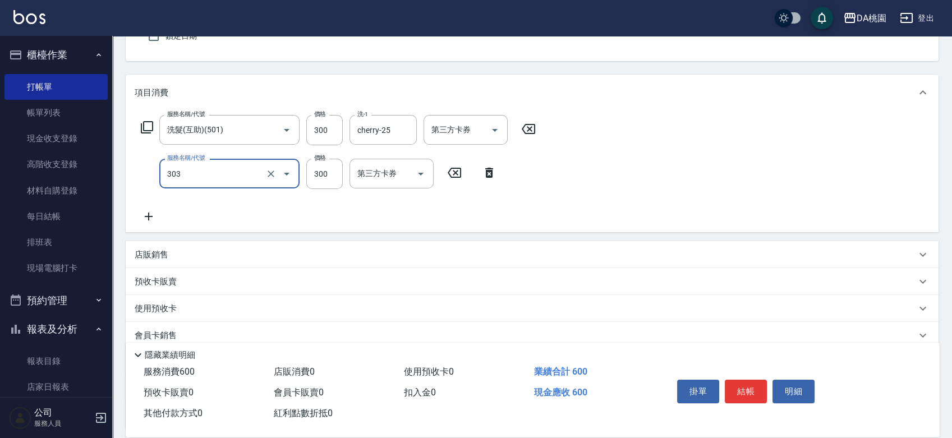
scroll to position [205, 0]
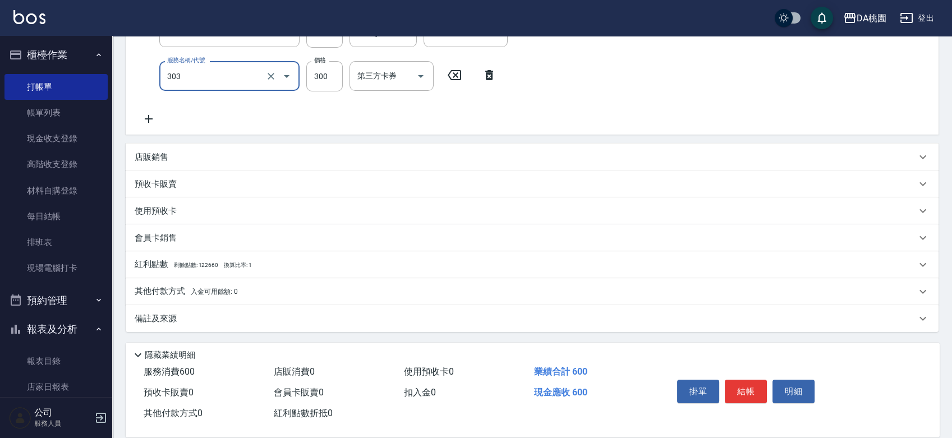
type input "A級剪髮(303)"
click at [270, 295] on div "其他付款方式 入金可用餘額: 0" at bounding box center [526, 292] width 782 height 12
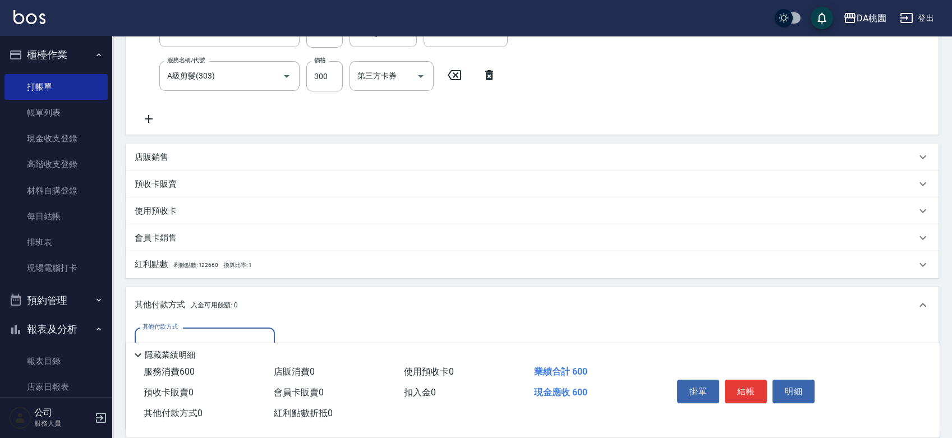
scroll to position [0, 0]
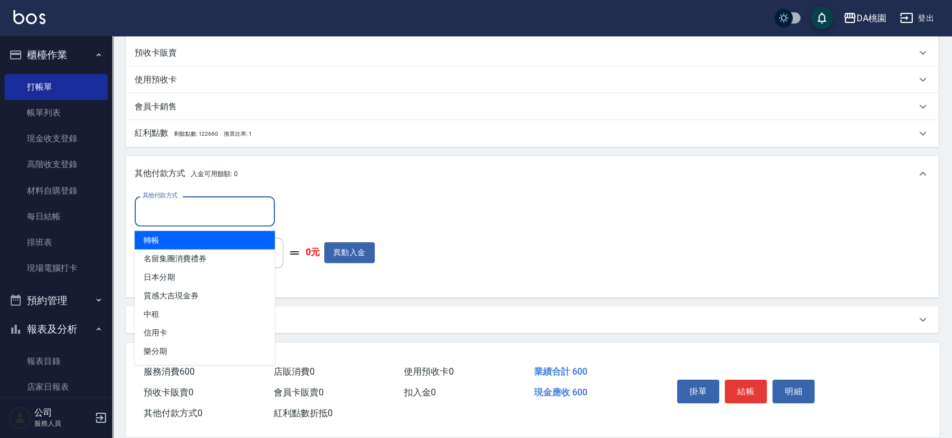
click at [209, 221] on input "其他付款方式" at bounding box center [205, 211] width 130 height 20
click at [178, 244] on span "轉帳" at bounding box center [205, 240] width 140 height 19
type input "轉帳"
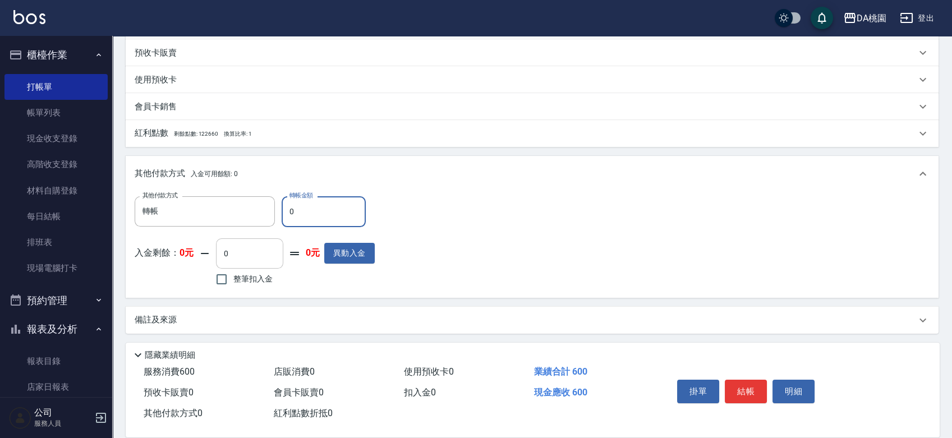
type input "60"
type input "50"
type input "600"
type input "0"
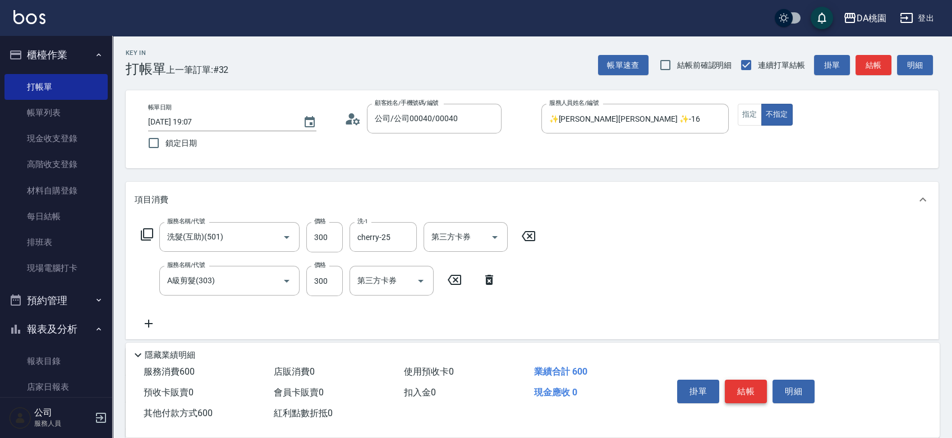
type input "600"
click at [749, 383] on button "結帳" at bounding box center [746, 392] width 42 height 24
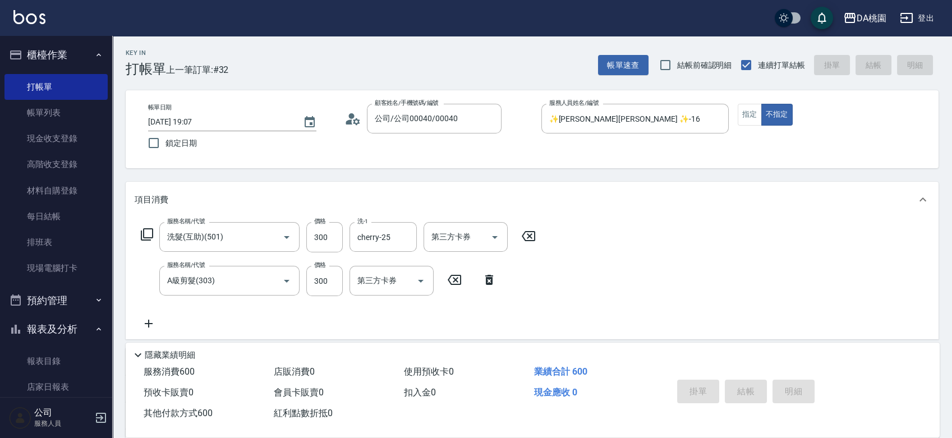
type input "2025/10/04 19:14"
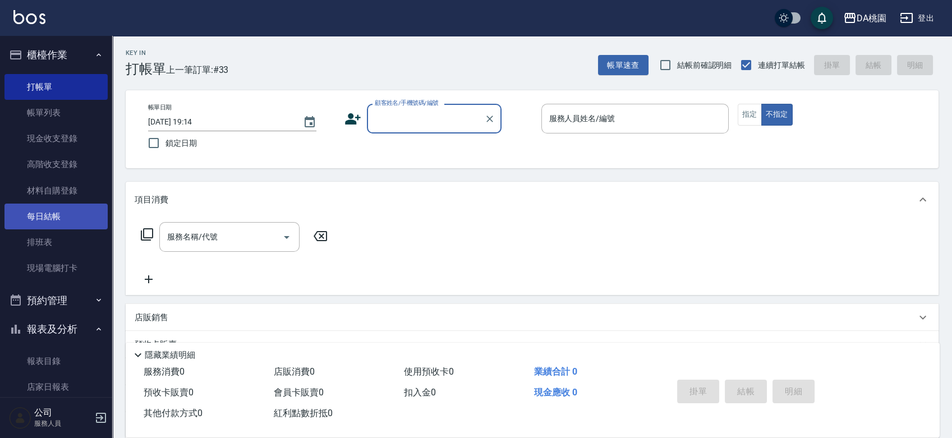
click at [59, 219] on link "每日結帳" at bounding box center [55, 217] width 103 height 26
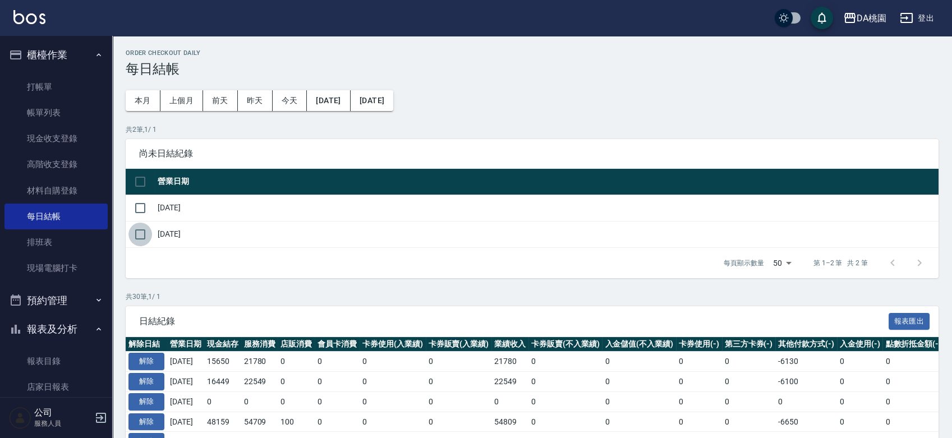
click at [140, 237] on input "checkbox" at bounding box center [140, 235] width 24 height 24
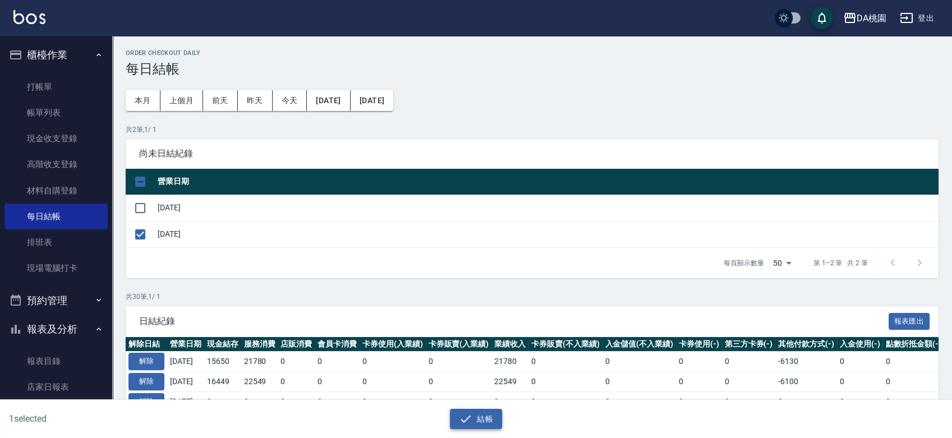
click at [474, 422] on button "結帳" at bounding box center [476, 419] width 52 height 21
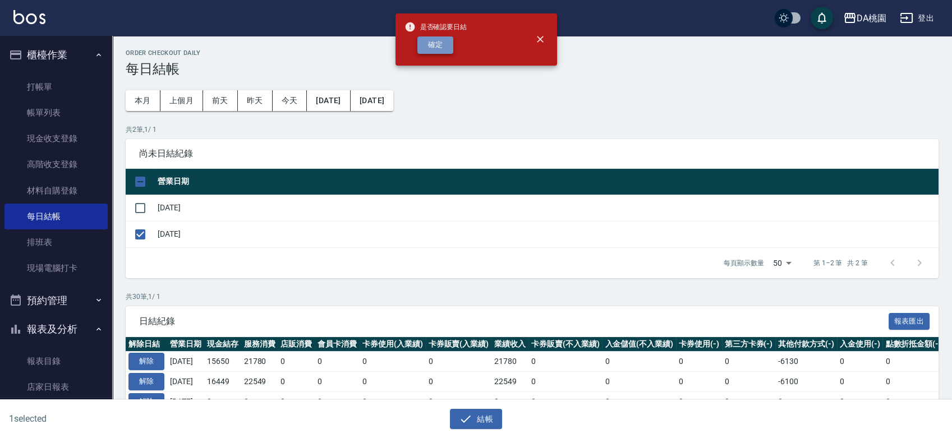
click at [442, 44] on button "確定" at bounding box center [435, 44] width 36 height 17
checkbox input "false"
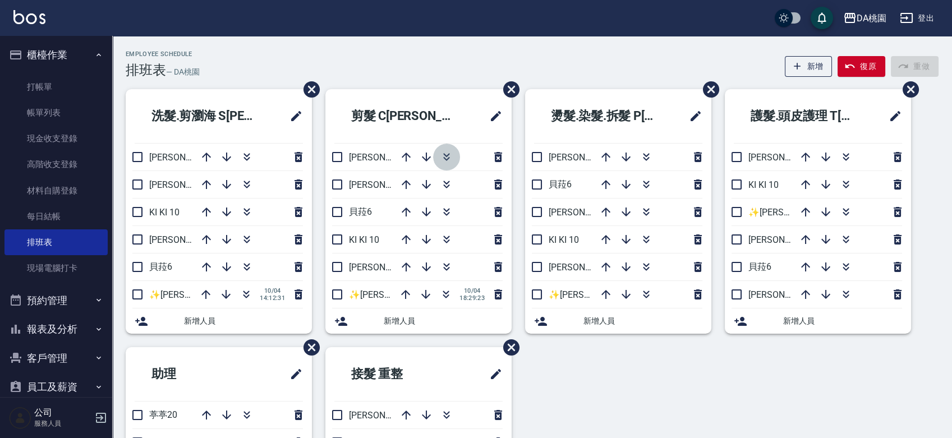
click at [441, 154] on icon "button" at bounding box center [446, 156] width 13 height 13
click at [585, 373] on div "洗髮.剪瀏海 S班 愛莉絲3 桑妮8 KI KI 10 琳達5 貝菈6 ✨GARY蓋瑞 ✨16 10/04 14:12:31 新增人員 剪髮 C班 桑妮8 貝…" at bounding box center [525, 347] width 827 height 516
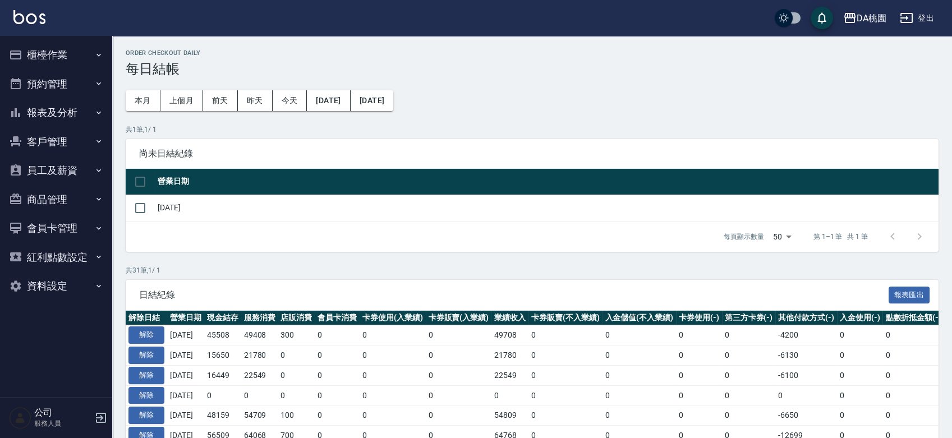
click at [72, 117] on button "報表及分析" at bounding box center [55, 112] width 103 height 29
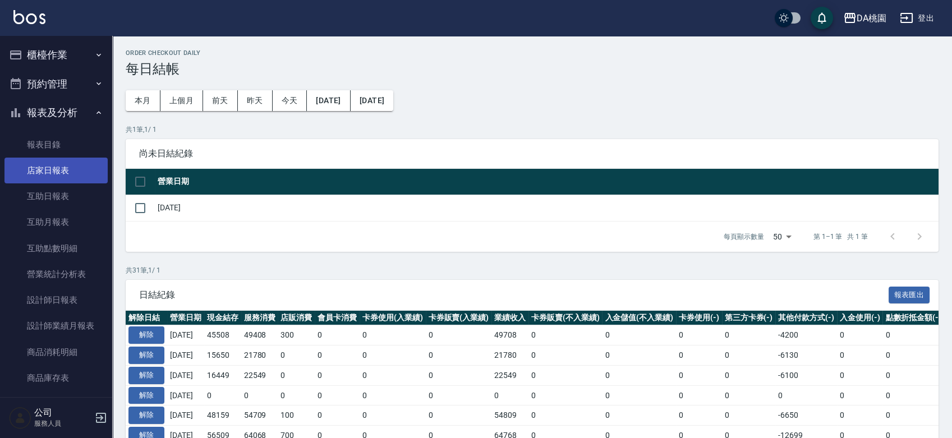
click at [79, 171] on link "店家日報表" at bounding box center [55, 171] width 103 height 26
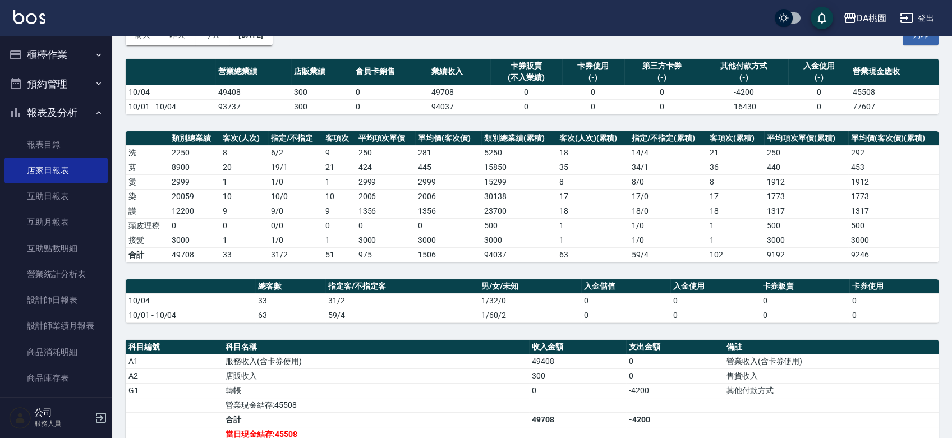
scroll to position [187, 0]
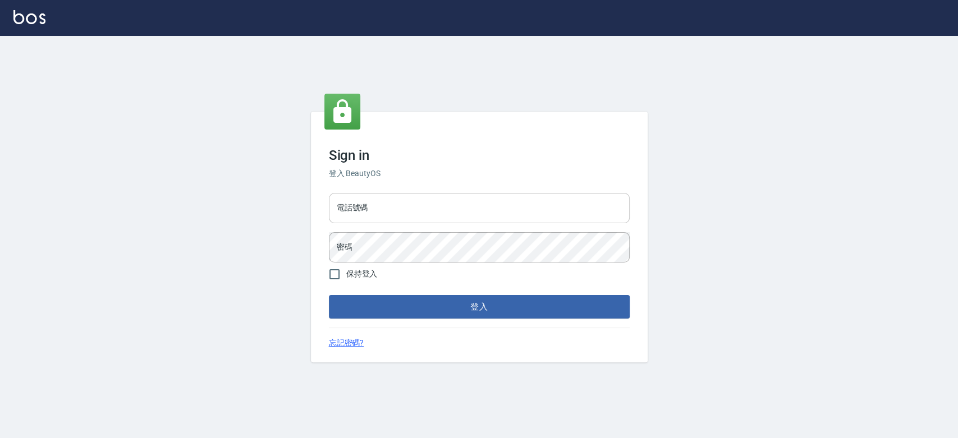
click at [390, 201] on input "電話號碼" at bounding box center [479, 208] width 301 height 30
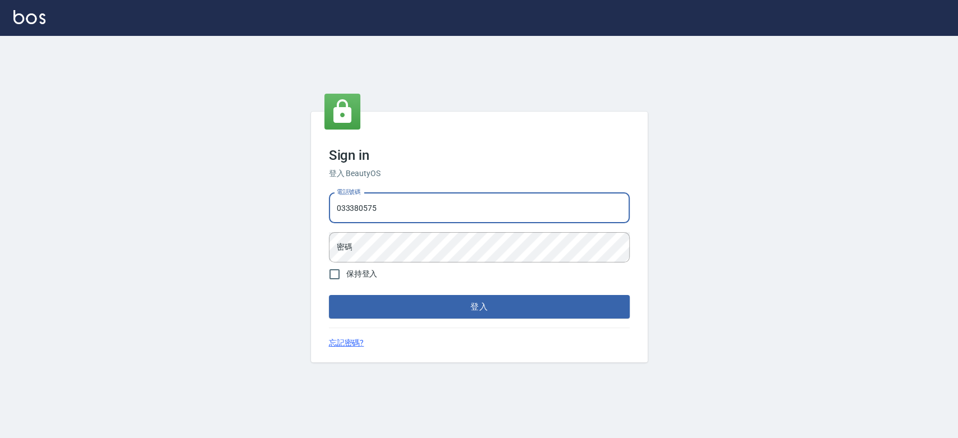
type input "033380575"
click at [329, 295] on button "登入" at bounding box center [479, 307] width 301 height 24
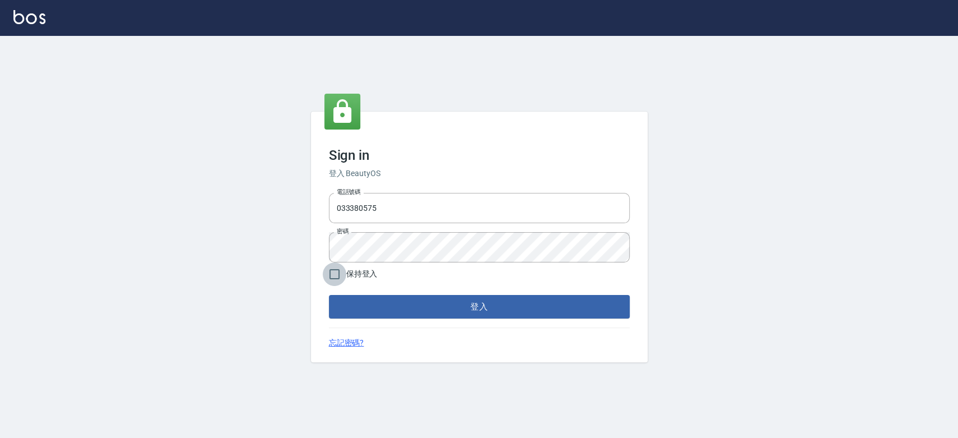
click at [334, 275] on input "保持登入" at bounding box center [335, 275] width 24 height 24
checkbox input "true"
click at [385, 305] on button "登入" at bounding box center [479, 307] width 301 height 24
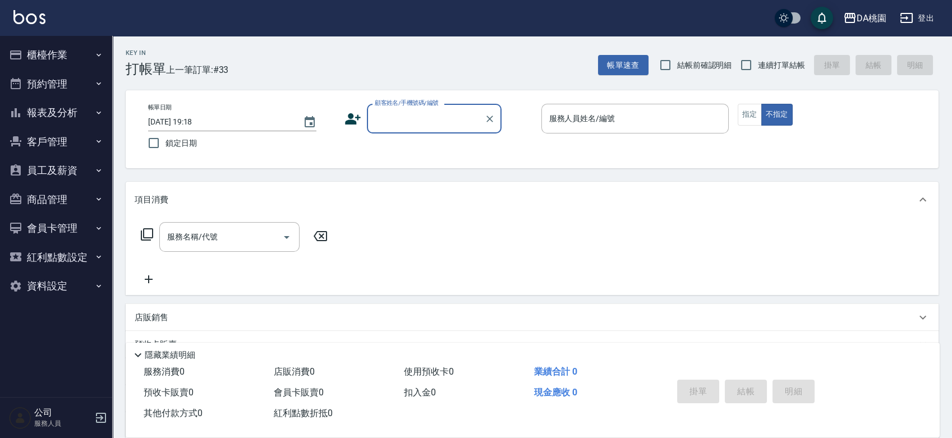
click at [49, 52] on button "櫃檯作業" at bounding box center [55, 54] width 103 height 29
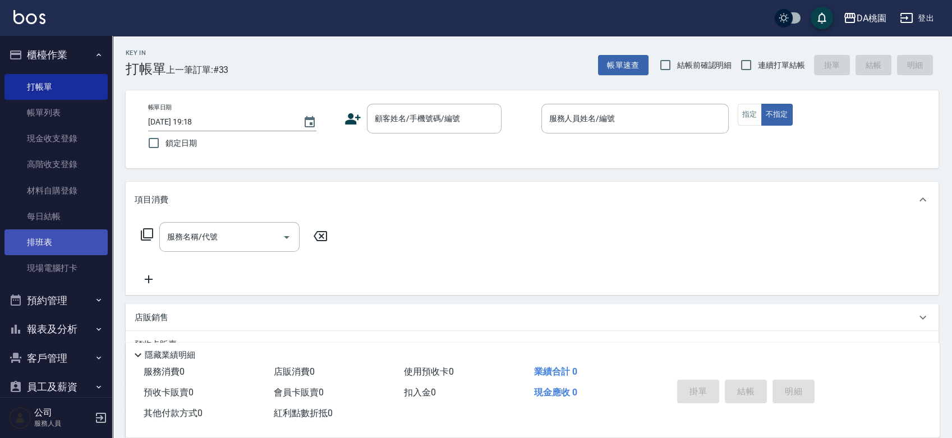
click at [42, 251] on link "排班表" at bounding box center [55, 242] width 103 height 26
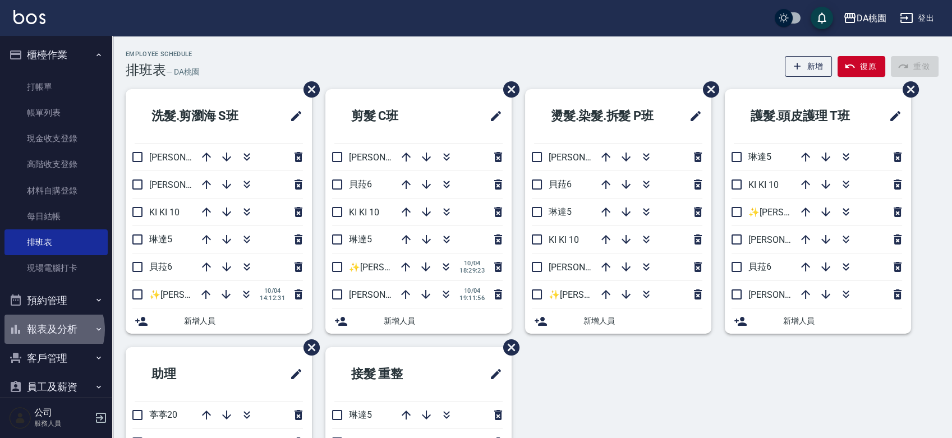
click at [47, 330] on button "報表及分析" at bounding box center [55, 329] width 103 height 29
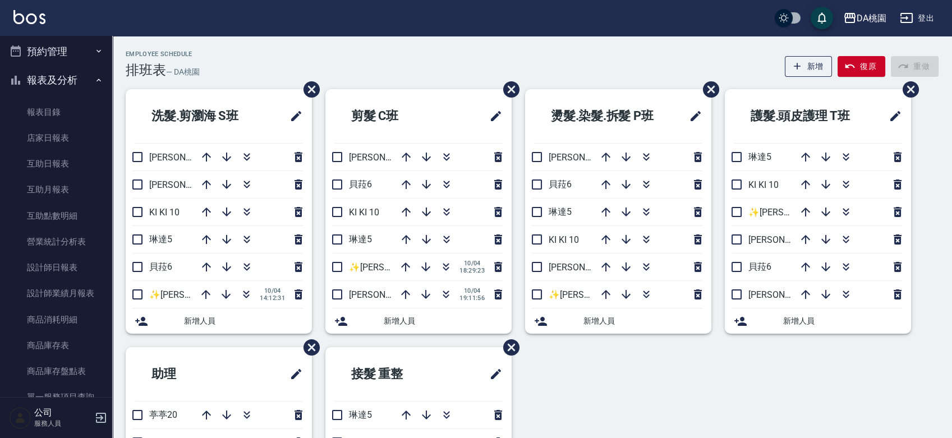
scroll to position [505, 0]
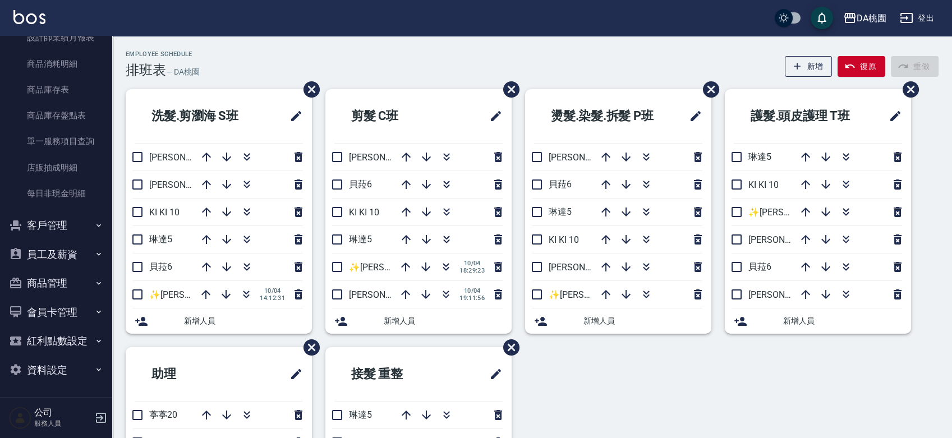
click at [45, 255] on button "員工及薪資" at bounding box center [55, 254] width 103 height 29
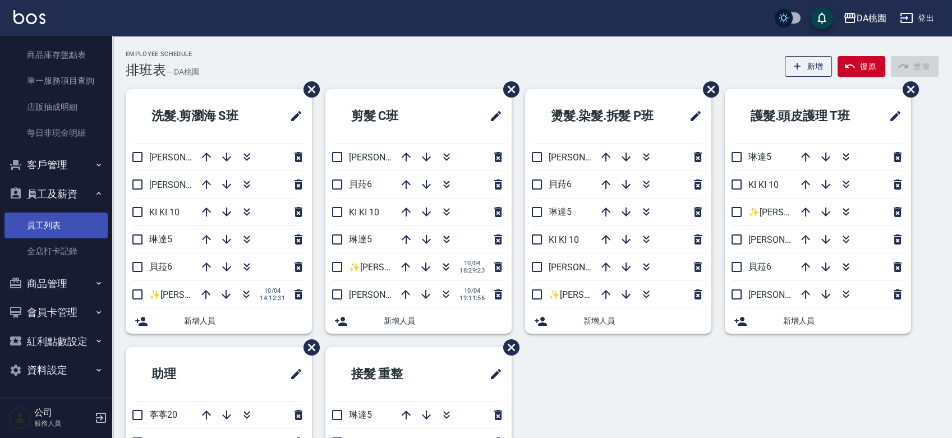
click at [56, 223] on link "員工列表" at bounding box center [55, 226] width 103 height 26
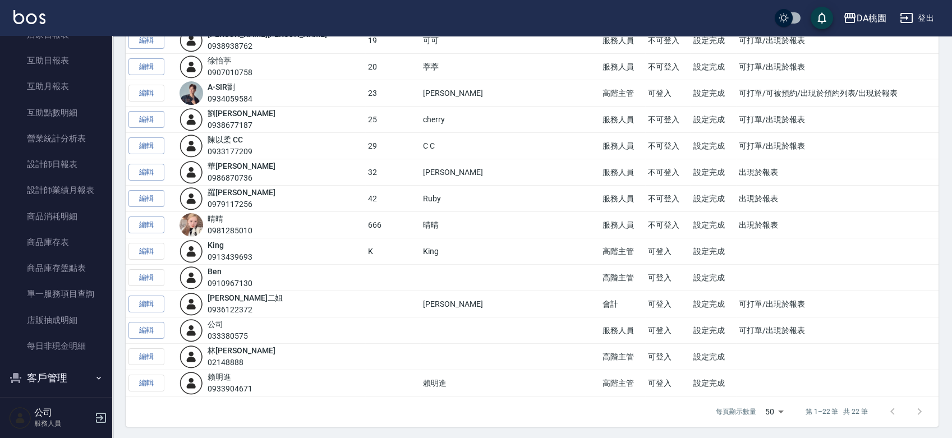
scroll to position [67, 0]
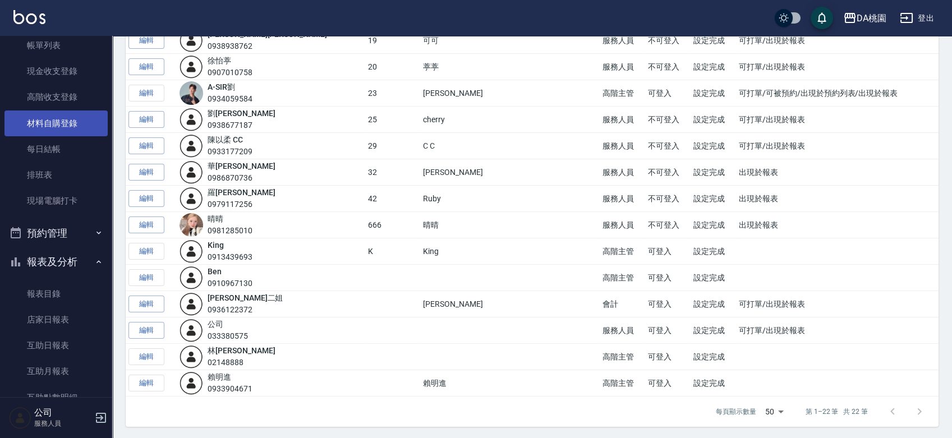
click at [62, 123] on link "材料自購登錄" at bounding box center [55, 124] width 103 height 26
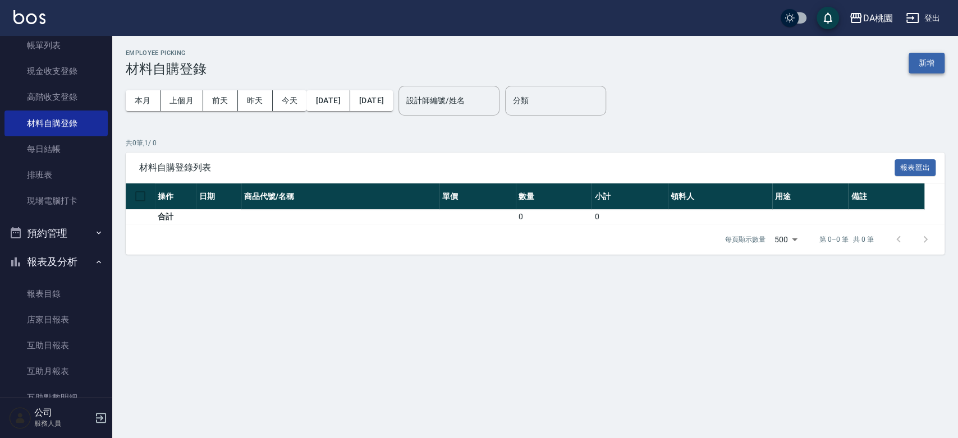
click at [913, 61] on button "新增" at bounding box center [926, 63] width 36 height 21
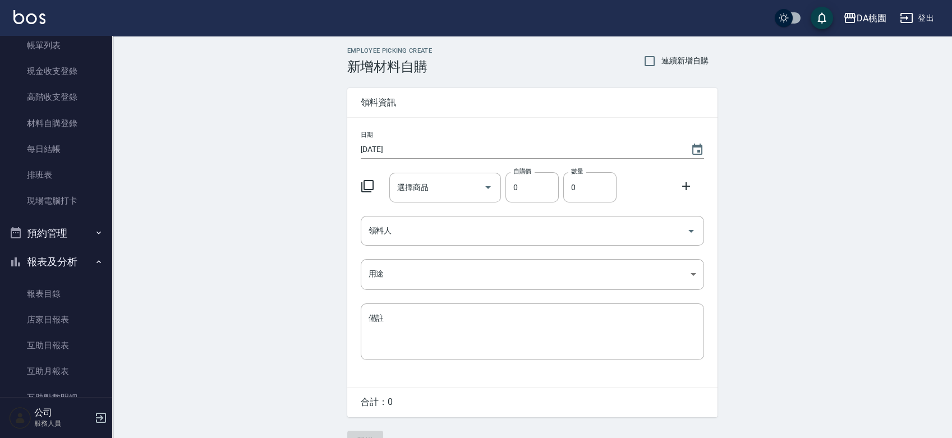
click at [366, 183] on icon at bounding box center [367, 186] width 13 height 13
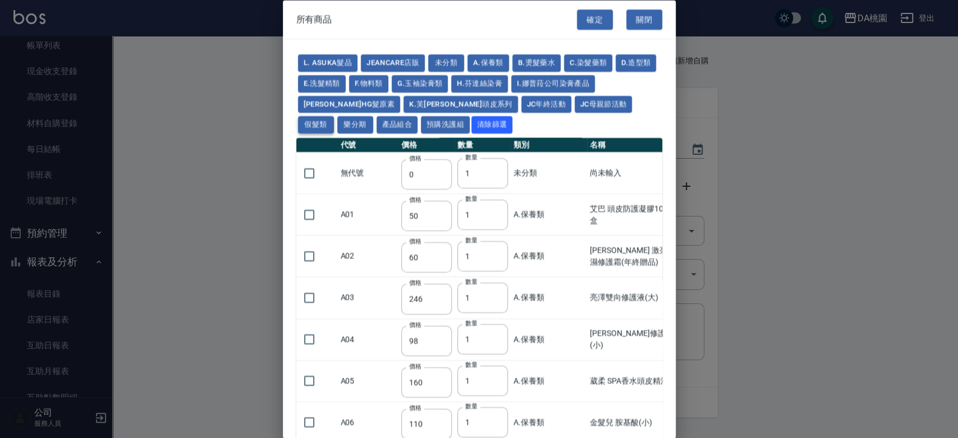
click at [334, 116] on button "假髮類" at bounding box center [316, 124] width 36 height 17
type input "2780"
type input "80"
type input "350"
type input "25"
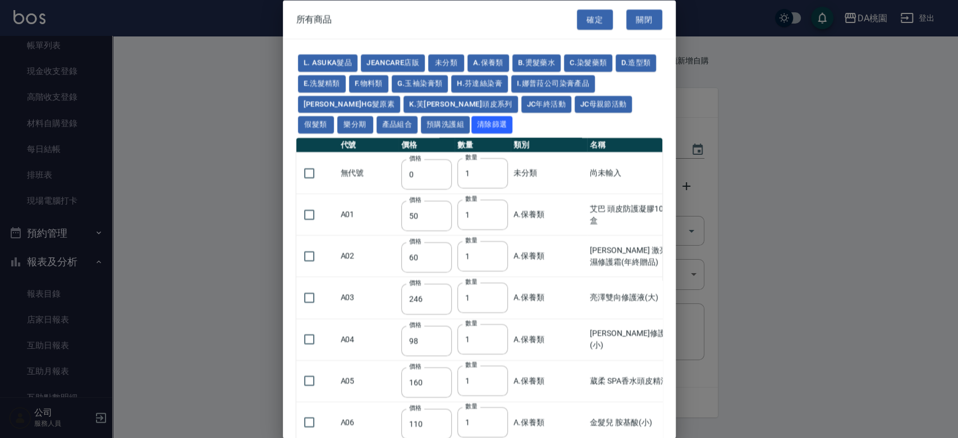
type input "400"
type input "100"
type input "880"
type input "930"
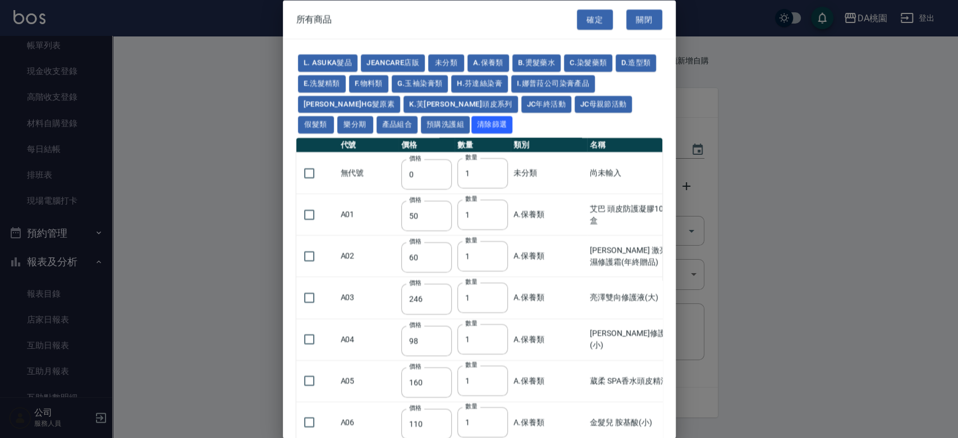
type input "980"
type input "1030"
type input "1130"
type input "1230"
type input "1330"
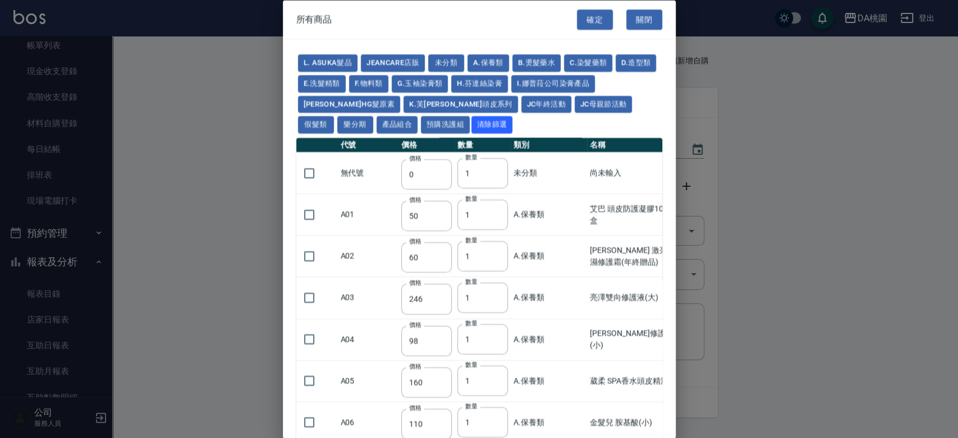
type input "1780"
type input "1980"
type input "2180"
type input "2380"
type input "2580"
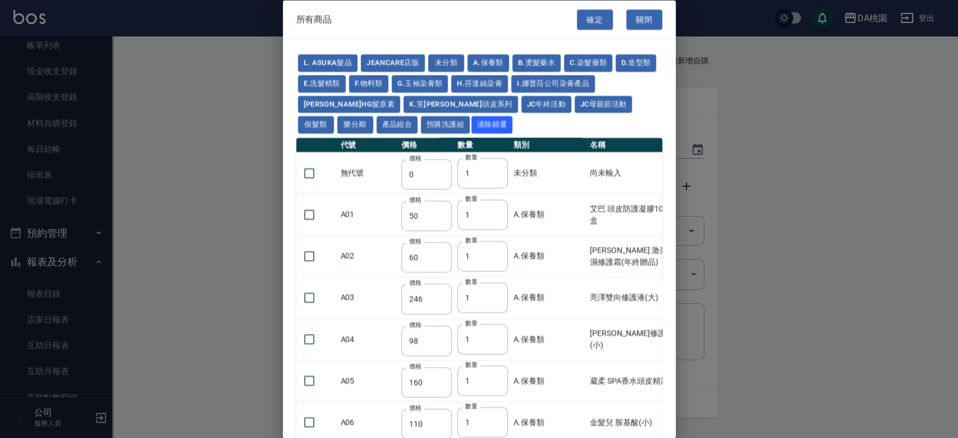
type input "2780"
type input "2980"
type input "1030"
type input "1080"
type input "1130"
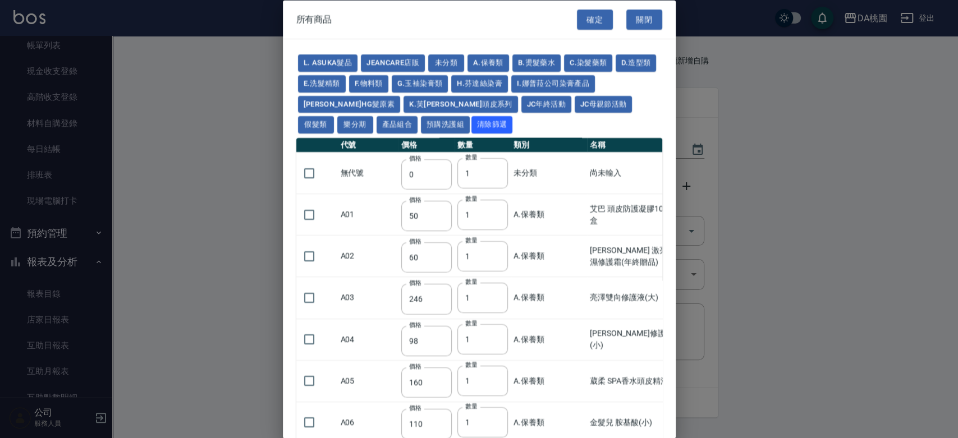
type input "1230"
type input "1280"
type input "1380"
type input "2180"
type input "2380"
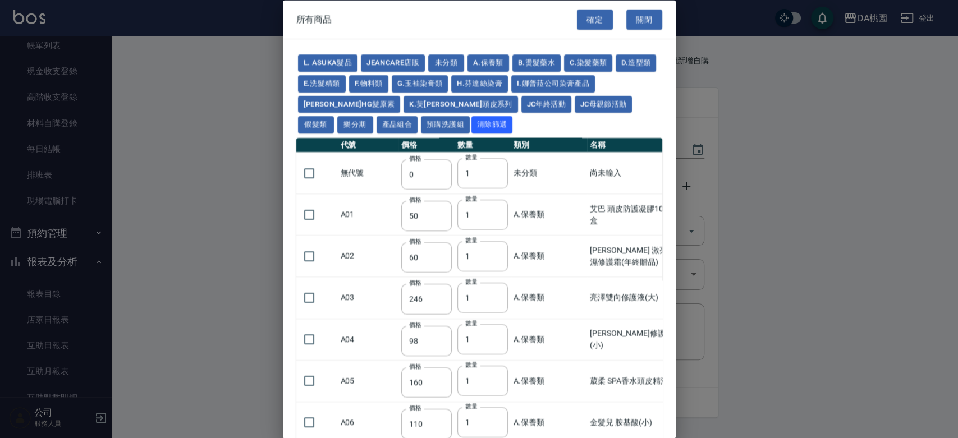
type input "2580"
type input "2780"
type input "2980"
type input "730"
type input "780"
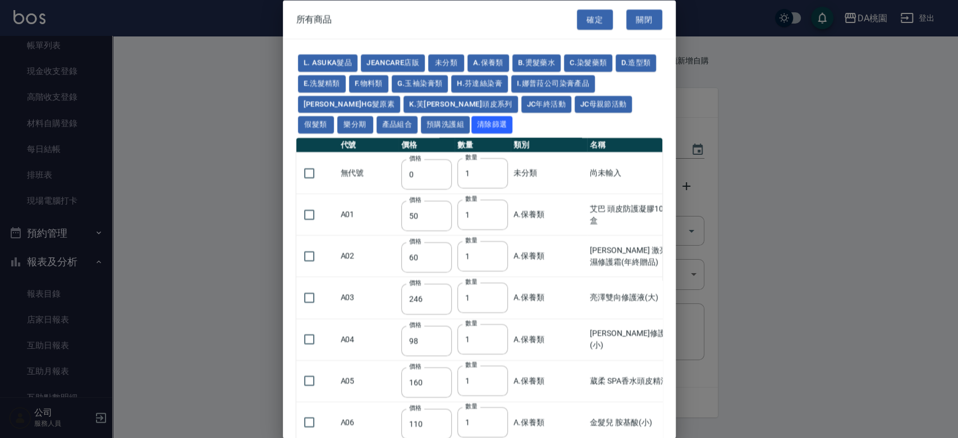
type input "830"
type input "930"
type input "980"
type input "560"
type input "775"
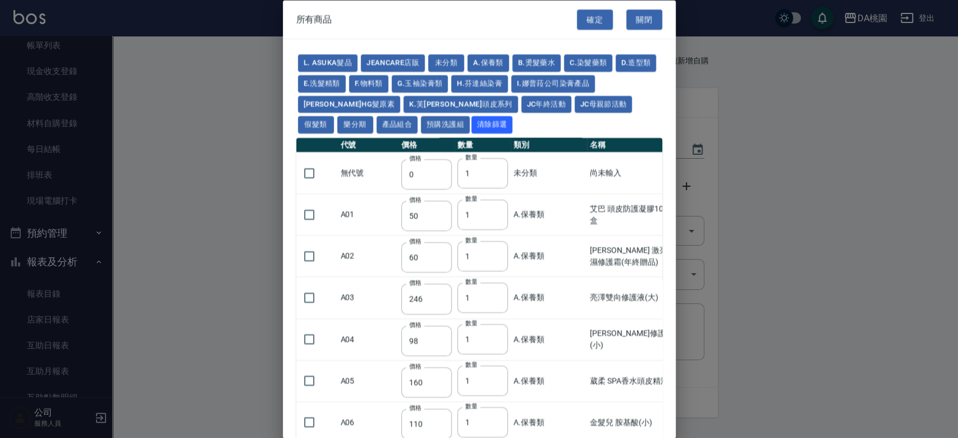
type input "580"
type input "2230"
type input "1180"
type input "1030"
type input "1080"
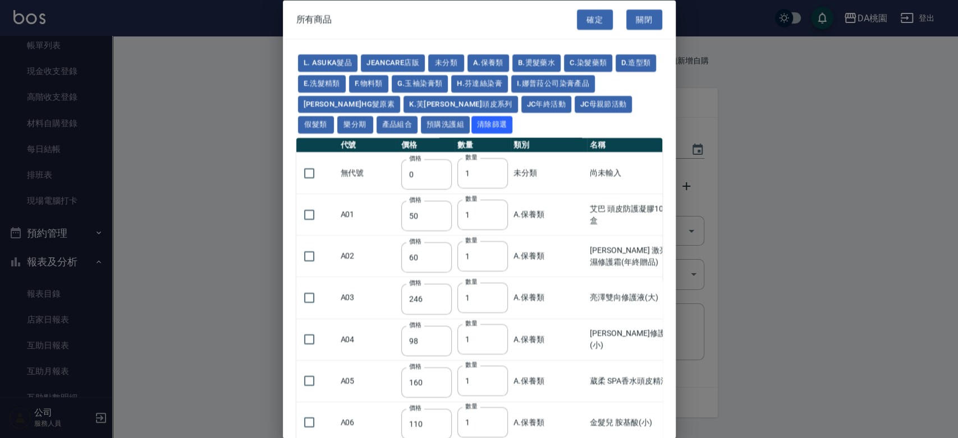
type input "1130"
type input "1180"
type input "1230"
type input "2130"
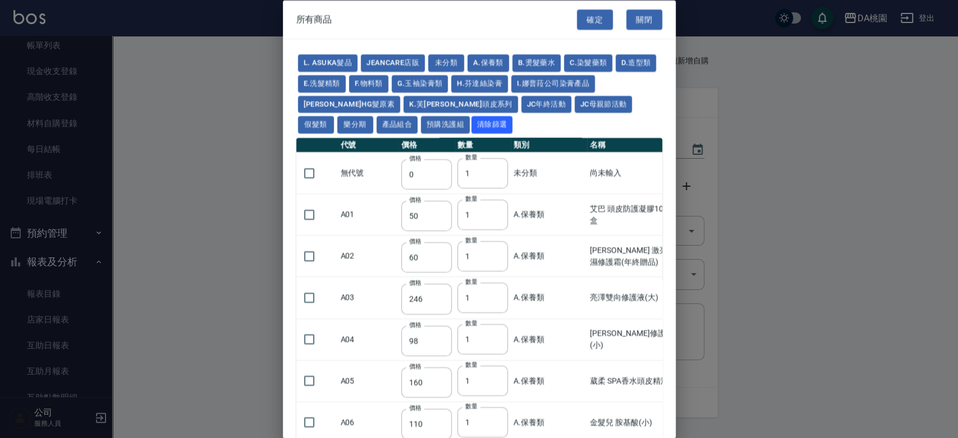
type input "2330"
type input "2530"
type input "930"
type input "170"
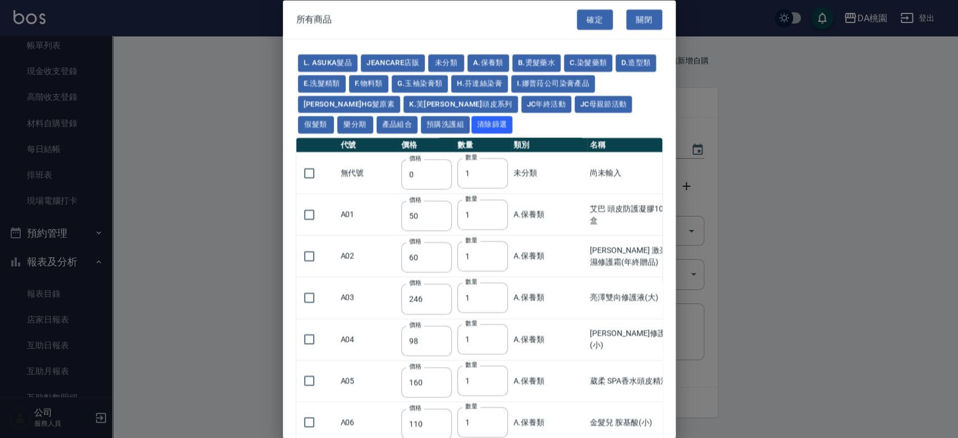
type input "170"
type input "1380"
type input "1530"
type input "1680"
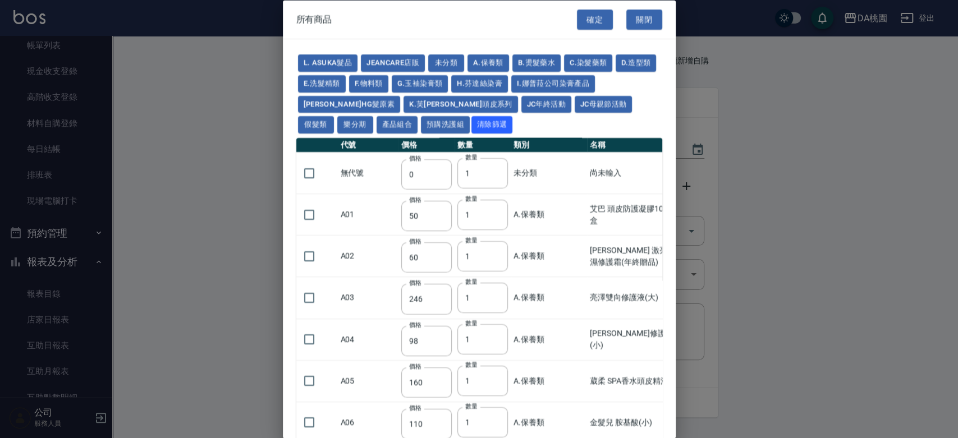
type input "1830"
type input "1980"
type input "2130"
type input "2780"
type input "1930"
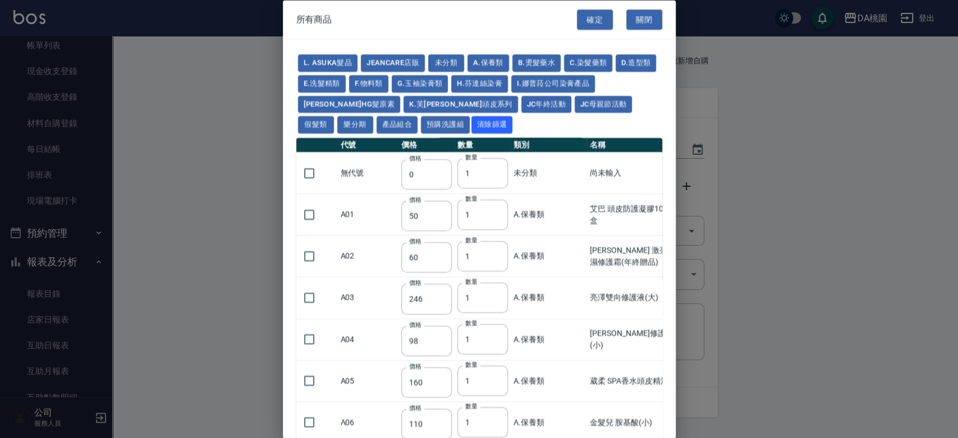
type input "2730"
type input "2380"
type input "2580"
type input "2780"
type input "2980"
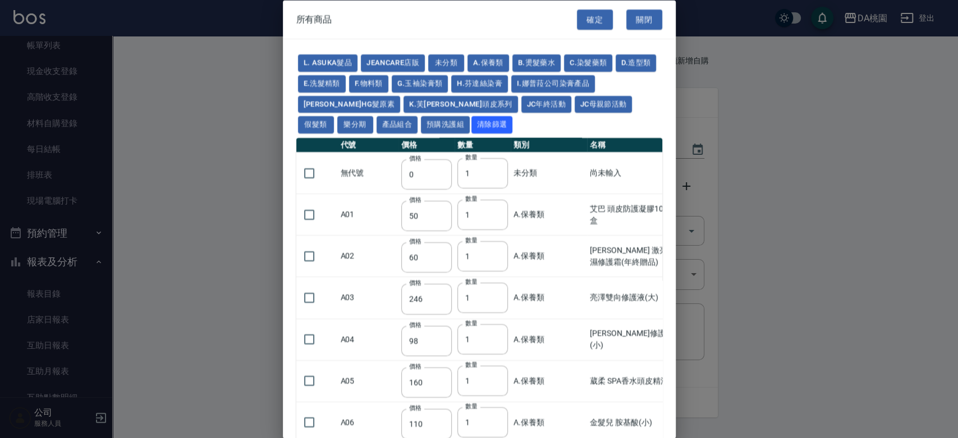
type input "3180"
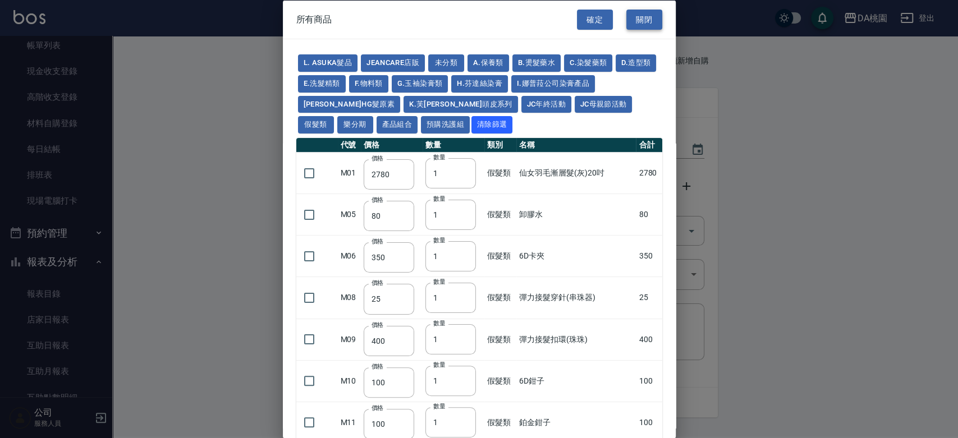
click at [645, 18] on button "關閉" at bounding box center [644, 19] width 36 height 21
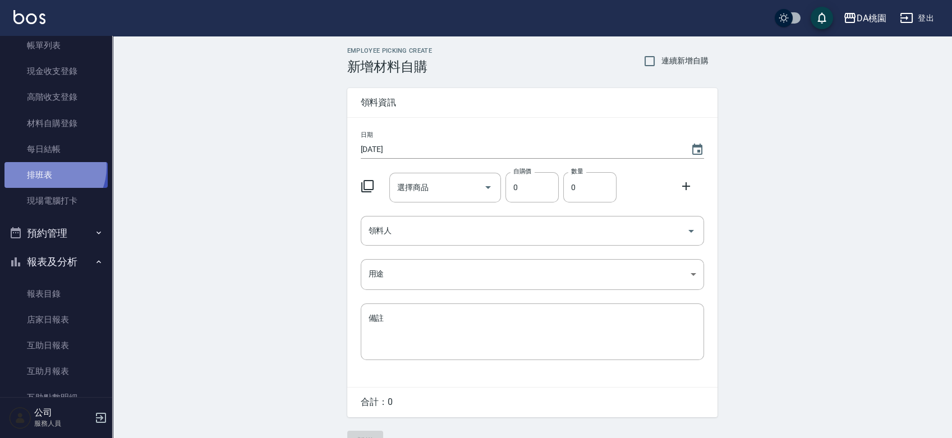
click at [45, 167] on link "排班表" at bounding box center [55, 175] width 103 height 26
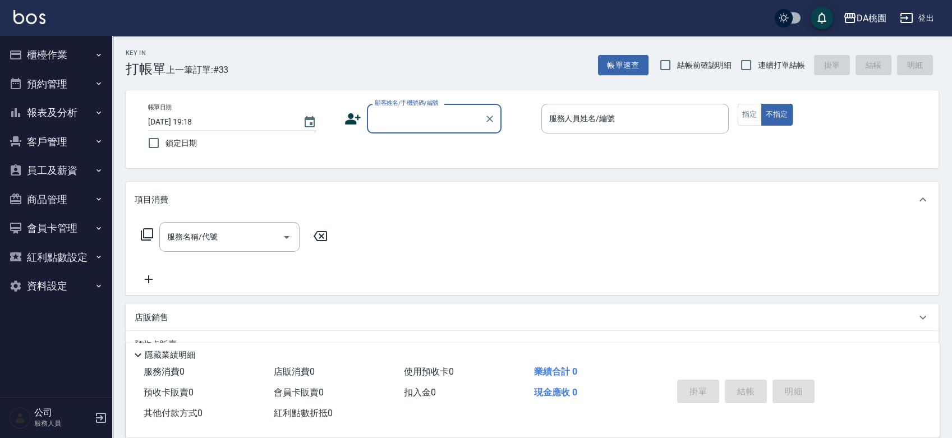
click at [63, 59] on button "櫃檯作業" at bounding box center [55, 54] width 103 height 29
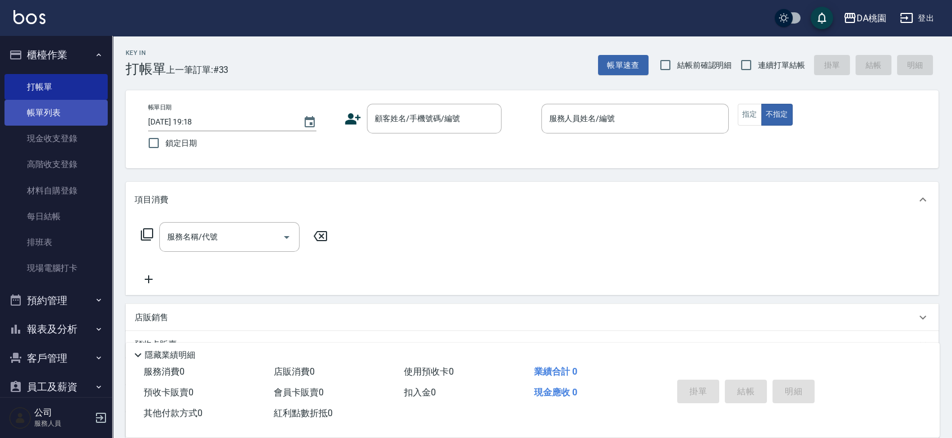
click at [59, 111] on link "帳單列表" at bounding box center [55, 113] width 103 height 26
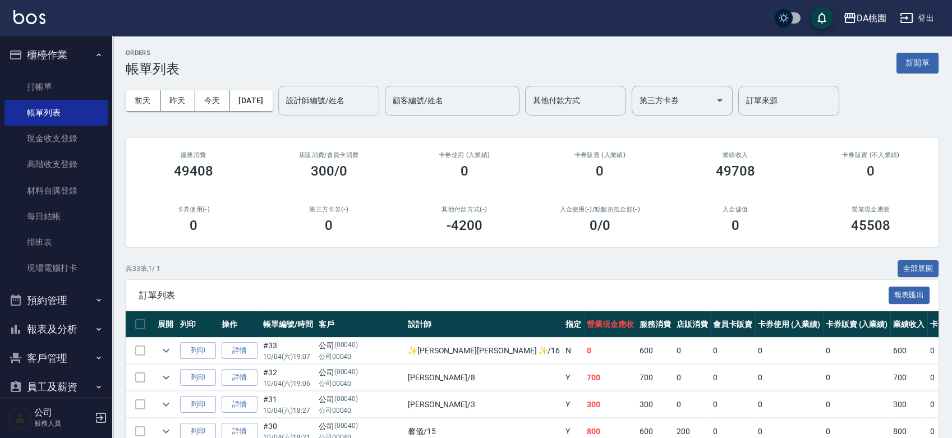
click at [371, 95] on input "設計師編號/姓名" at bounding box center [328, 101] width 91 height 20
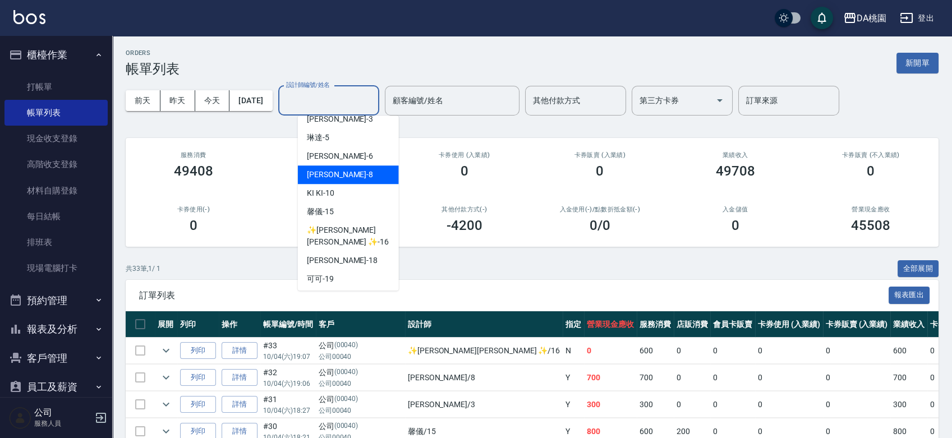
scroll to position [62, 0]
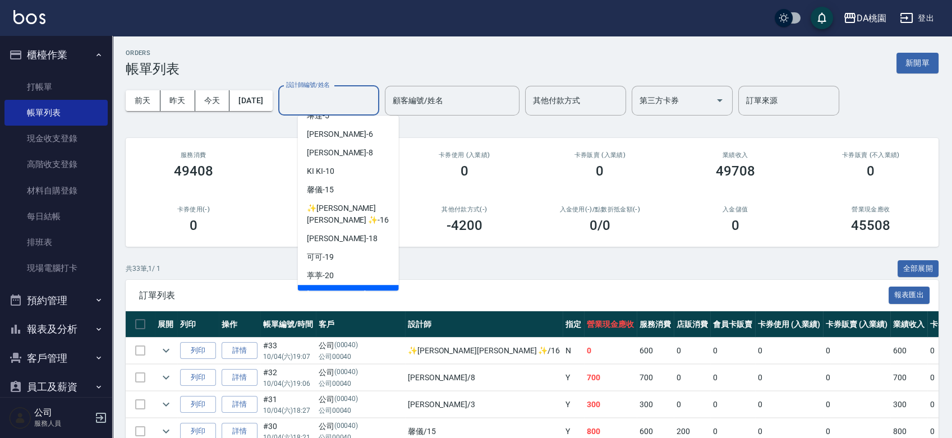
click at [348, 285] on div "[PERSON_NAME] -23" at bounding box center [348, 294] width 101 height 19
type input "[PERSON_NAME] -23"
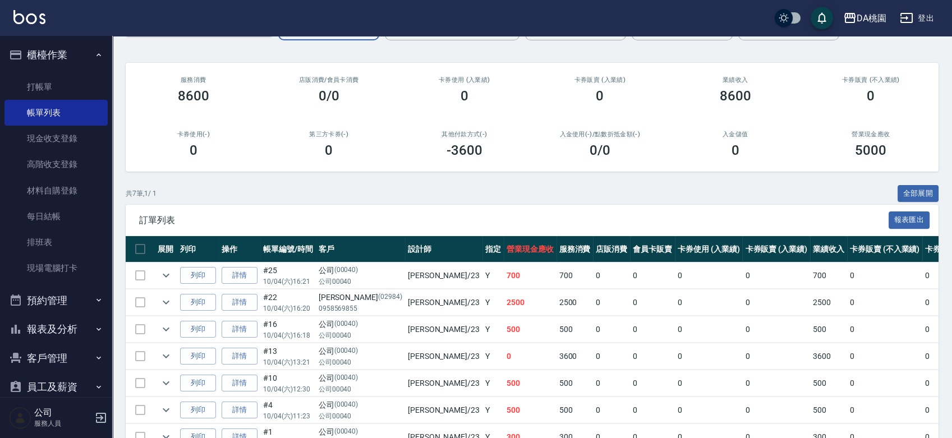
scroll to position [0, 0]
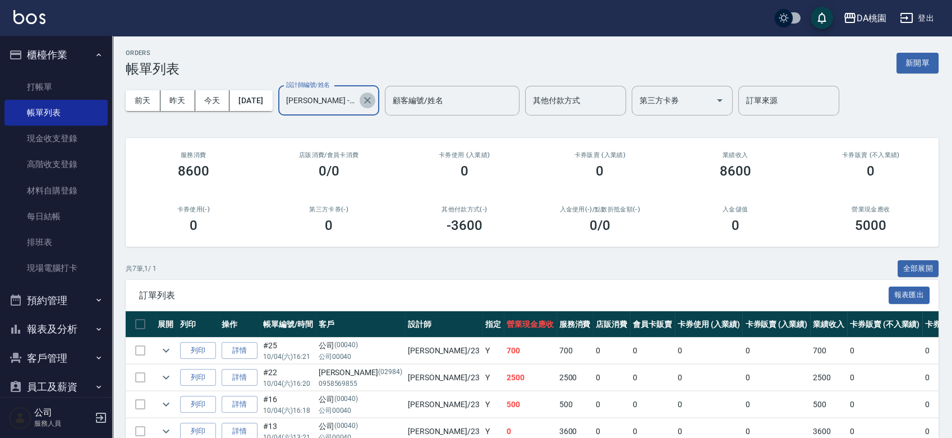
click at [373, 105] on icon "Clear" at bounding box center [367, 100] width 11 height 11
